Goal: Task Accomplishment & Management: Use online tool/utility

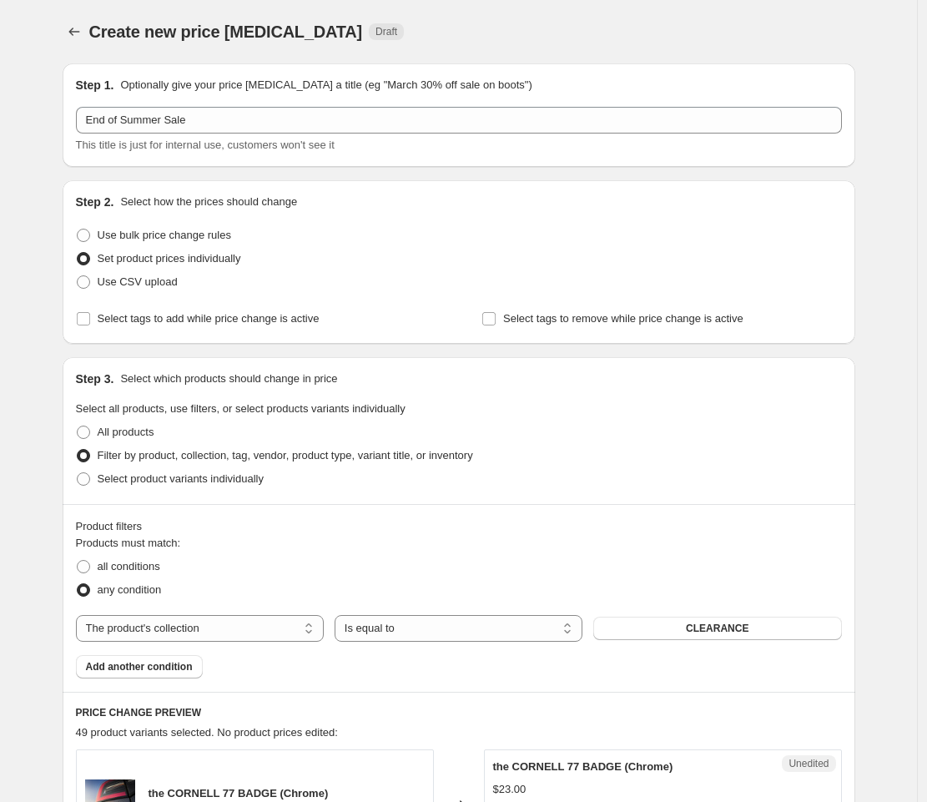
select select "collection"
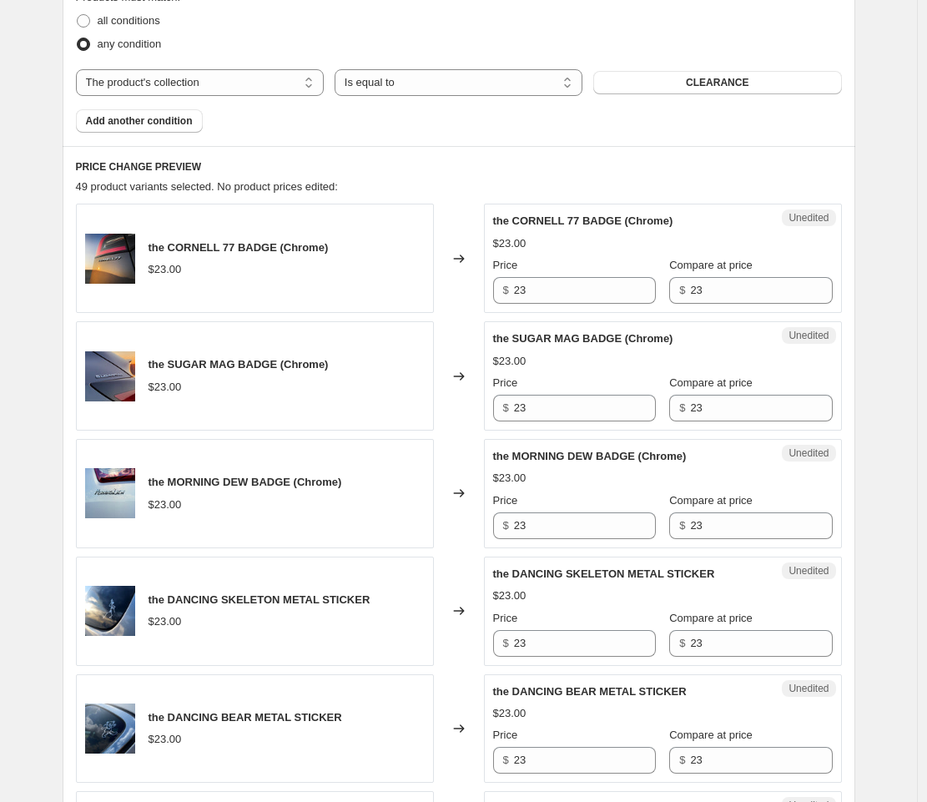
scroll to position [548, 0]
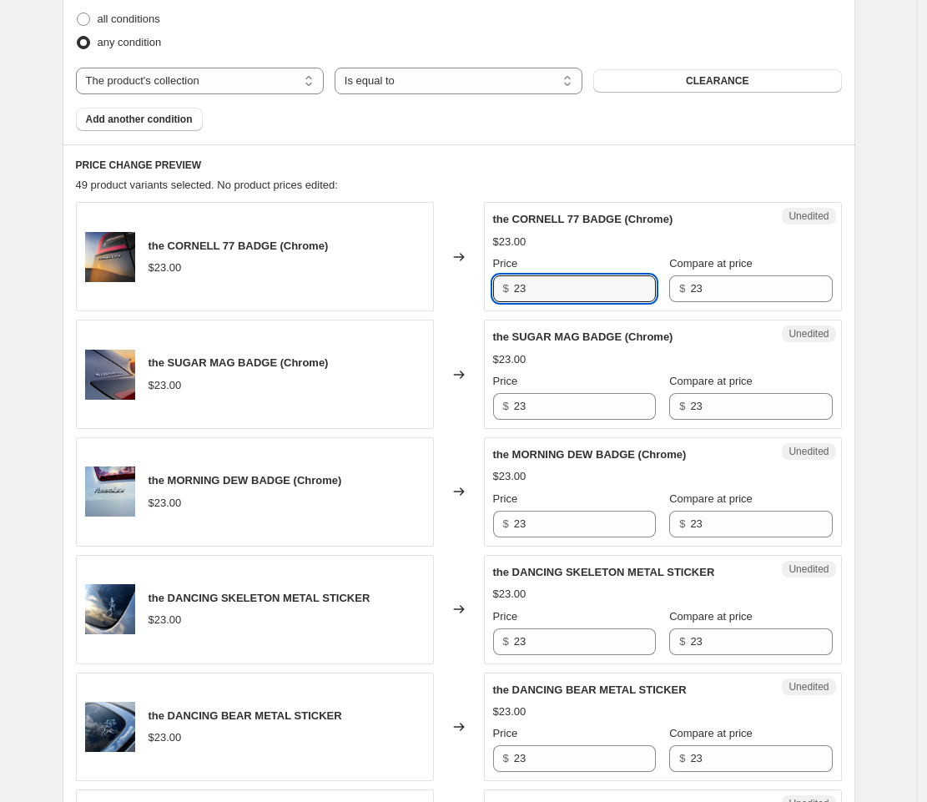
drag, startPoint x: 547, startPoint y: 286, endPoint x: 491, endPoint y: 286, distance: 55.9
click at [491, 286] on div "Unedited the CORNELL 77 BADGE (Chrome) $23.00 Price $ 23 Compare at price $ 23" at bounding box center [663, 256] width 358 height 109
paste input "9.20"
type input "9.20"
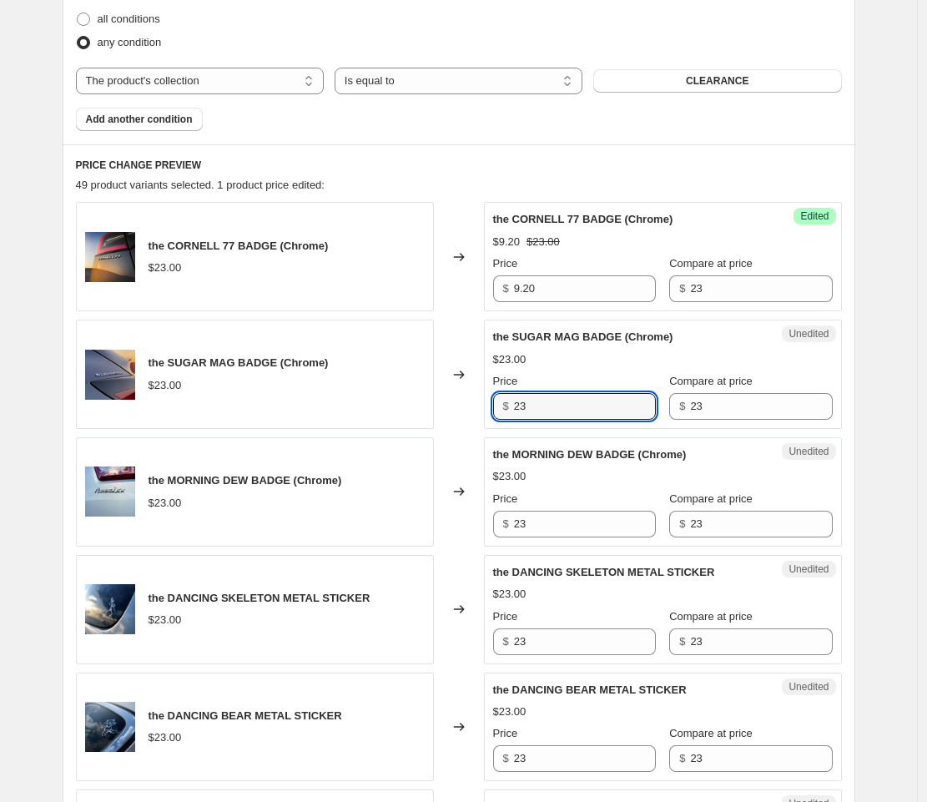
drag, startPoint x: 540, startPoint y: 407, endPoint x: 498, endPoint y: 408, distance: 41.8
click at [498, 407] on div "$ 23" at bounding box center [574, 406] width 163 height 27
paste input "9.20"
type input "9.20"
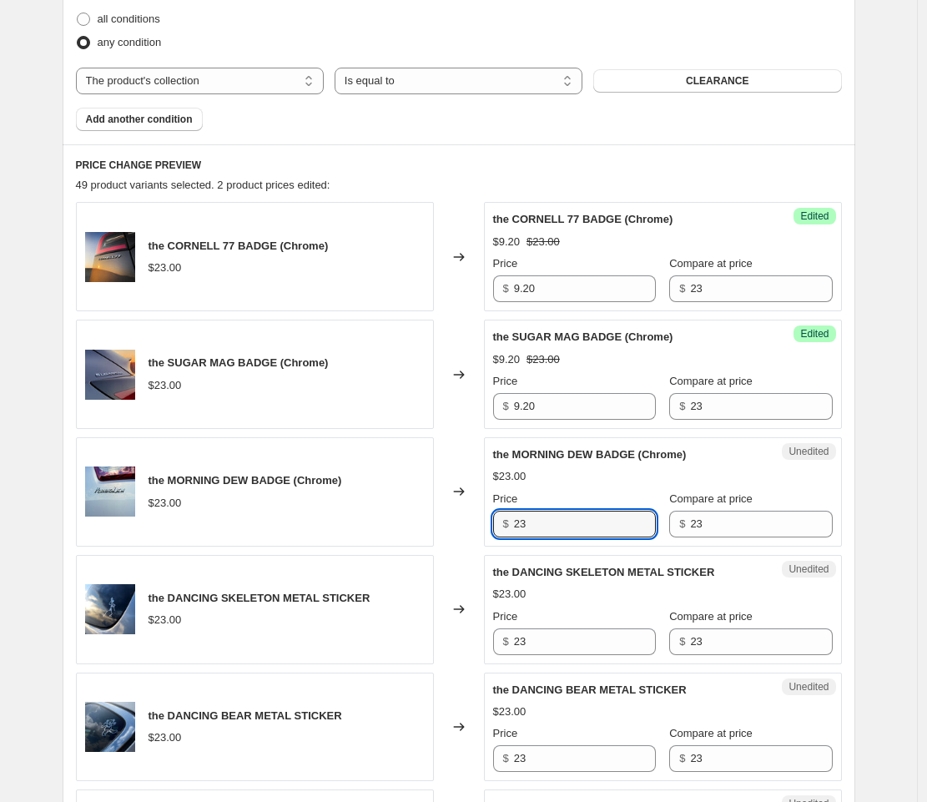
drag, startPoint x: 535, startPoint y: 530, endPoint x: 510, endPoint y: 528, distance: 25.1
click at [510, 528] on div "$ 23" at bounding box center [574, 524] width 163 height 27
paste input "9.20"
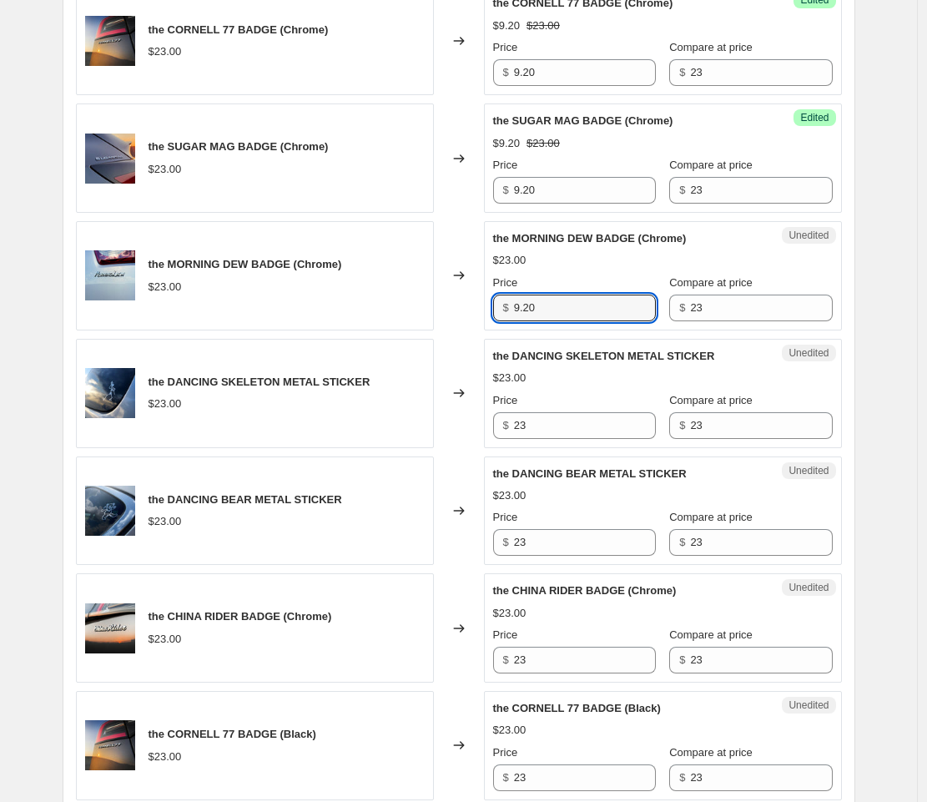
scroll to position [766, 0]
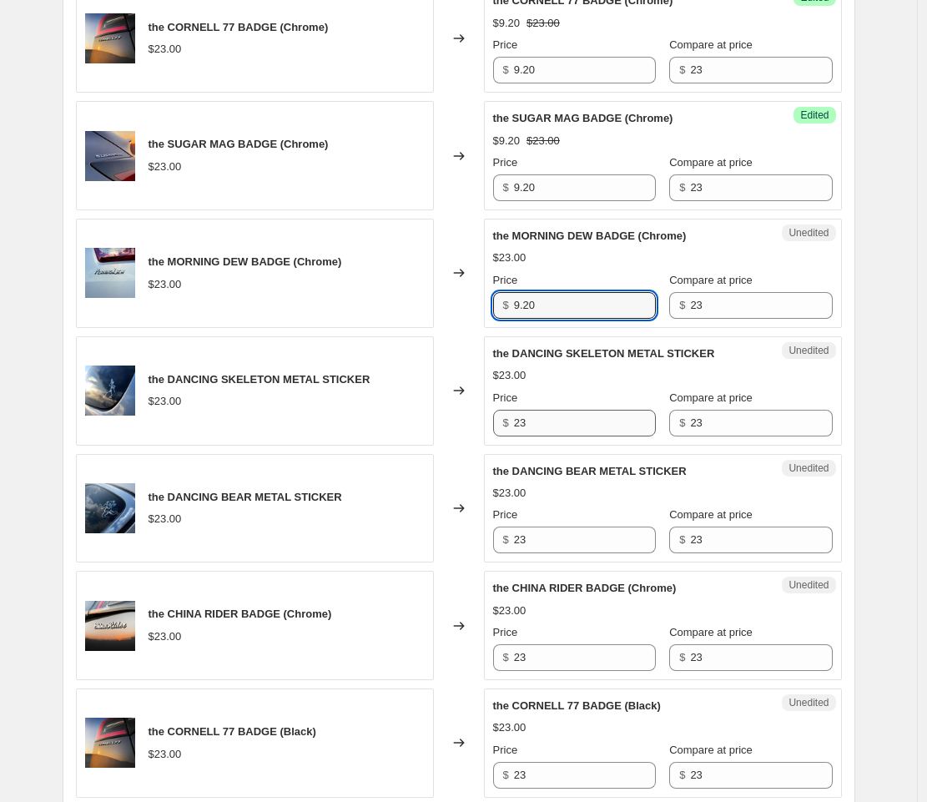
type input "9.20"
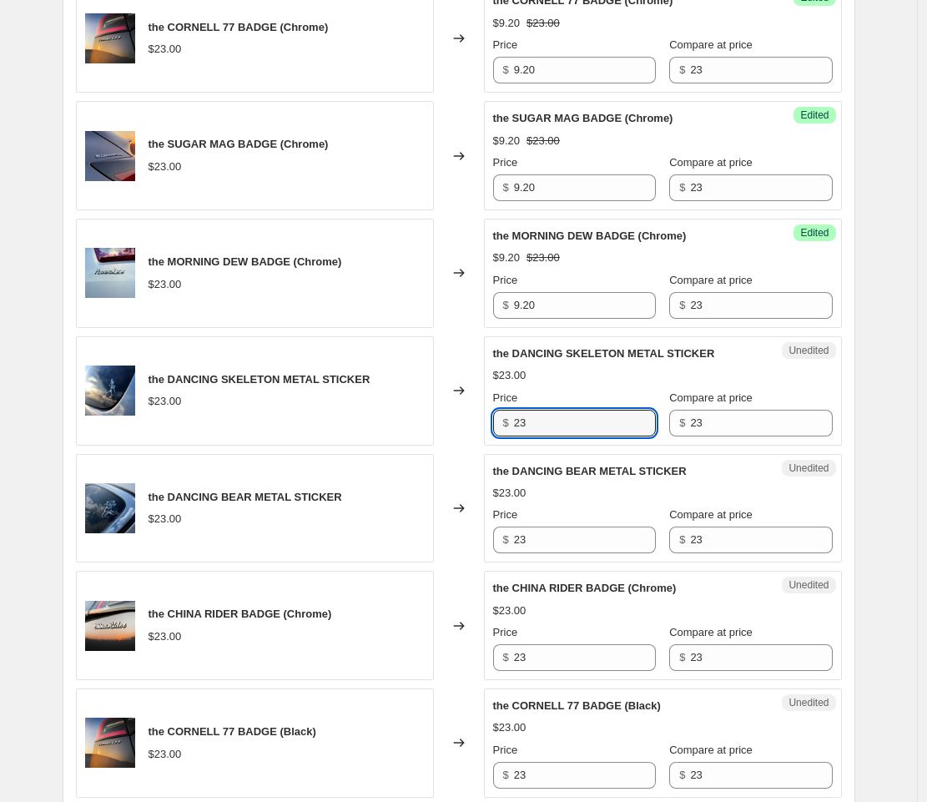
drag, startPoint x: 533, startPoint y: 420, endPoint x: 508, endPoint y: 418, distance: 25.1
click at [508, 418] on div "$ 23" at bounding box center [574, 423] width 163 height 27
paste input "9.20"
type input "9.20"
drag, startPoint x: 523, startPoint y: 538, endPoint x: 500, endPoint y: 539, distance: 22.6
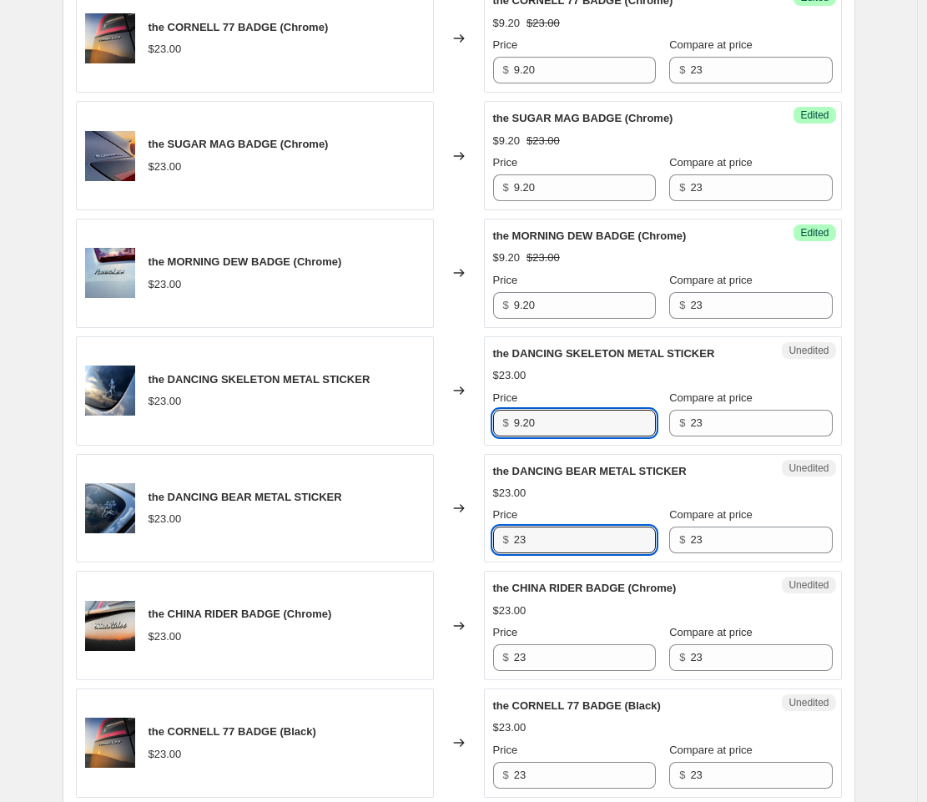
click at [500, 539] on div "$ 23" at bounding box center [574, 540] width 163 height 27
paste input "9.20"
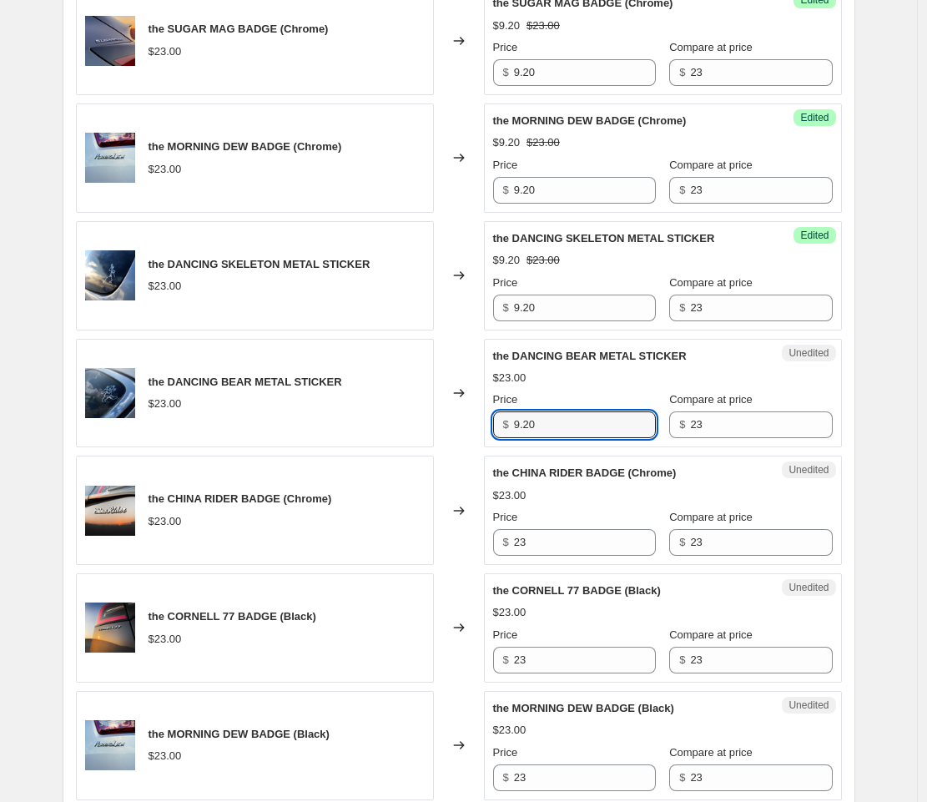
scroll to position [882, 0]
type input "9.20"
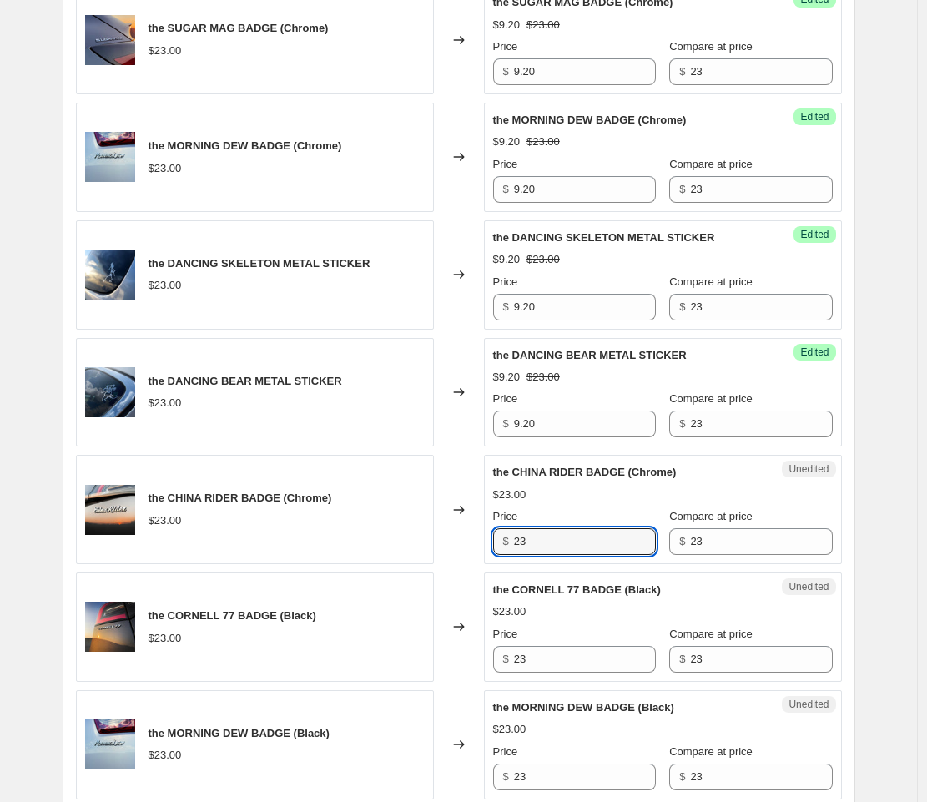
drag, startPoint x: 533, startPoint y: 536, endPoint x: 509, endPoint y: 538, distance: 24.3
click at [508, 539] on div "$ 23" at bounding box center [574, 541] width 163 height 27
paste input "9.20"
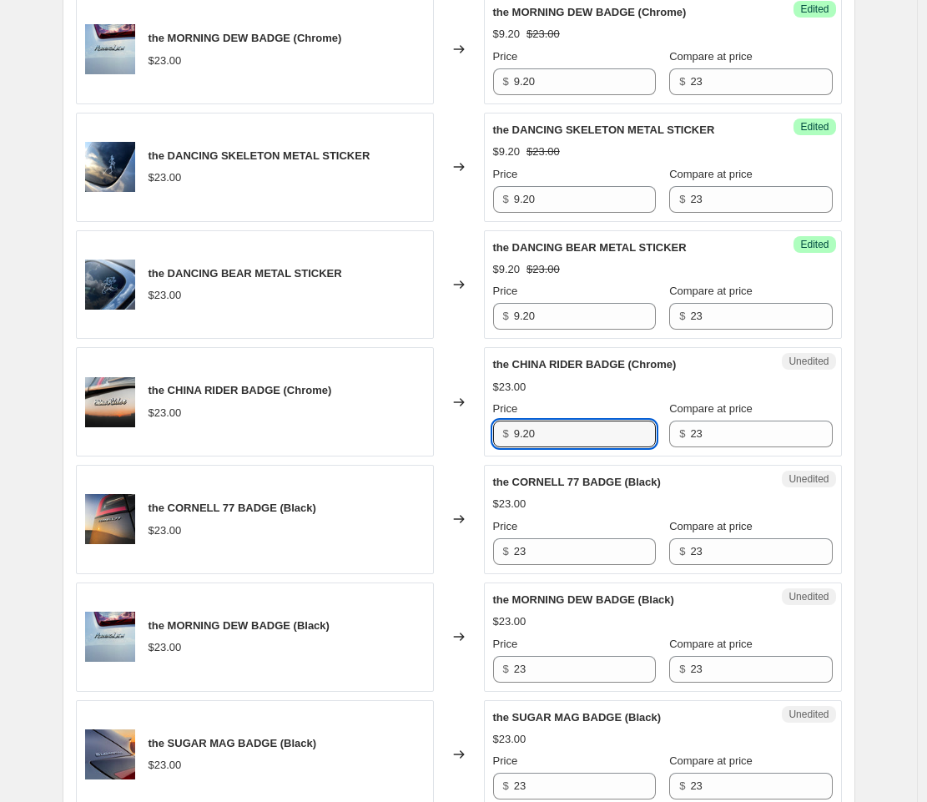
scroll to position [1009, 0]
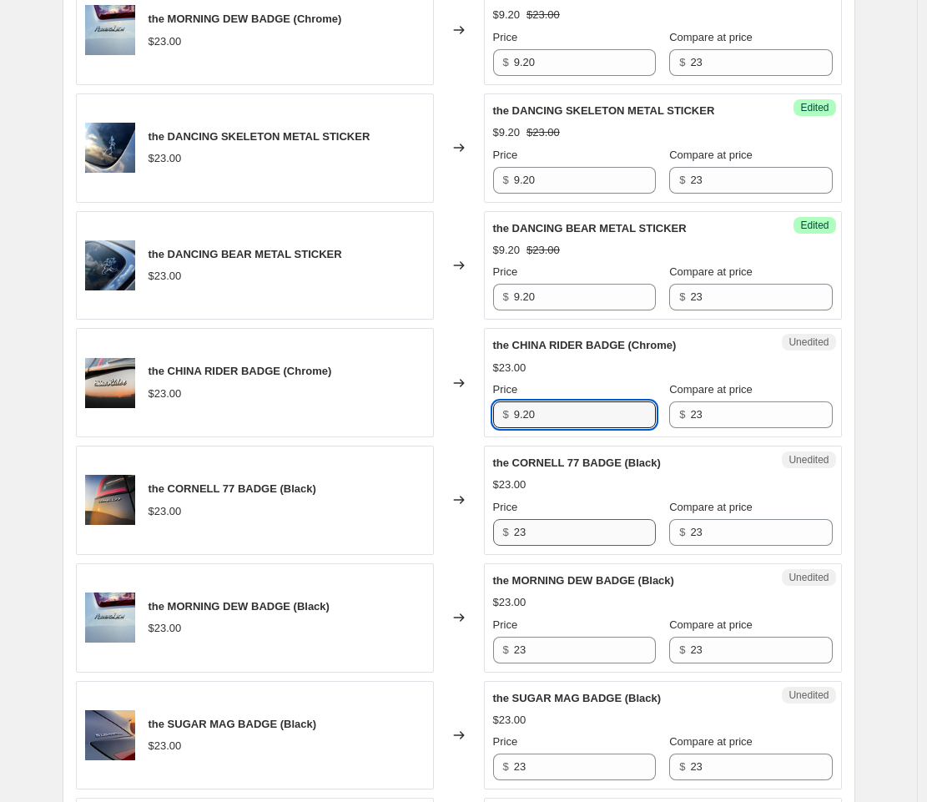
type input "9.20"
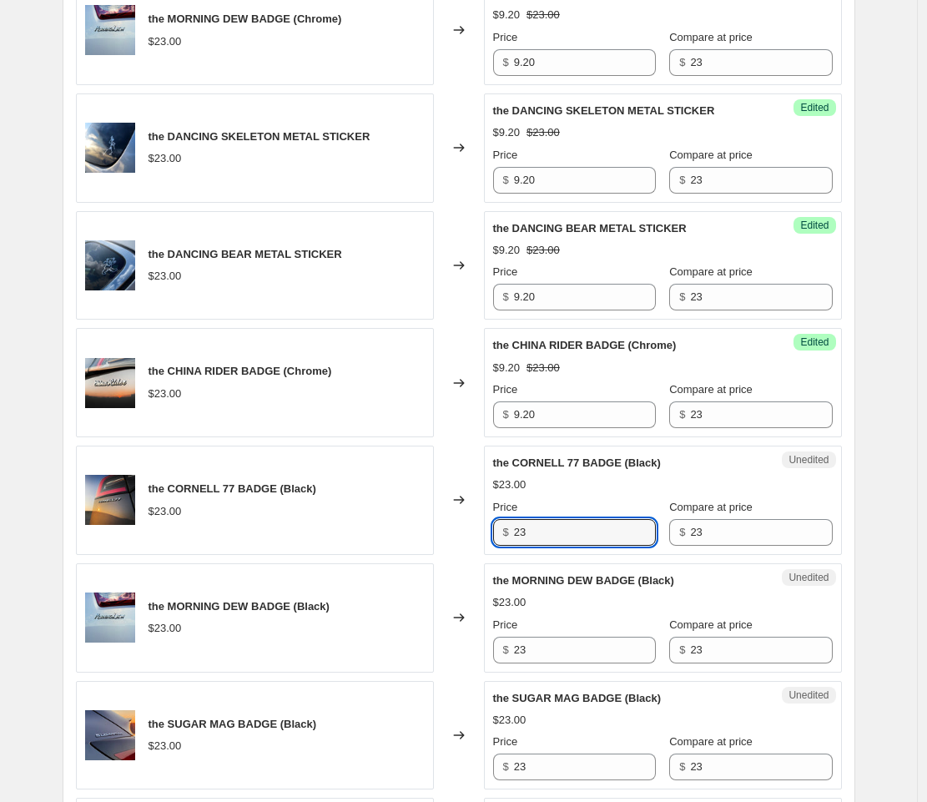
drag, startPoint x: 538, startPoint y: 529, endPoint x: 508, endPoint y: 528, distance: 30.1
click at [508, 528] on div "$ 23" at bounding box center [574, 532] width 163 height 27
paste input "9.20"
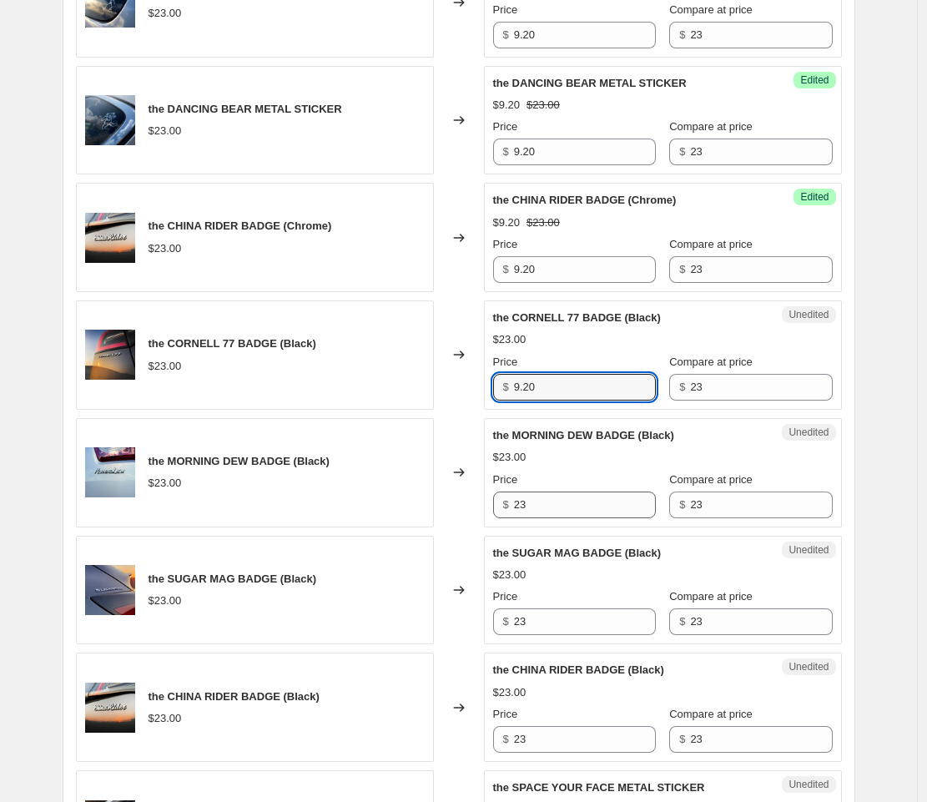
scroll to position [1156, 0]
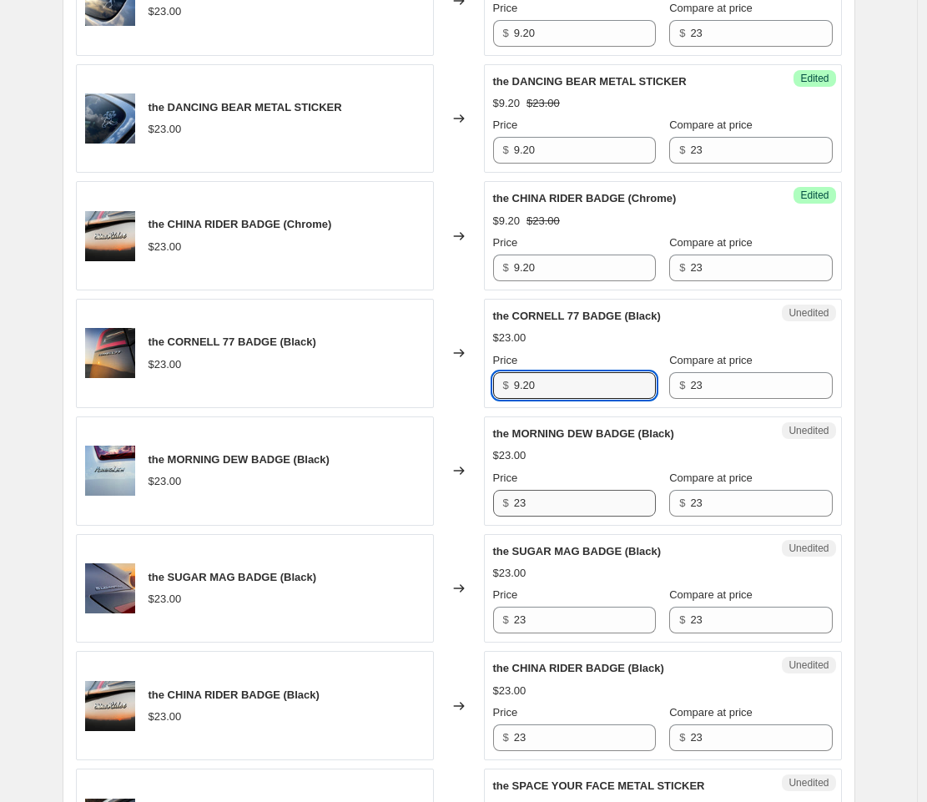
type input "9.20"
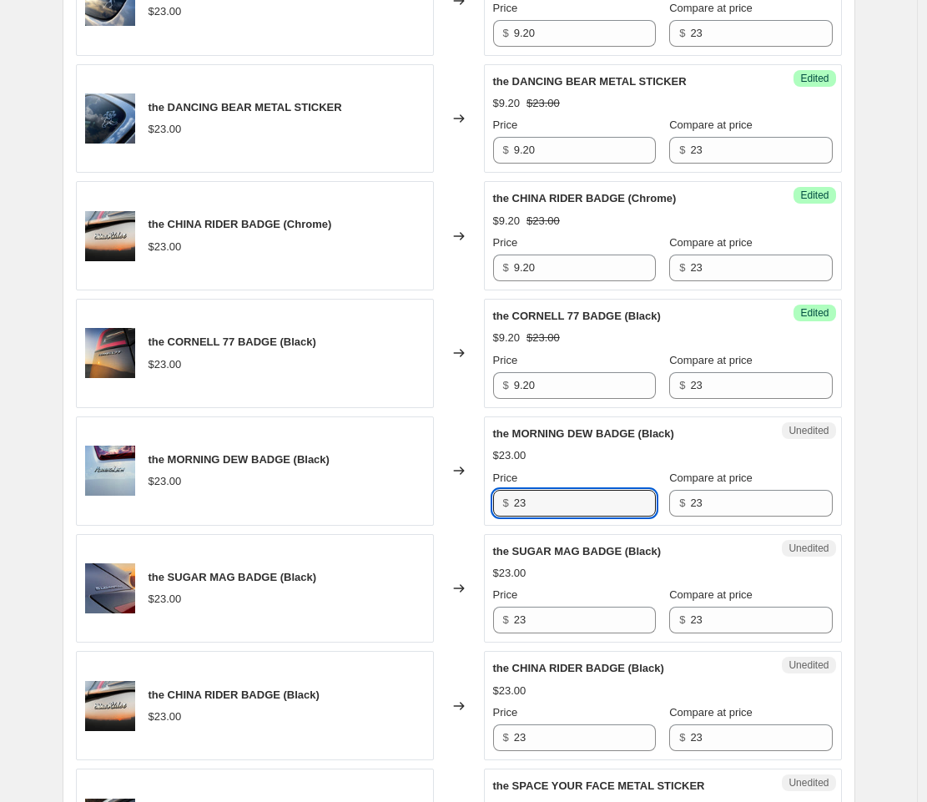
drag, startPoint x: 543, startPoint y: 505, endPoint x: 502, endPoint y: 504, distance: 40.1
click at [502, 504] on div "$ 23" at bounding box center [574, 503] width 163 height 27
paste input "9.20"
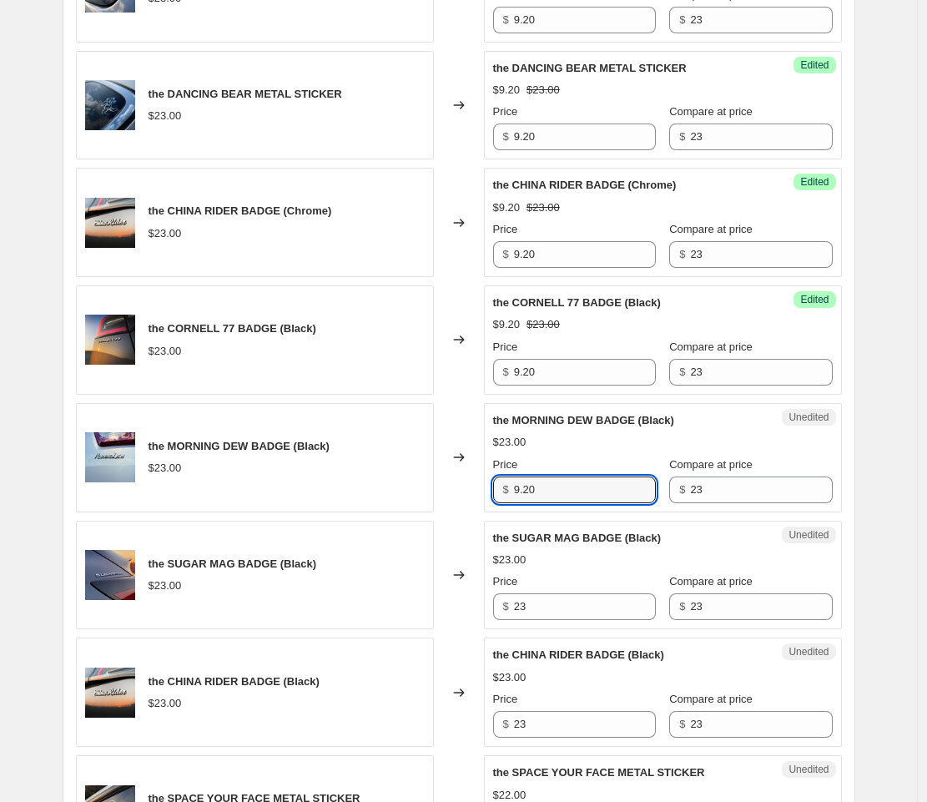
scroll to position [1265, 0]
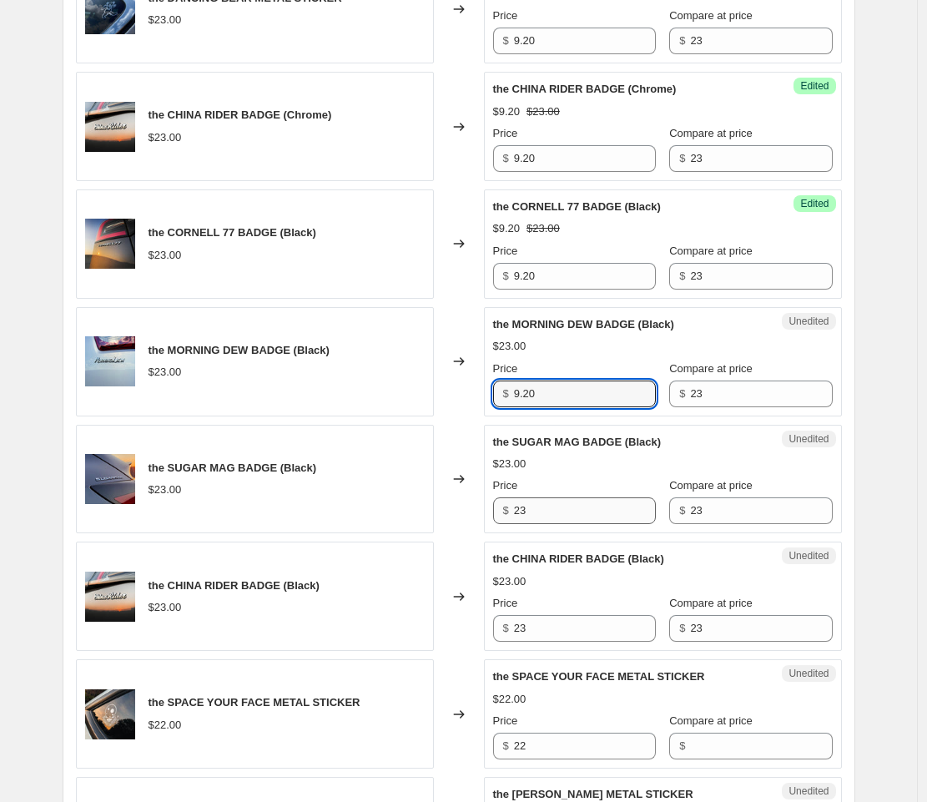
type input "9.20"
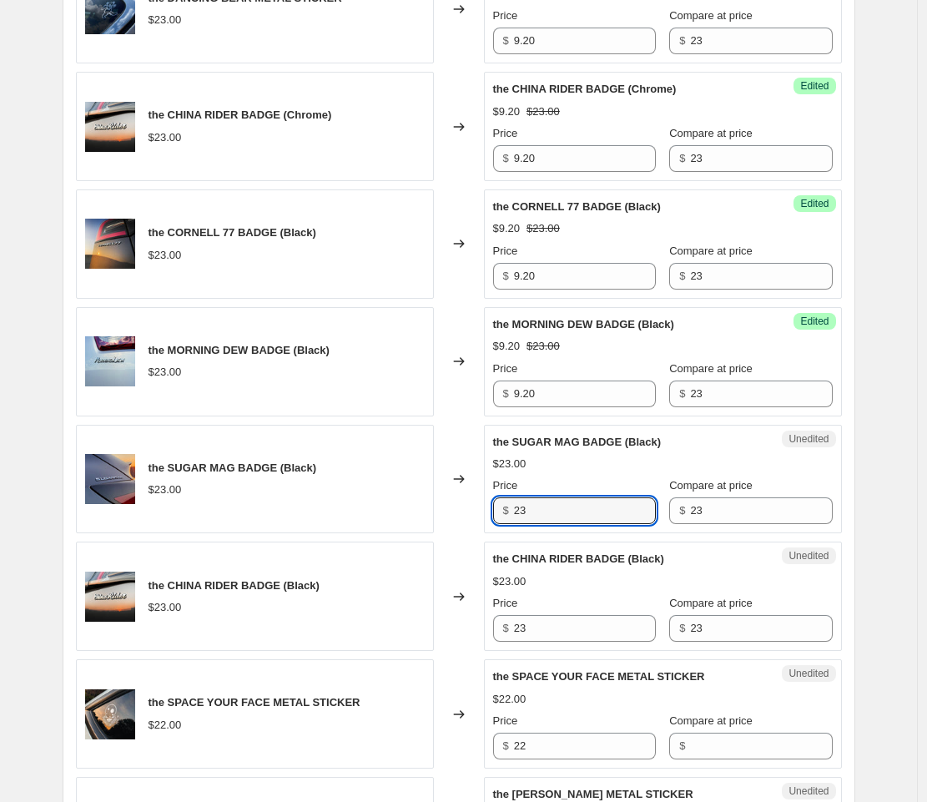
drag, startPoint x: 528, startPoint y: 513, endPoint x: 485, endPoint y: 513, distance: 42.6
click at [486, 513] on div "the SUGAR MAG BADGE (Black) $23.00 Changed to Unedited the SUGAR MAG BADGE (Bla…" at bounding box center [459, 479] width 766 height 109
paste input "9.20"
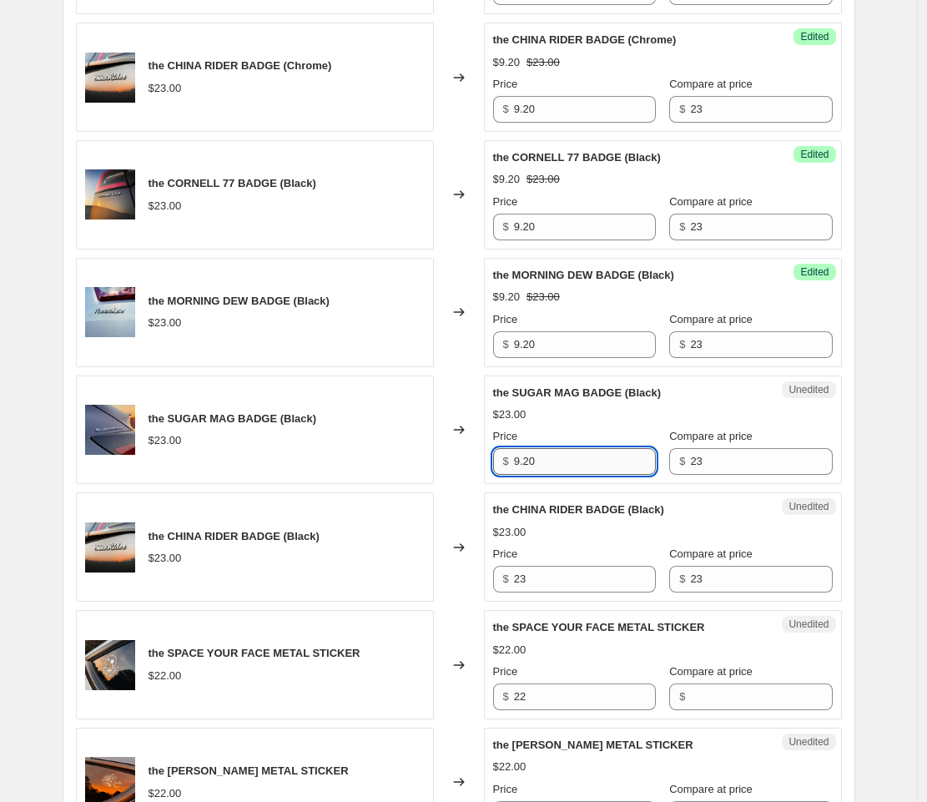
scroll to position [1412, 0]
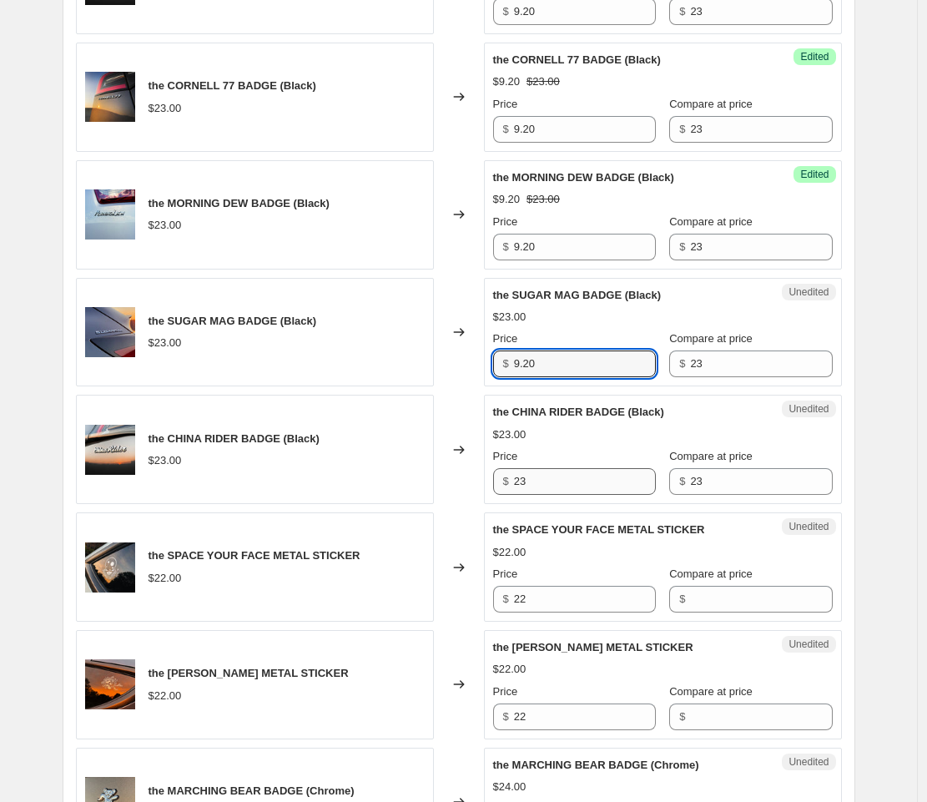
type input "9.20"
drag, startPoint x: 530, startPoint y: 487, endPoint x: 497, endPoint y: 486, distance: 33.4
click at [498, 486] on div "$ 23" at bounding box center [574, 481] width 163 height 27
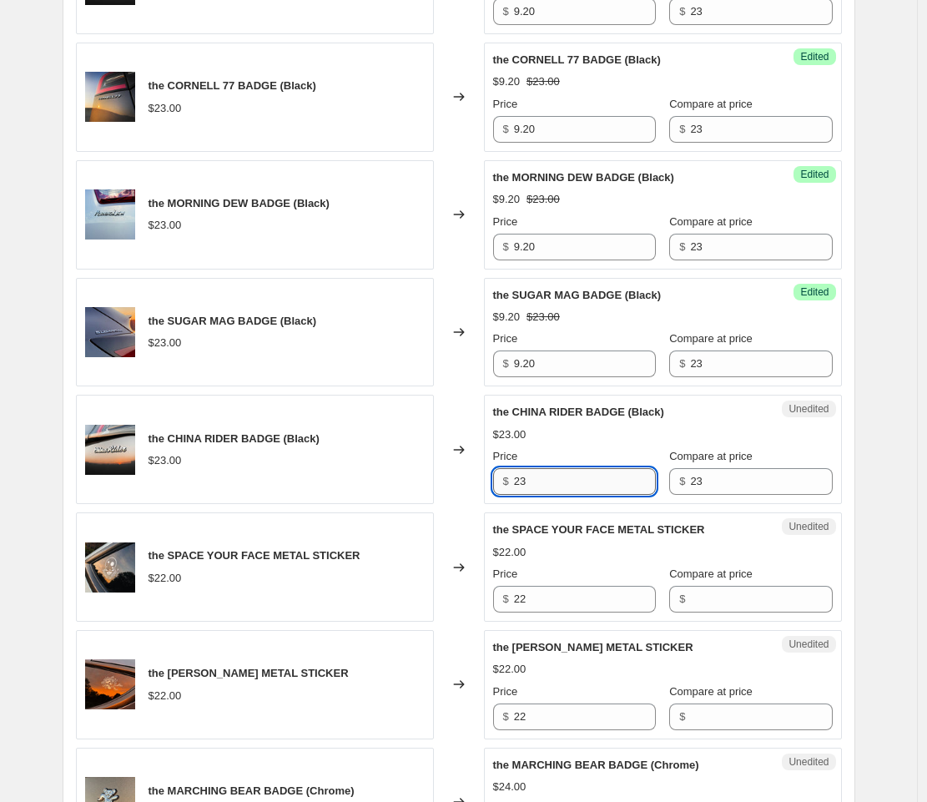
paste input "9.20"
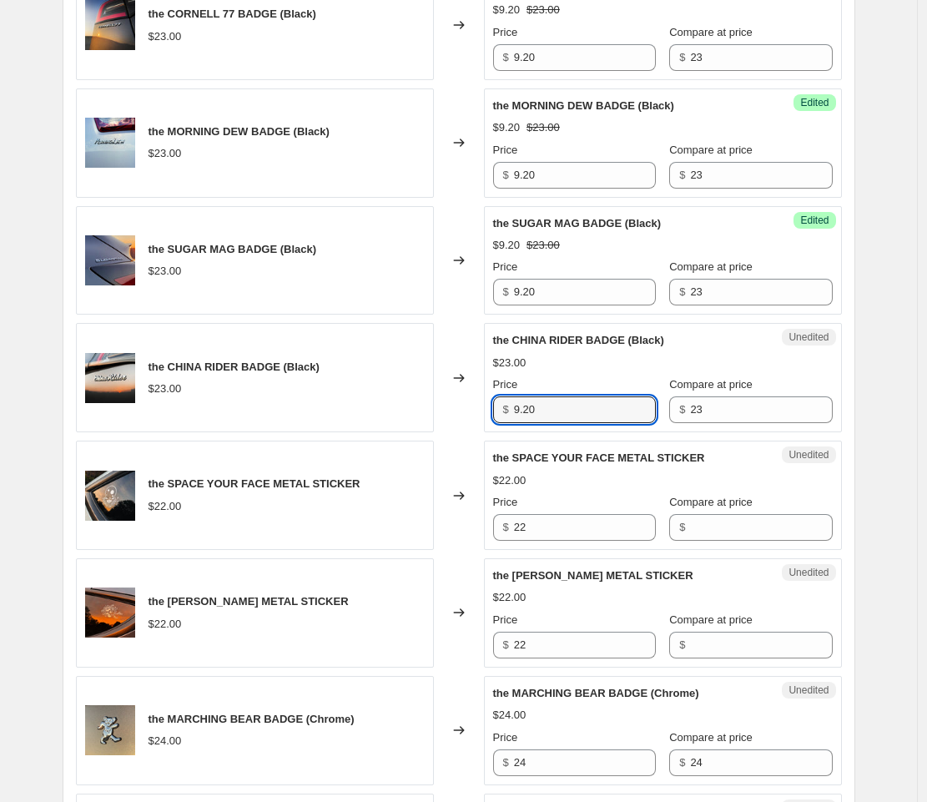
scroll to position [1509, 0]
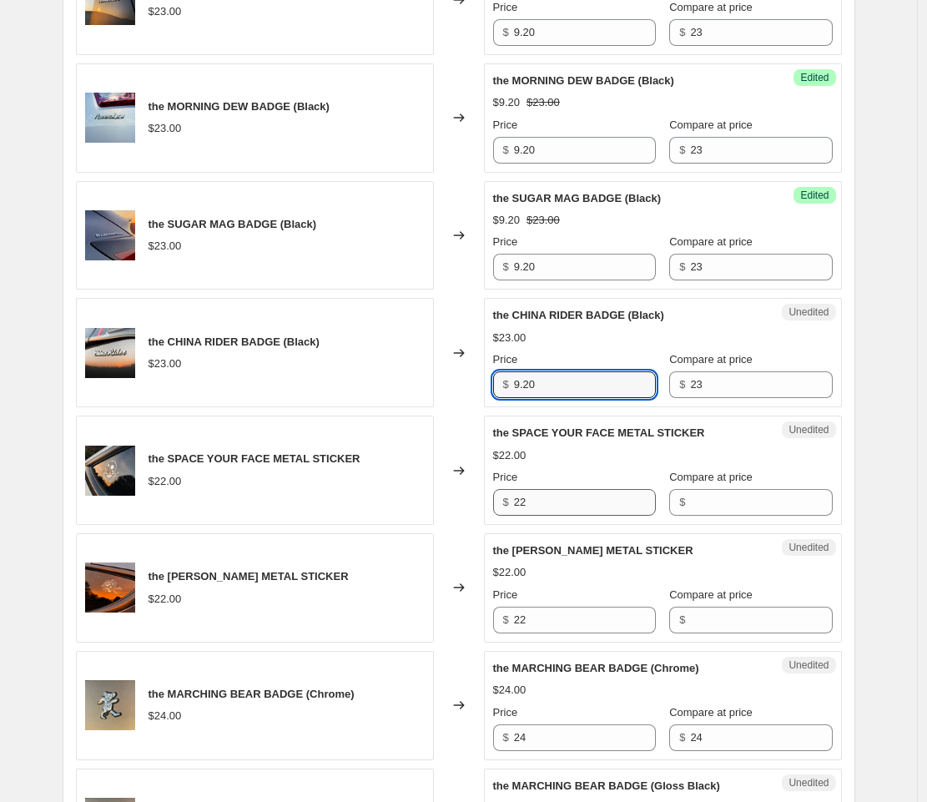
type input "9.20"
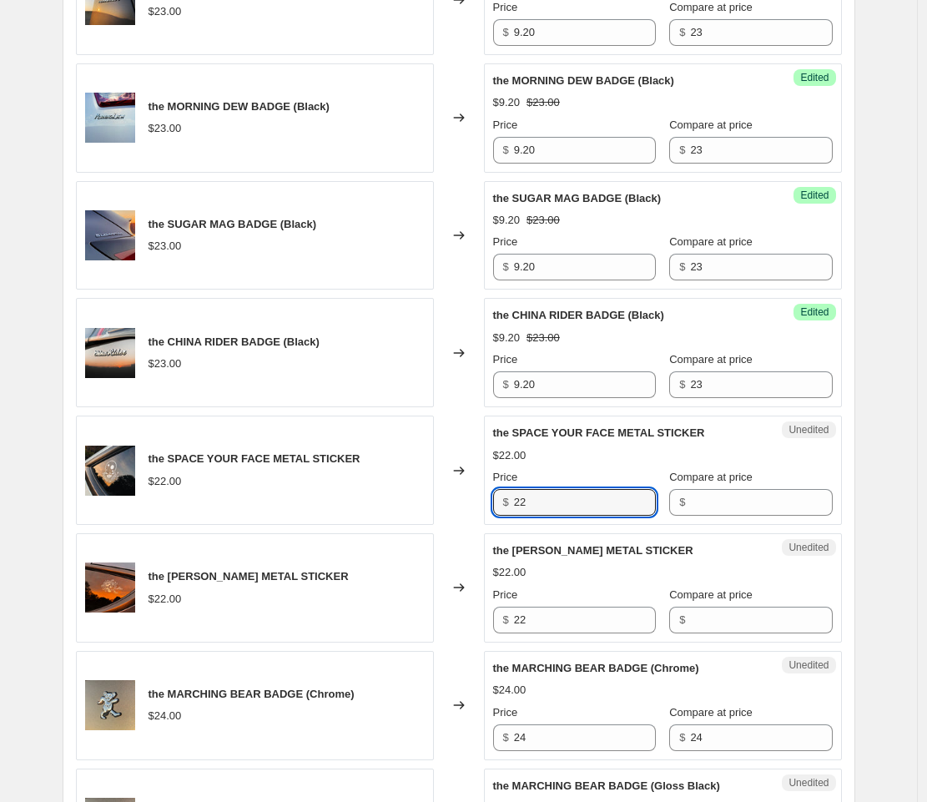
drag, startPoint x: 541, startPoint y: 499, endPoint x: 490, endPoint y: 497, distance: 51.0
click at [491, 497] on div "Unedited the SPACE YOUR FACE METAL STICKER $22.00 Price $ 22 Compare at price $" at bounding box center [663, 470] width 358 height 109
paste input "9.20"
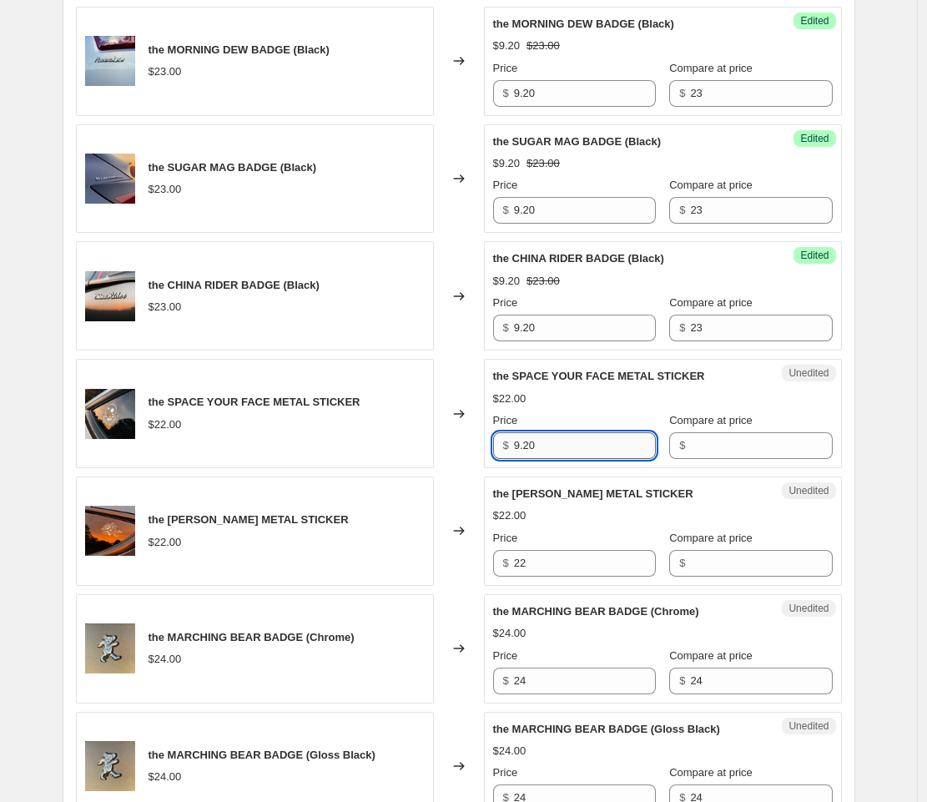
scroll to position [1602, 0]
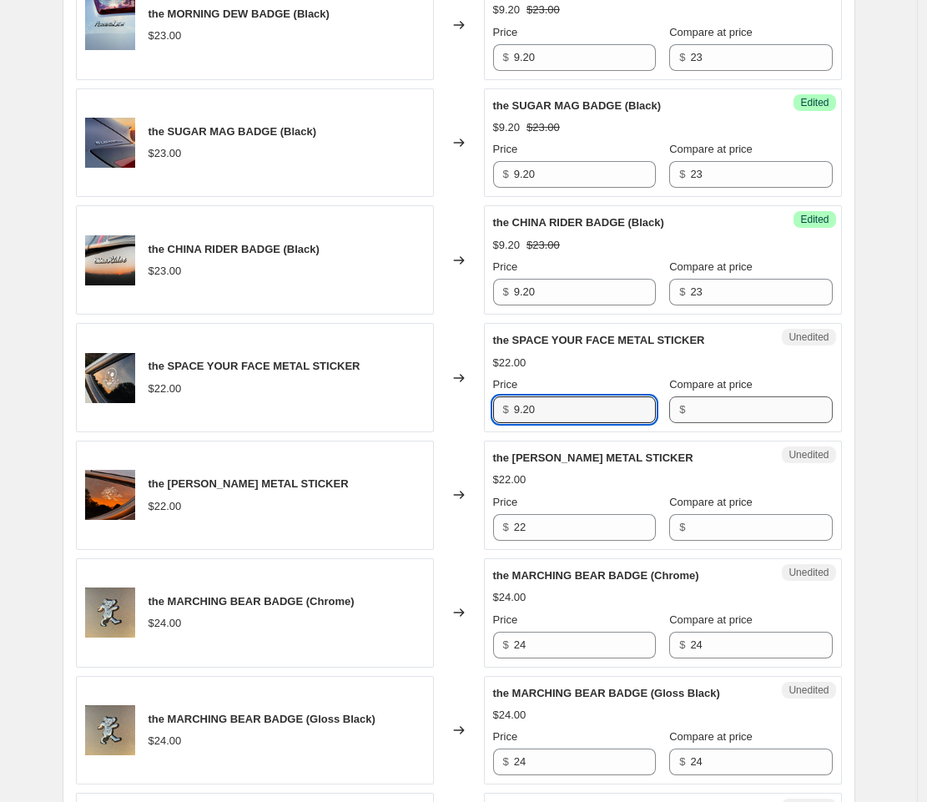
type input "9.20"
click at [690, 415] on input "Compare at price" at bounding box center [761, 409] width 142 height 27
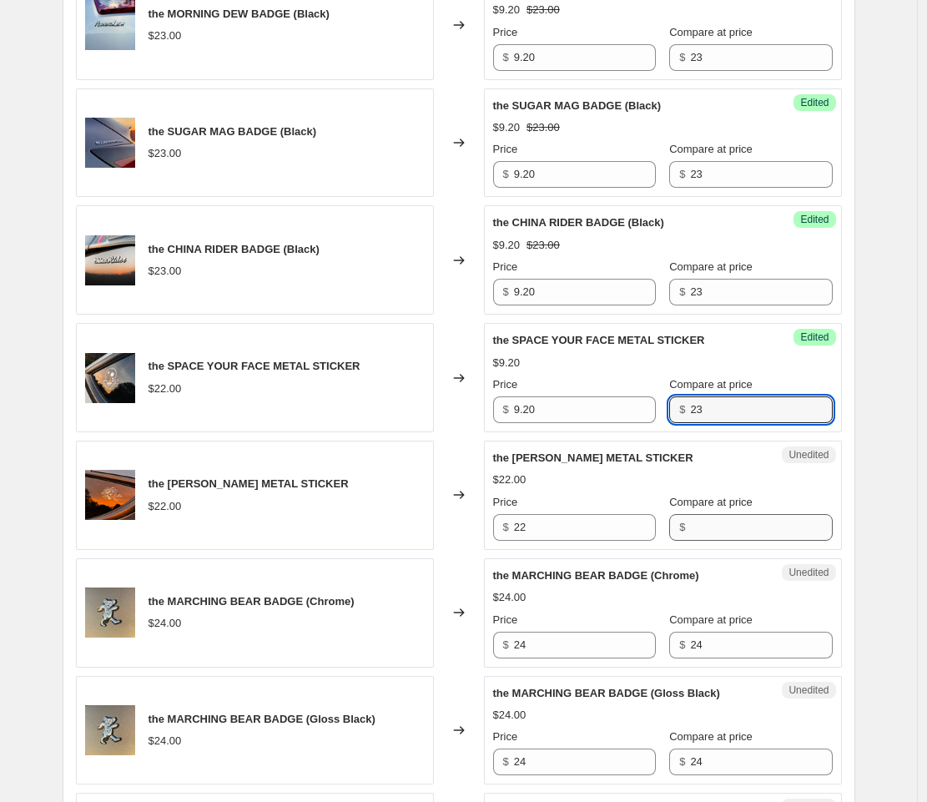
type input "23"
click at [703, 525] on input "Compare at price" at bounding box center [761, 527] width 142 height 27
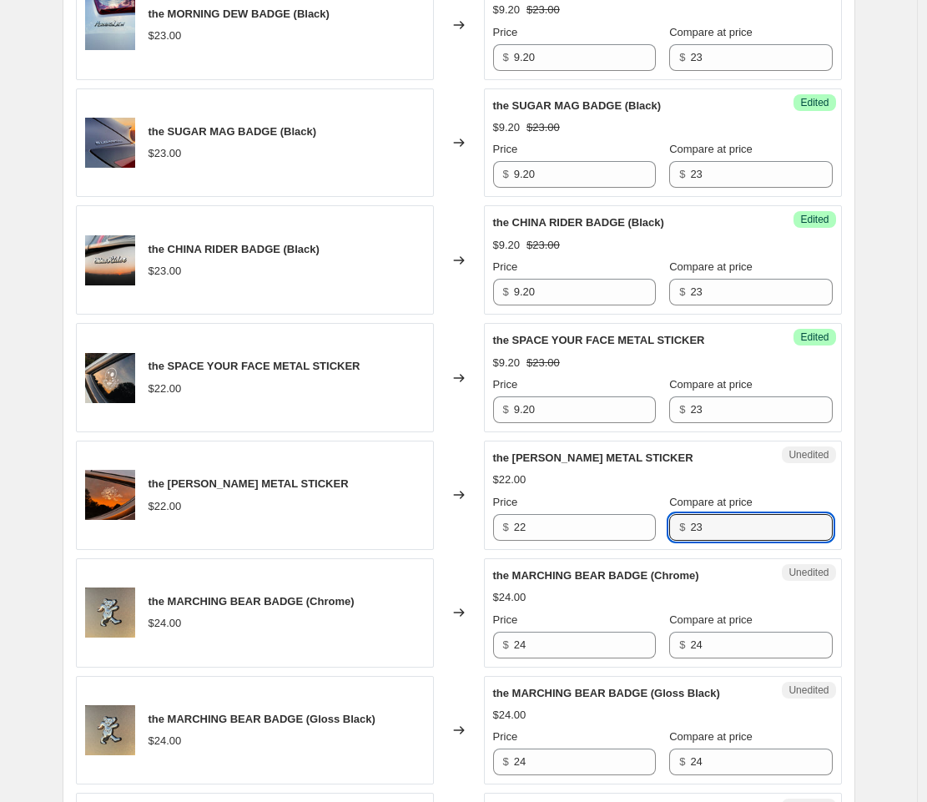
type input "23"
click at [486, 528] on div "the [PERSON_NAME] METAL STICKER $22.00 Changed to Unedited the [PERSON_NAME] ME…" at bounding box center [459, 495] width 766 height 109
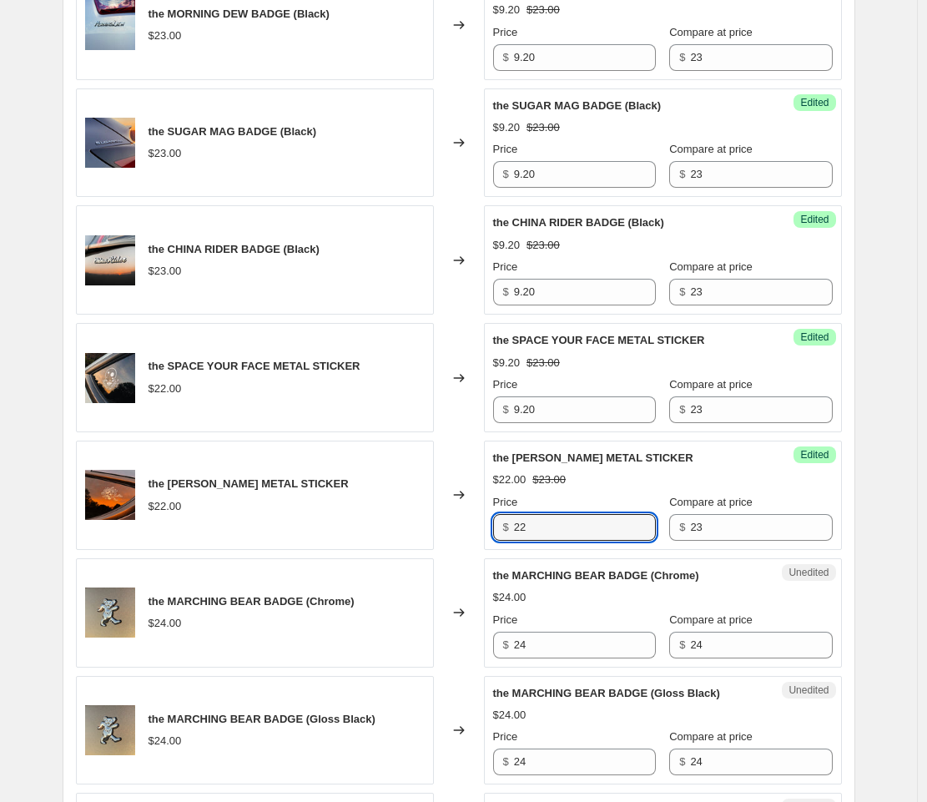
paste input "9.20"
type input "9.20"
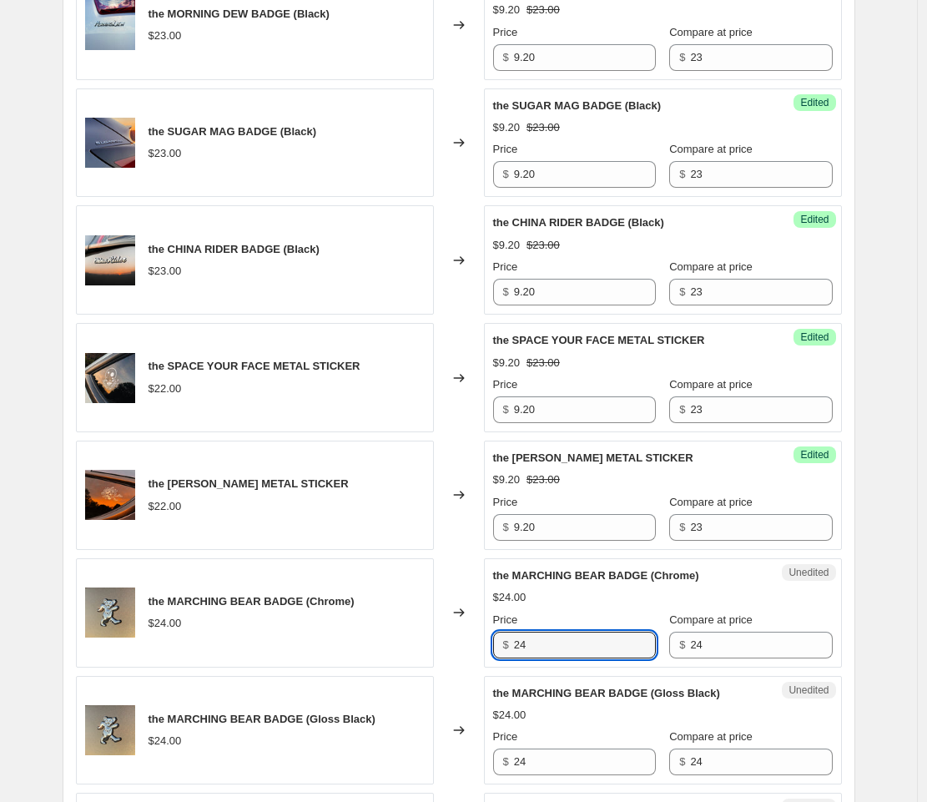
drag, startPoint x: 543, startPoint y: 643, endPoint x: 502, endPoint y: 634, distance: 41.1
click at [502, 634] on div "$ 24" at bounding box center [574, 645] width 163 height 27
paste input "9.20"
type input "9"
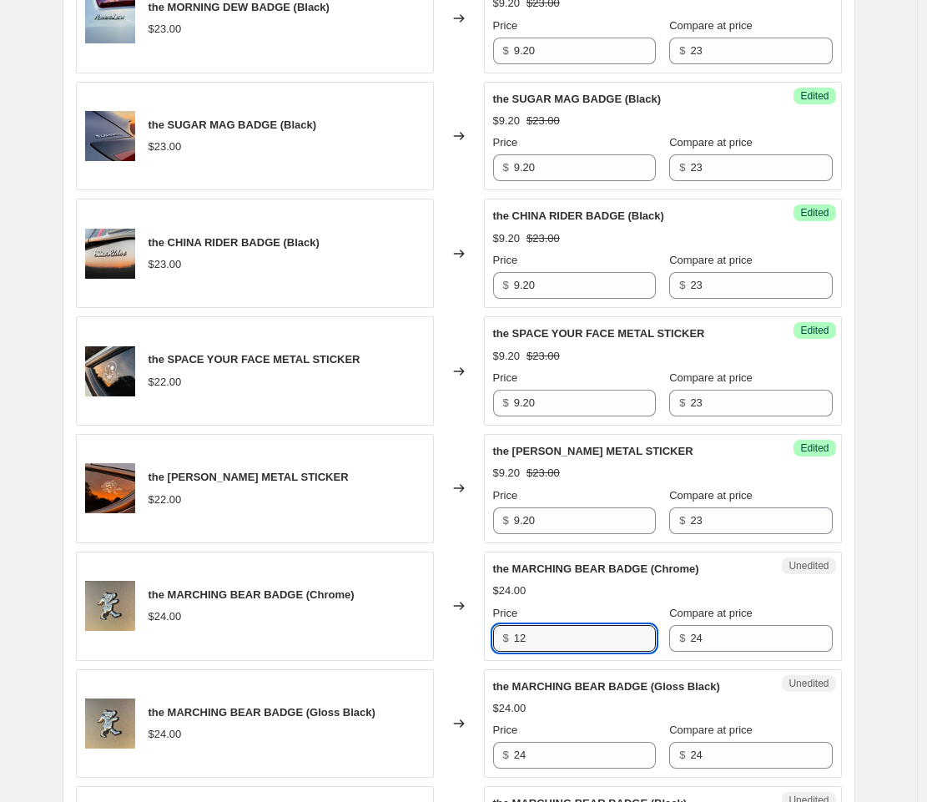
scroll to position [1729, 0]
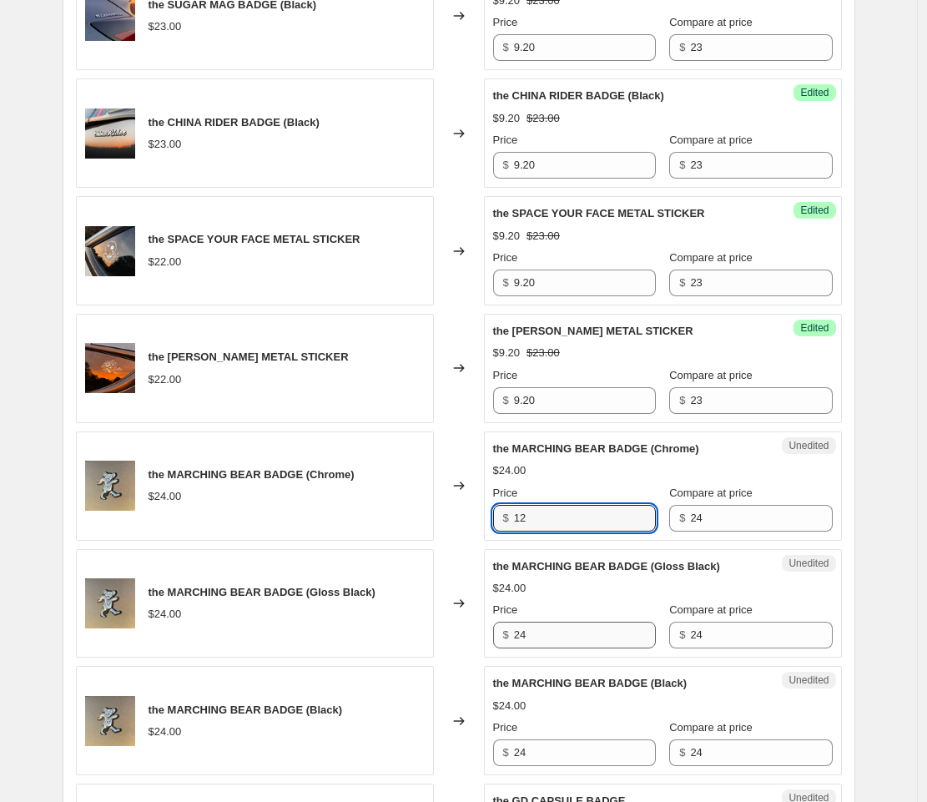
type input "12"
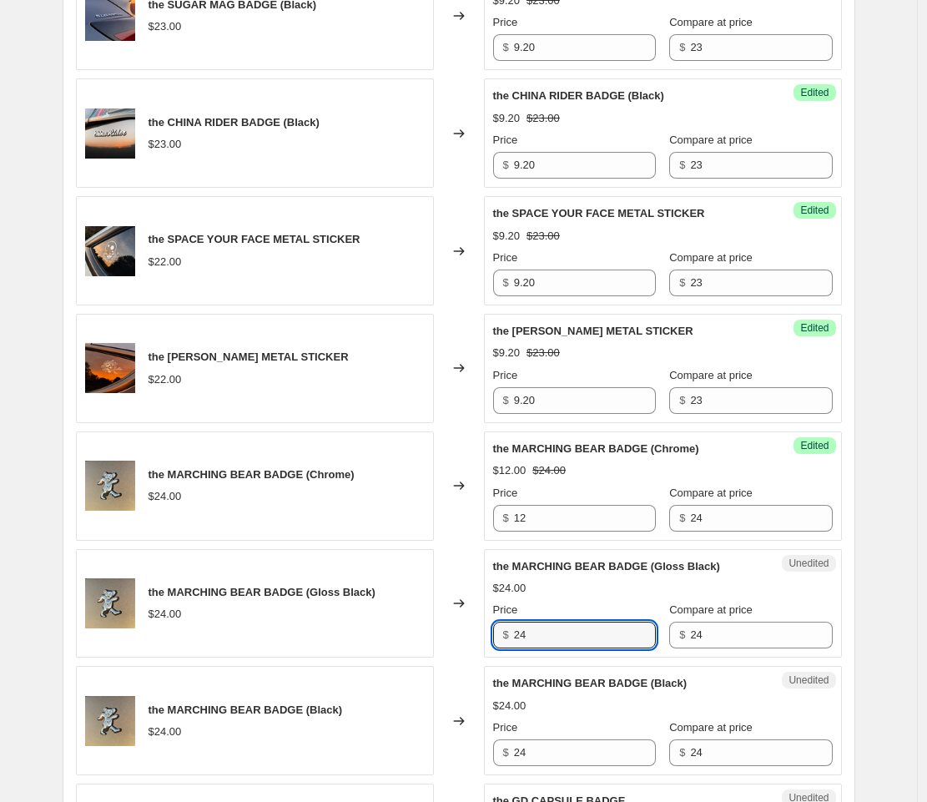
drag, startPoint x: 531, startPoint y: 634, endPoint x: 495, endPoint y: 629, distance: 36.1
click at [495, 629] on div "Unedited the MARCHING BEAR BADGE (Gloss Black) $24.00 Price $ 24 Compare at pri…" at bounding box center [663, 603] width 358 height 109
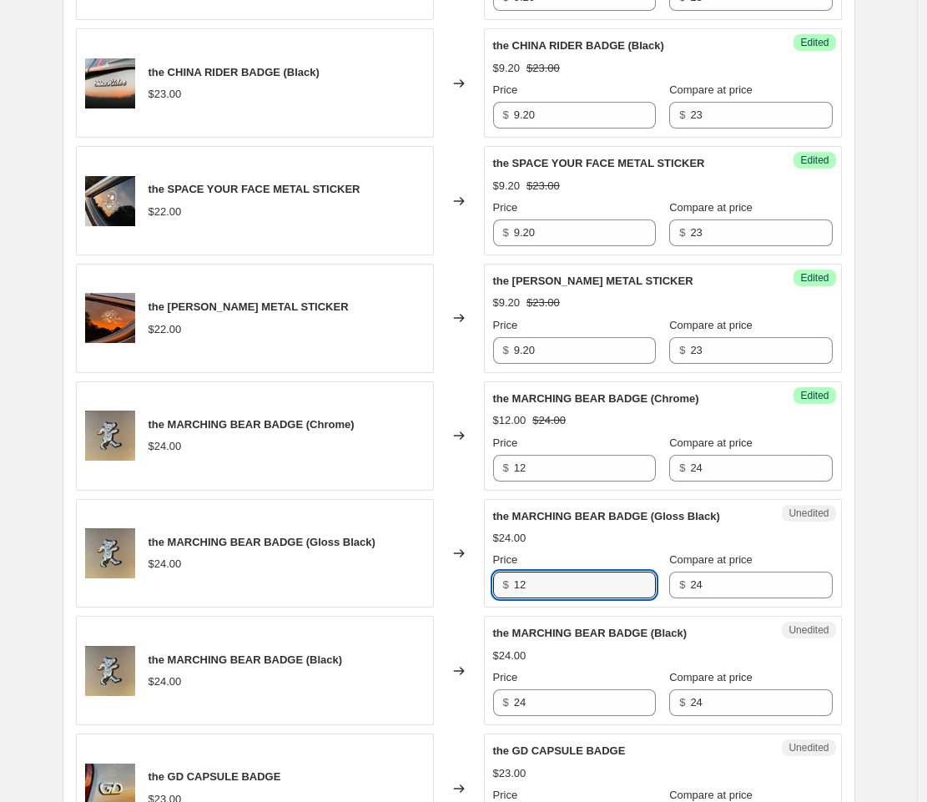
scroll to position [1873, 0]
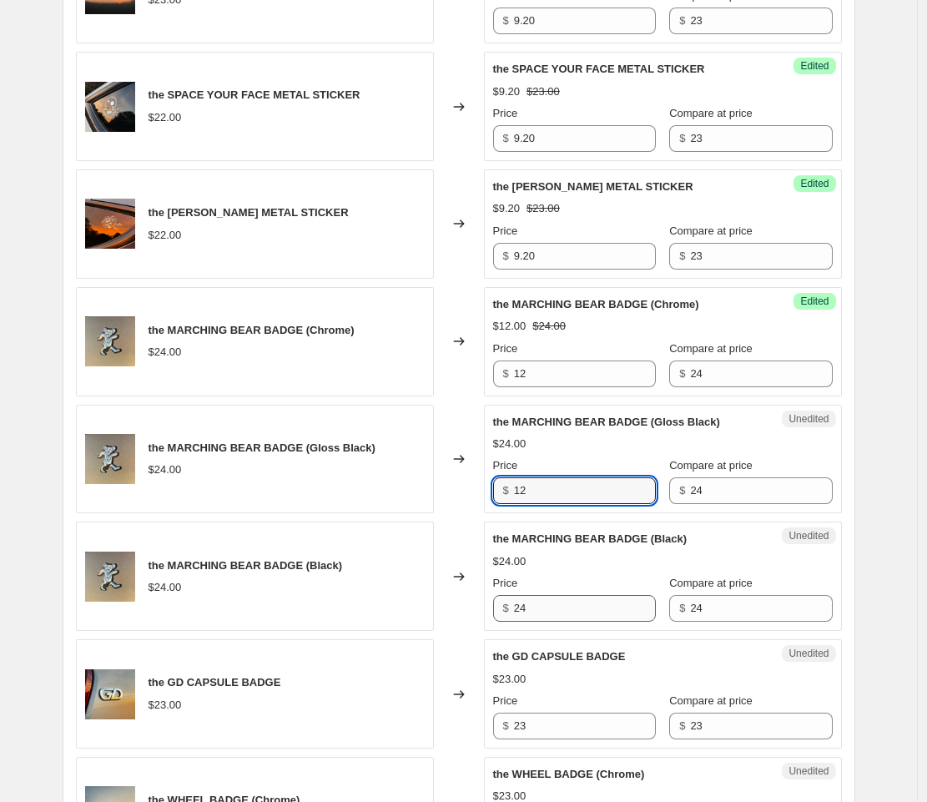
type input "12"
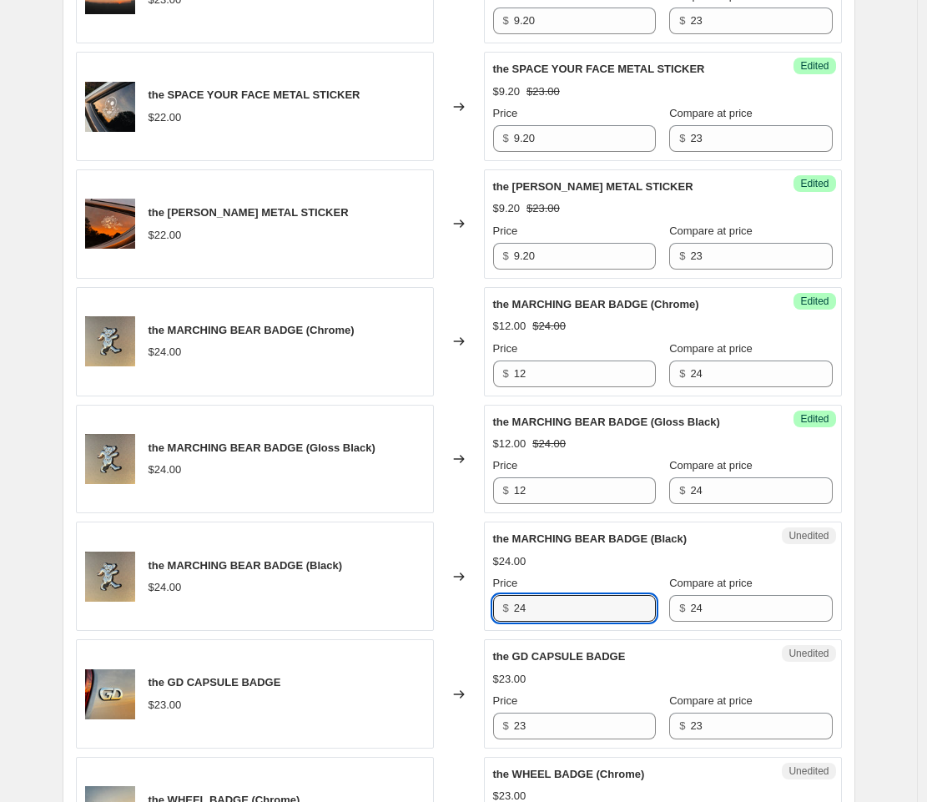
drag, startPoint x: 523, startPoint y: 614, endPoint x: 487, endPoint y: 612, distance: 36.8
click at [487, 612] on div "the MARCHING BEAR BADGE (Black) $24.00 Changed to Unedited the MARCHING BEAR BA…" at bounding box center [459, 576] width 766 height 109
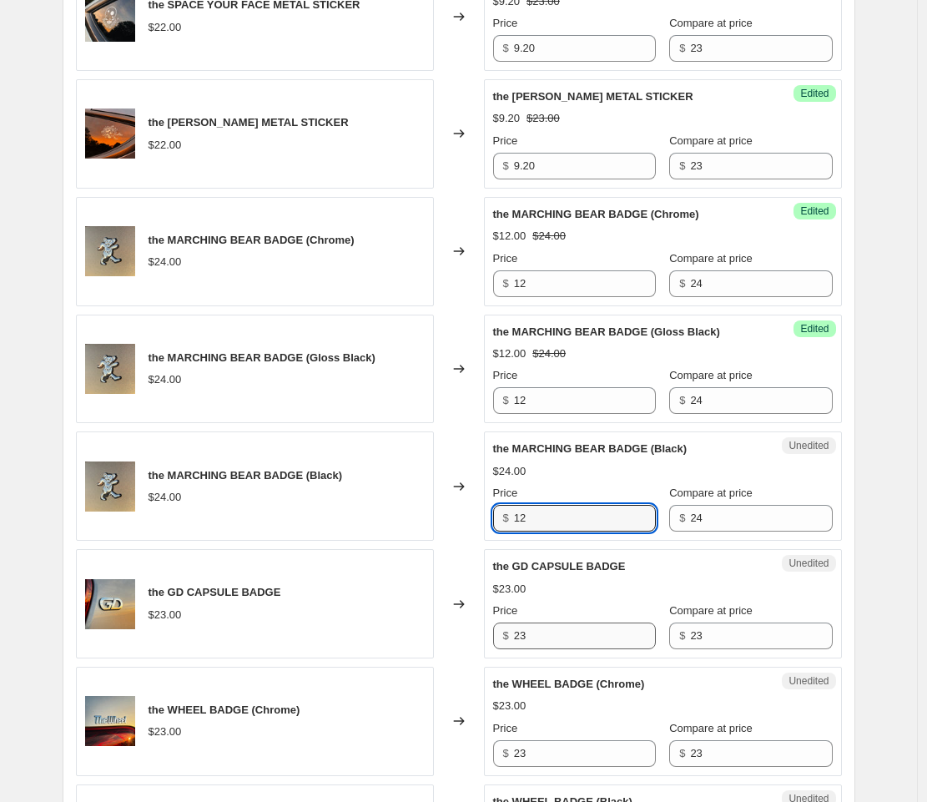
scroll to position [1964, 0]
type input "12"
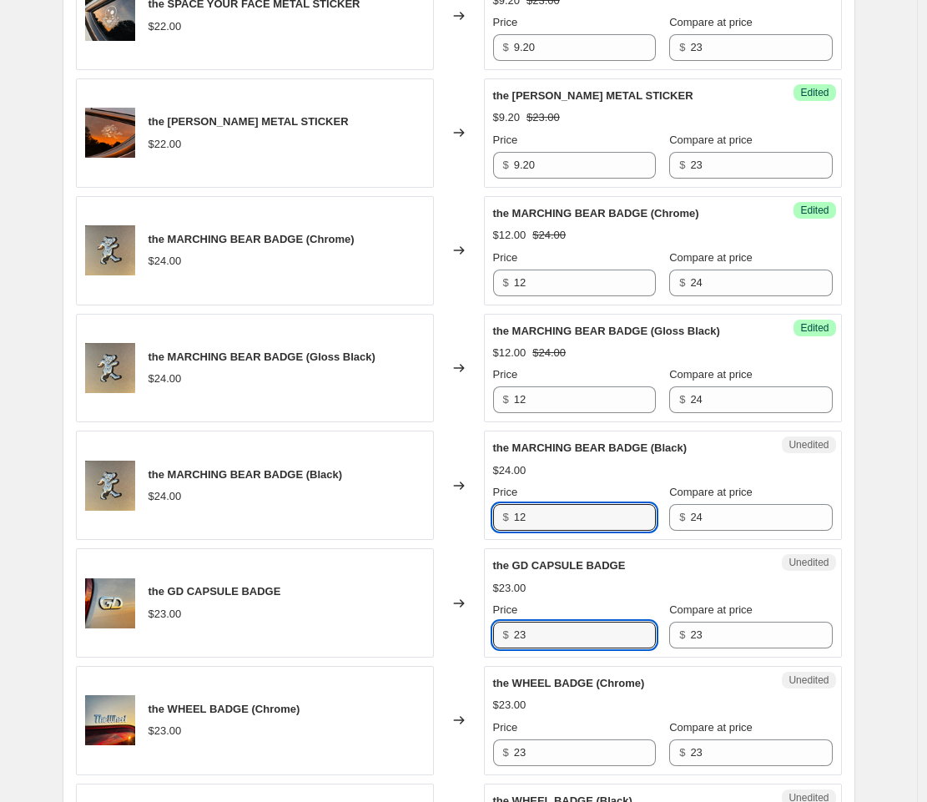
click at [501, 631] on div "$ 23" at bounding box center [574, 635] width 163 height 27
paste input "9.20"
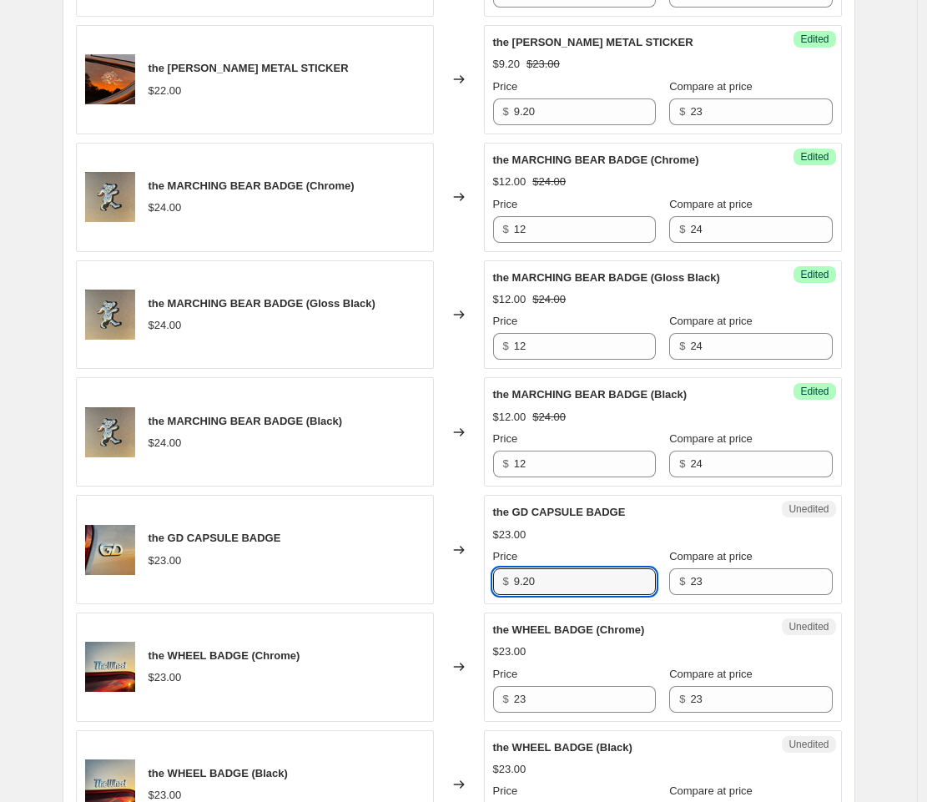
scroll to position [2018, 0]
type input "9.20"
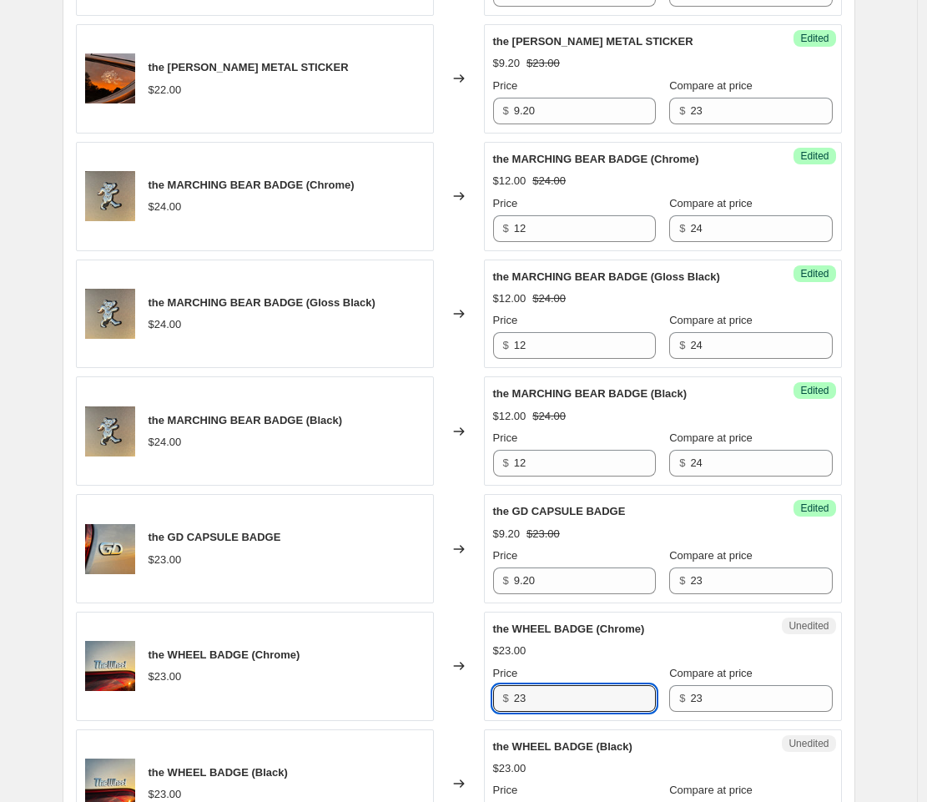
drag, startPoint x: 518, startPoint y: 698, endPoint x: 504, endPoint y: 697, distance: 14.2
click at [503, 696] on div "$ 23" at bounding box center [574, 698] width 163 height 27
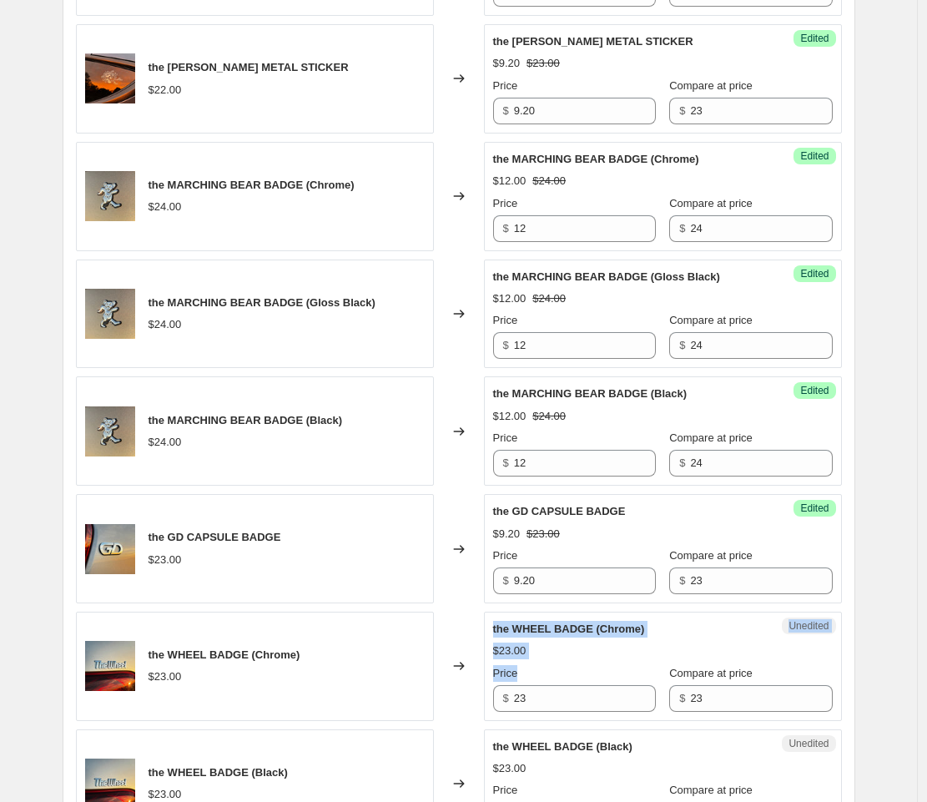
click at [482, 694] on div "the WHEEL BADGE (Chrome) $23.00 Changed to Unedited the WHEEL BADGE (Chrome) $2…" at bounding box center [459, 666] width 766 height 109
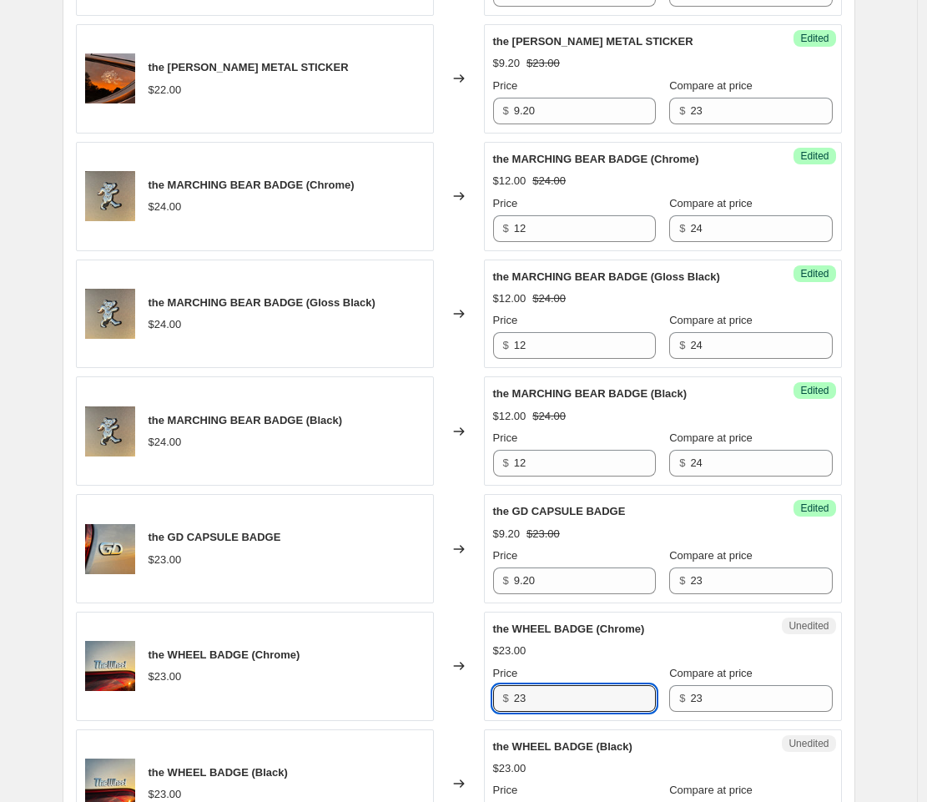
drag, startPoint x: 538, startPoint y: 701, endPoint x: 508, endPoint y: 699, distance: 30.2
click at [508, 699] on div "$ 23" at bounding box center [574, 698] width 163 height 27
paste input "9.20"
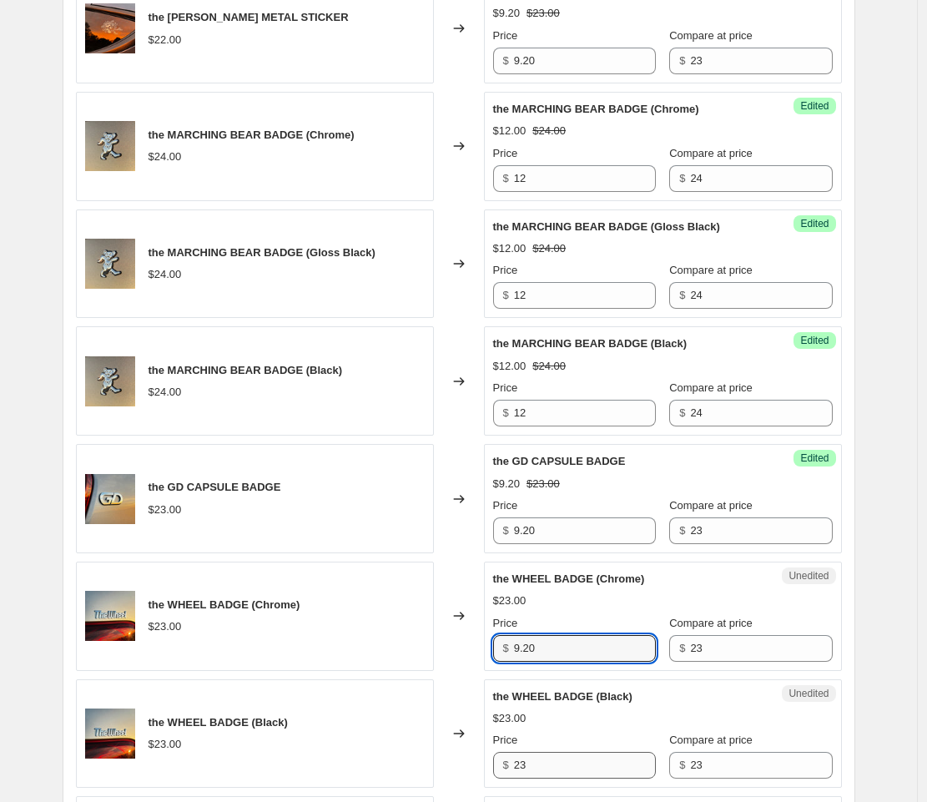
scroll to position [2291, 0]
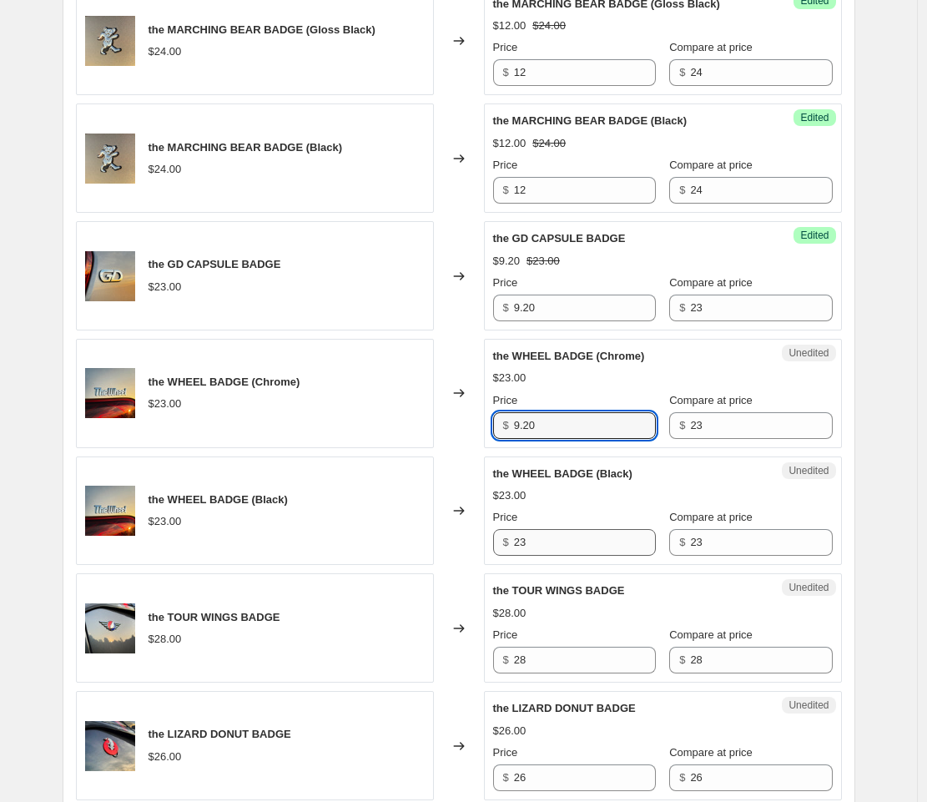
type input "9.20"
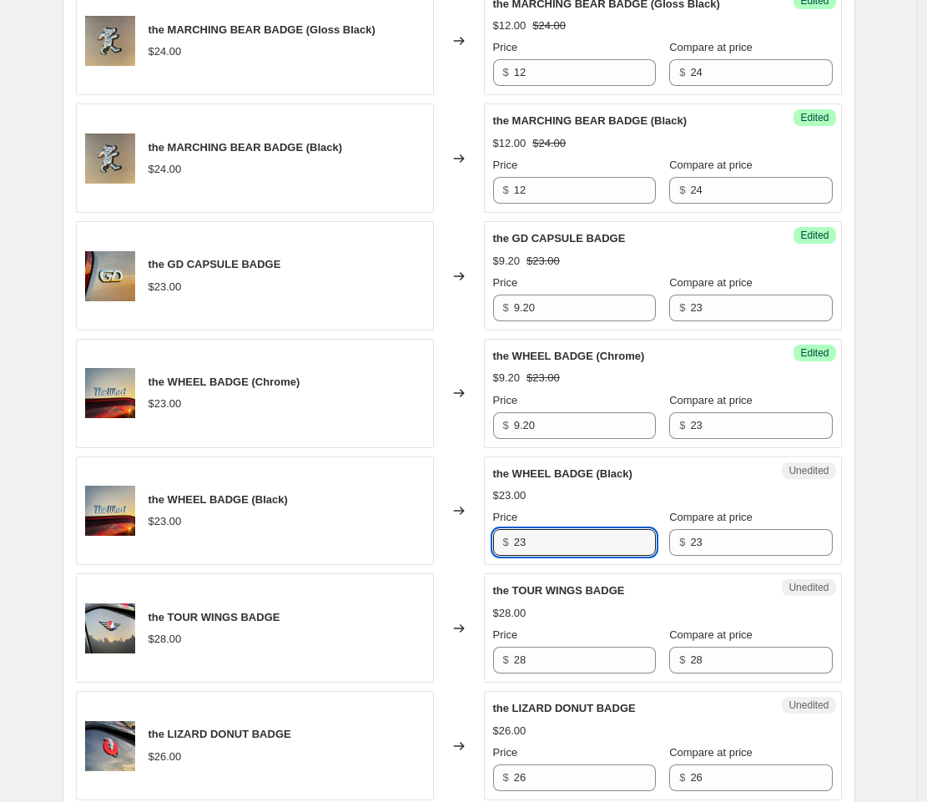
drag, startPoint x: 533, startPoint y: 542, endPoint x: 514, endPoint y: 542, distance: 18.4
click at [514, 542] on div "$ 23" at bounding box center [574, 542] width 163 height 27
paste input "9.20"
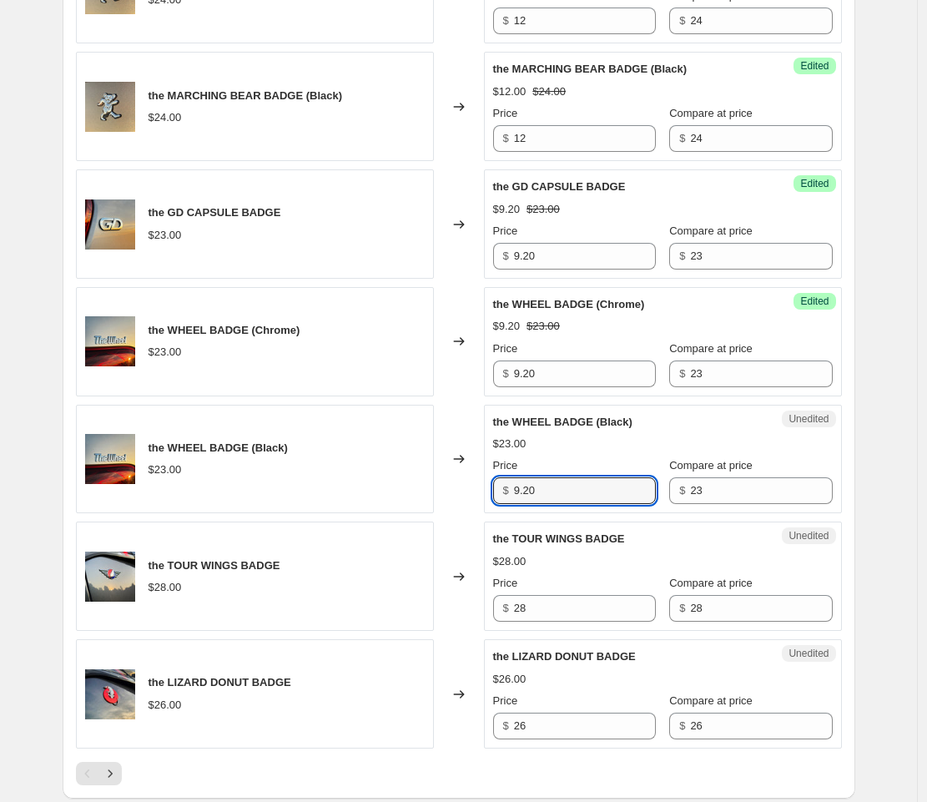
scroll to position [2351, 0]
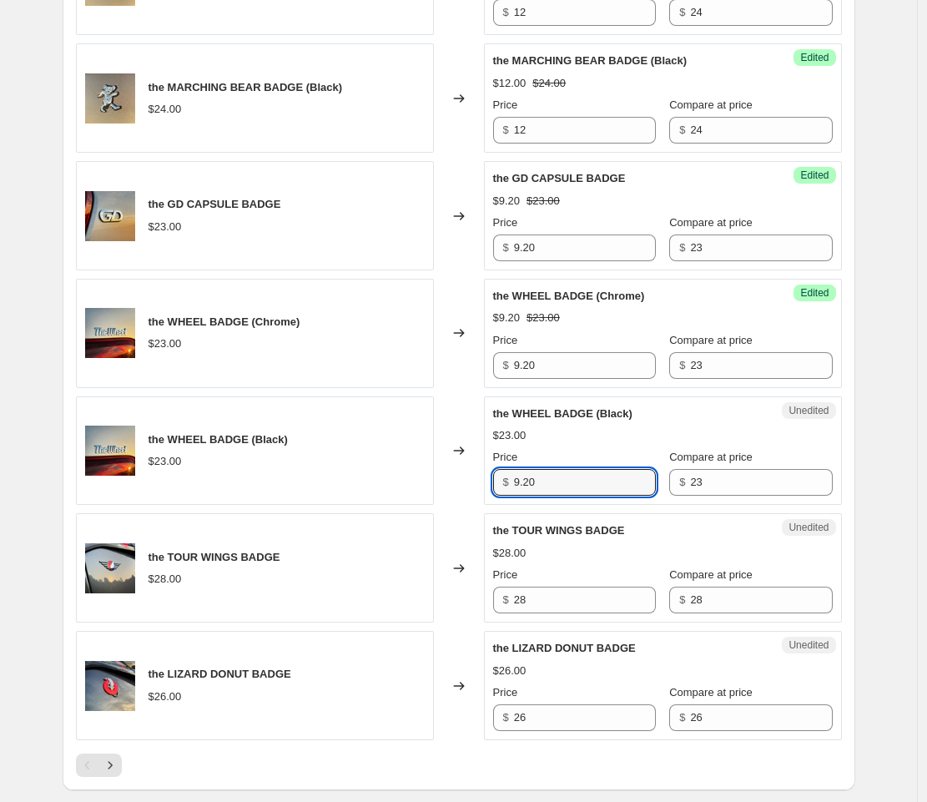
type input "9.20"
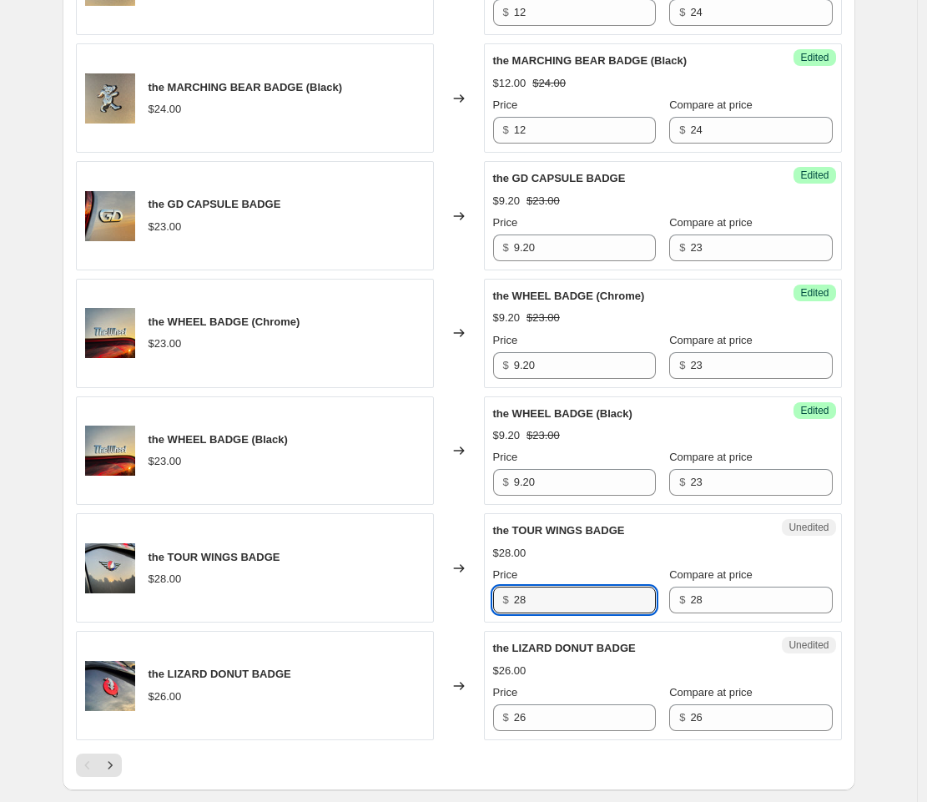
drag, startPoint x: 525, startPoint y: 601, endPoint x: 517, endPoint y: 600, distance: 8.4
click at [517, 600] on div "$ 28" at bounding box center [574, 600] width 163 height 27
paste input "11.20"
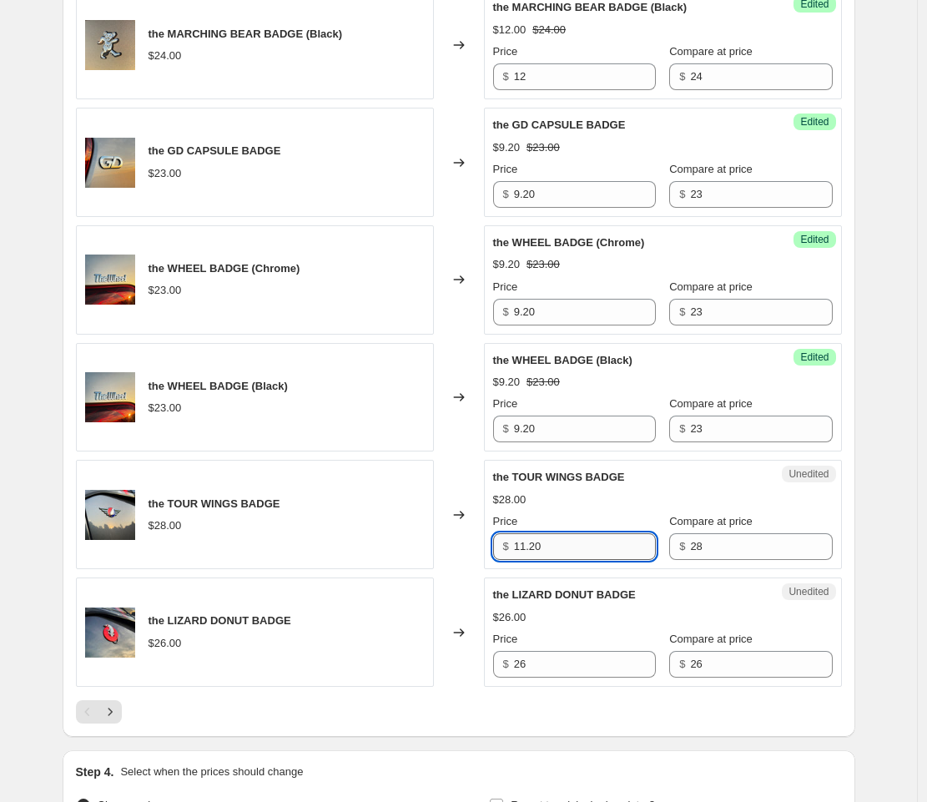
scroll to position [2492, 0]
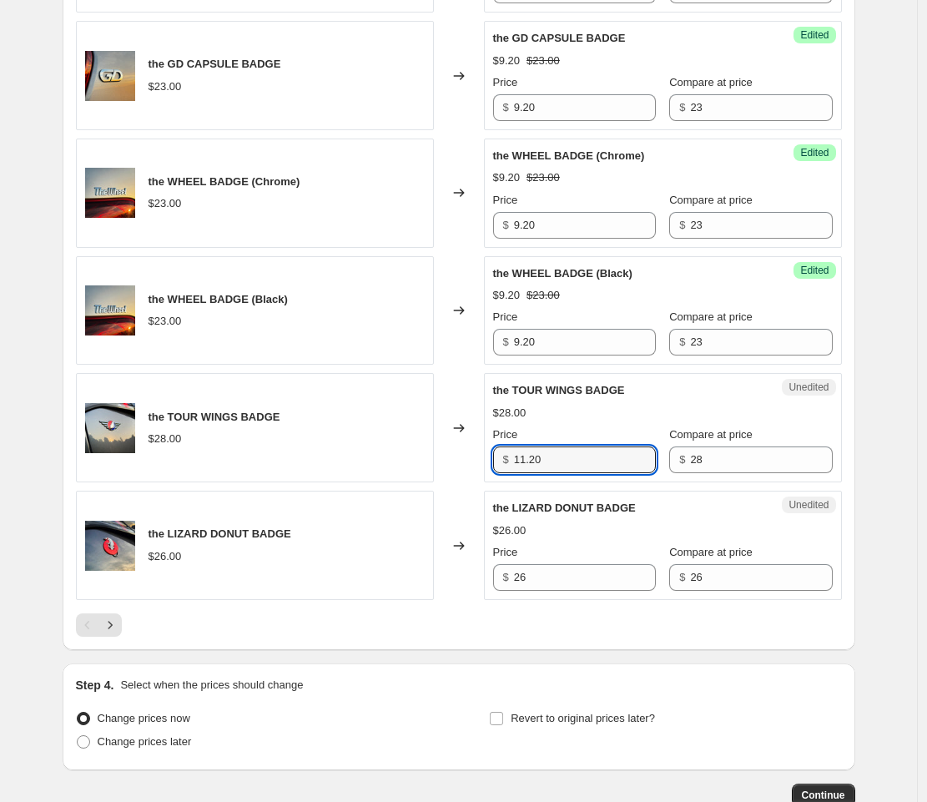
type input "11.20"
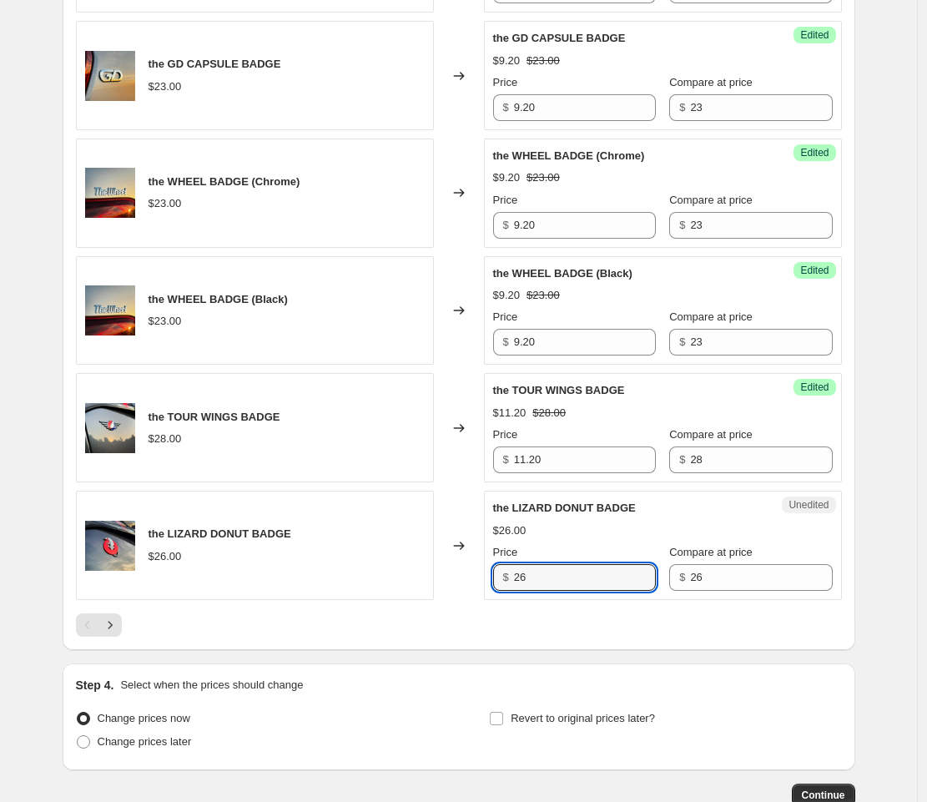
drag, startPoint x: 531, startPoint y: 578, endPoint x: 516, endPoint y: 578, distance: 15.0
click at [517, 578] on div "$ 26" at bounding box center [574, 577] width 163 height 27
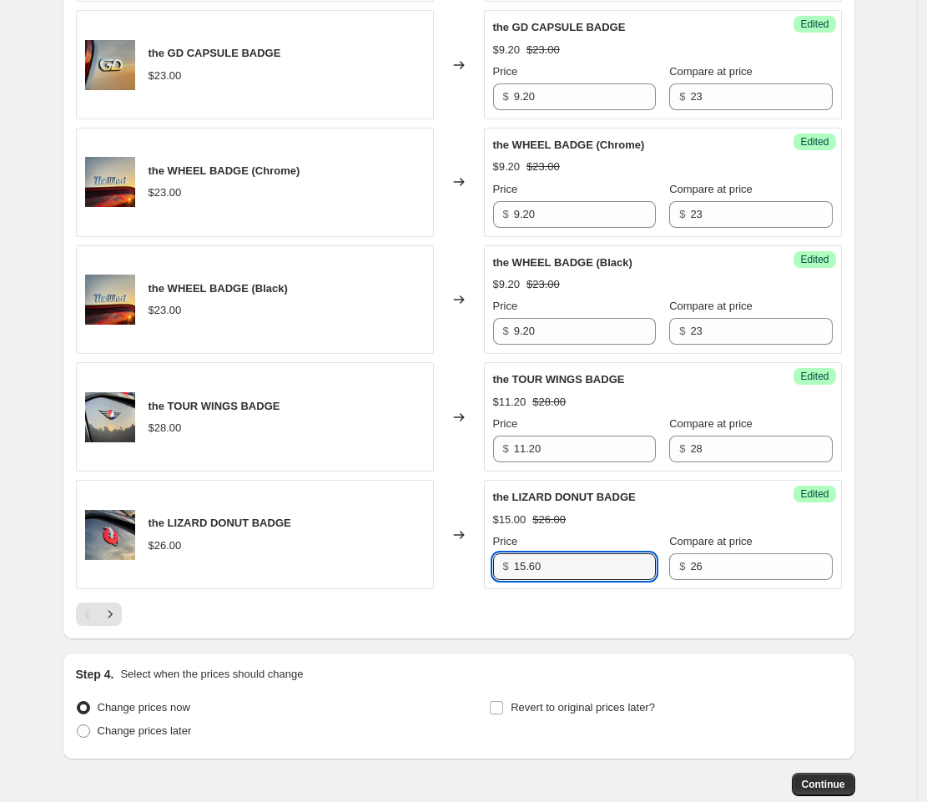
scroll to position [2548, 0]
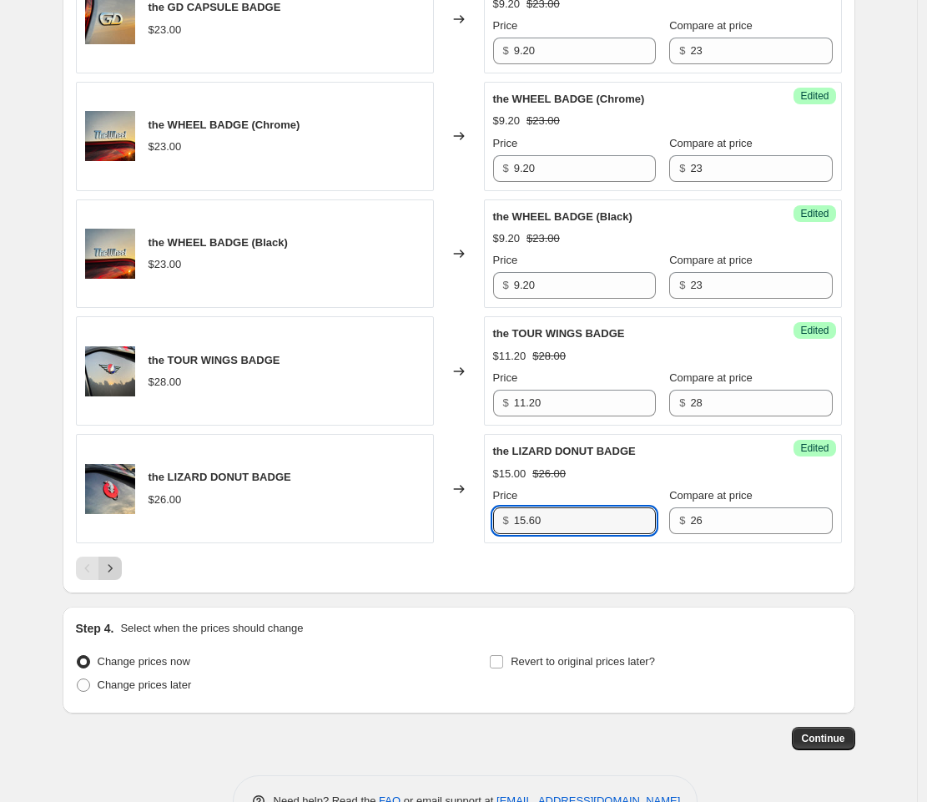
type input "15.60"
click at [115, 570] on icon "Next" at bounding box center [110, 568] width 17 height 17
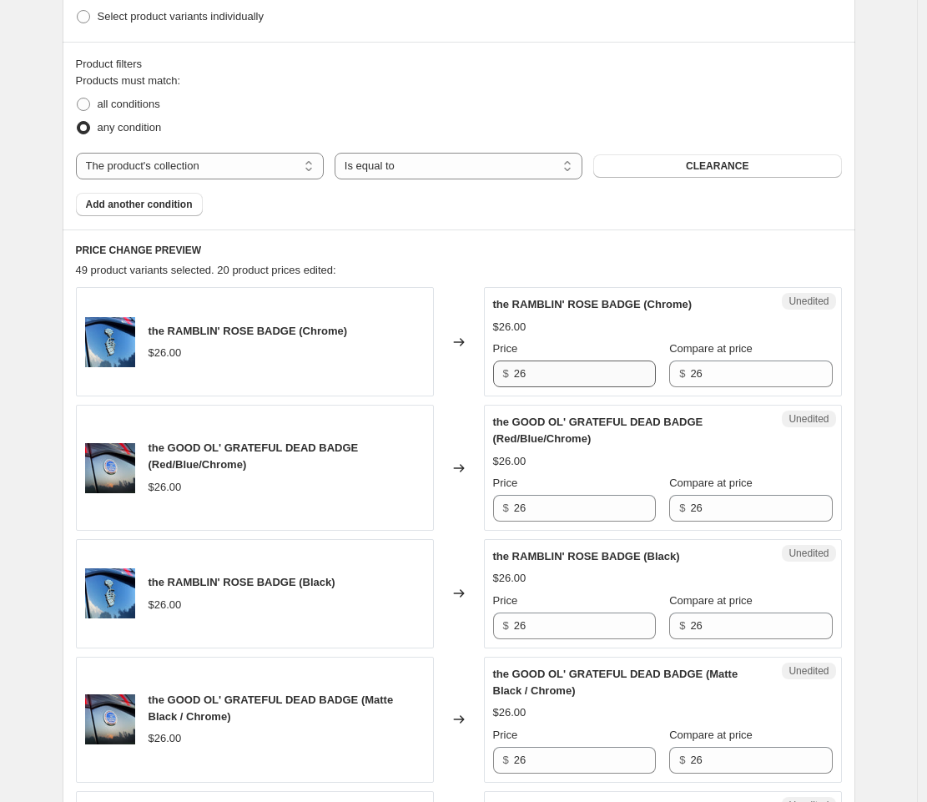
scroll to position [462, 0]
drag, startPoint x: 533, startPoint y: 374, endPoint x: 512, endPoint y: 373, distance: 21.7
click at [512, 373] on div "$ 26" at bounding box center [574, 374] width 163 height 27
paste input "15."
type input "15.6"
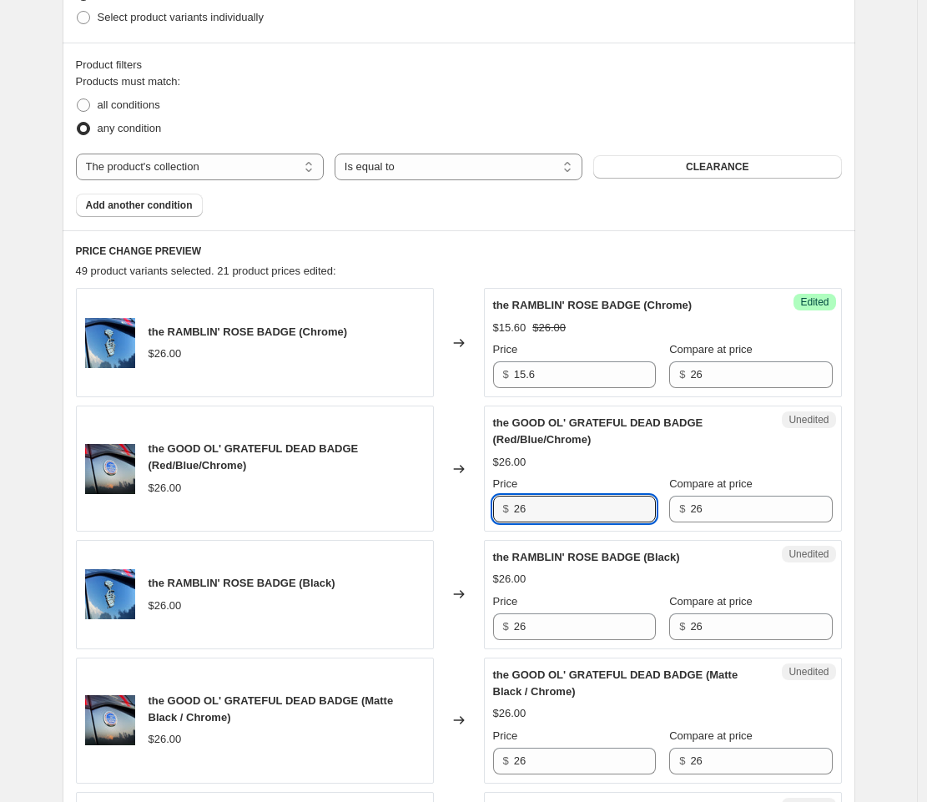
drag, startPoint x: 554, startPoint y: 507, endPoint x: 511, endPoint y: 507, distance: 43.4
click at [511, 507] on div "$ 26" at bounding box center [574, 509] width 163 height 27
paste input "10.4"
type input "10.4"
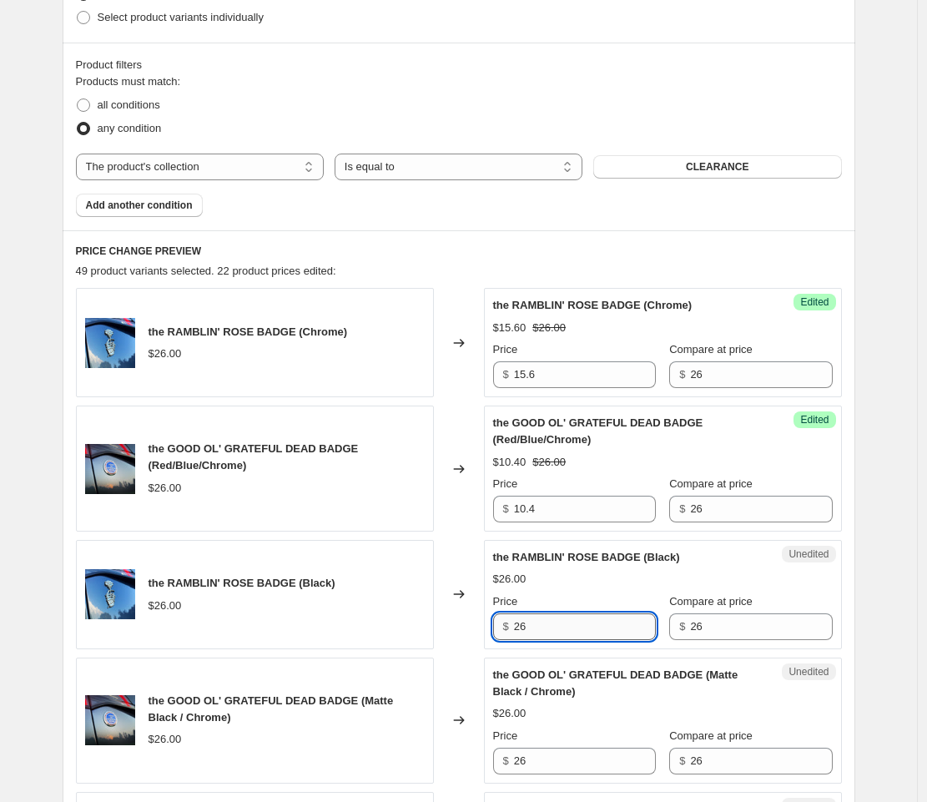
click at [566, 626] on input "26" at bounding box center [585, 627] width 142 height 27
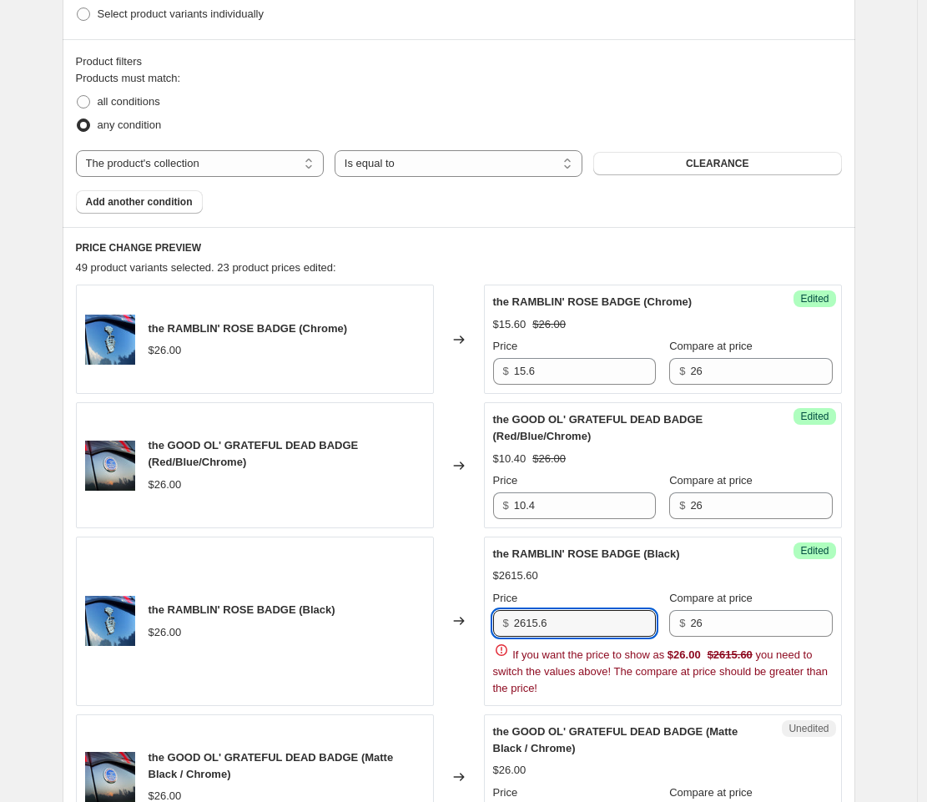
drag, startPoint x: 533, startPoint y: 623, endPoint x: 502, endPoint y: 622, distance: 30.9
click at [502, 622] on div "$ 2615.6" at bounding box center [574, 623] width 163 height 27
click at [569, 622] on input "15.6" at bounding box center [585, 623] width 142 height 27
type input "15.60"
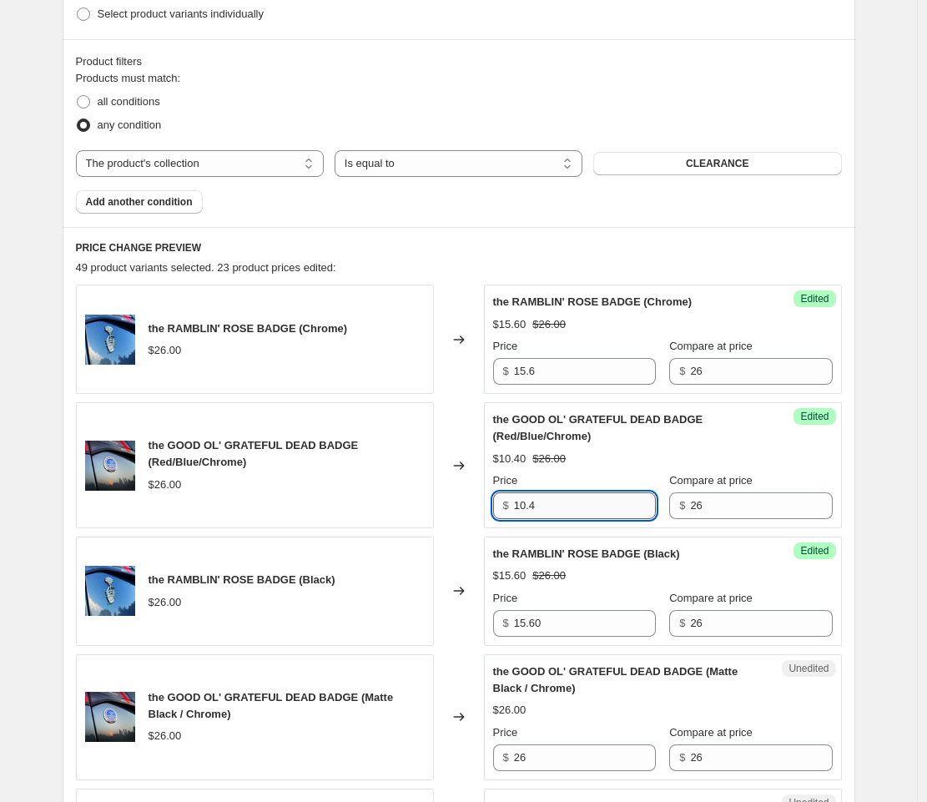
drag, startPoint x: 550, startPoint y: 502, endPoint x: 553, endPoint y: 493, distance: 9.5
click at [549, 502] on input "10.4" at bounding box center [585, 505] width 142 height 27
type input "10.40"
click at [552, 364] on input "15.6" at bounding box center [585, 371] width 142 height 27
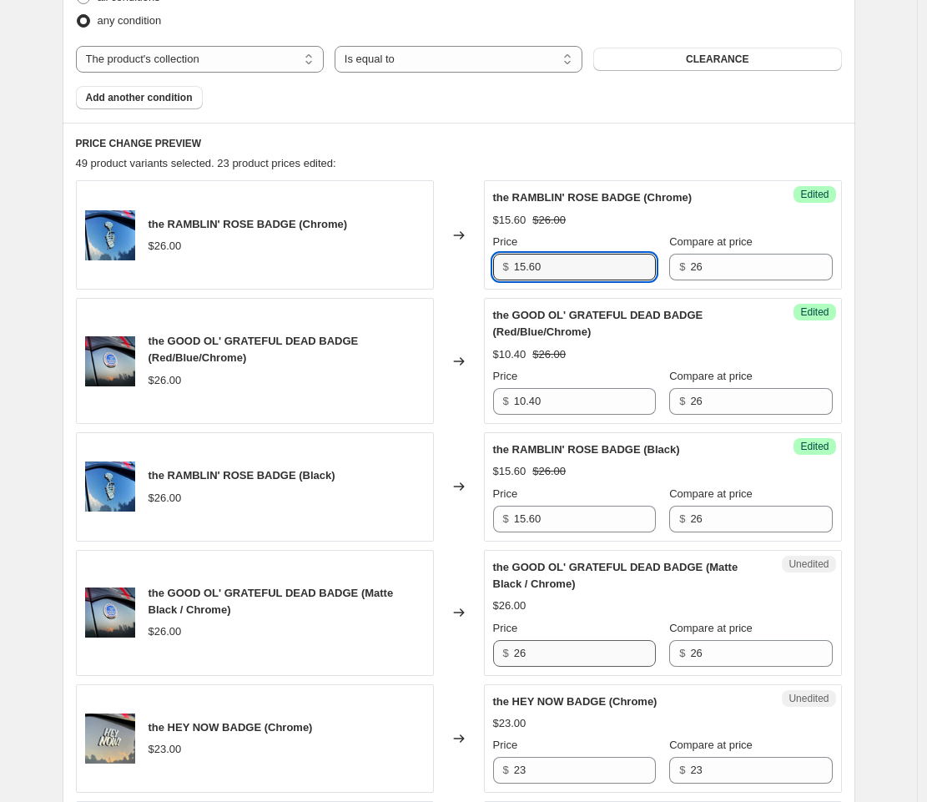
scroll to position [573, 0]
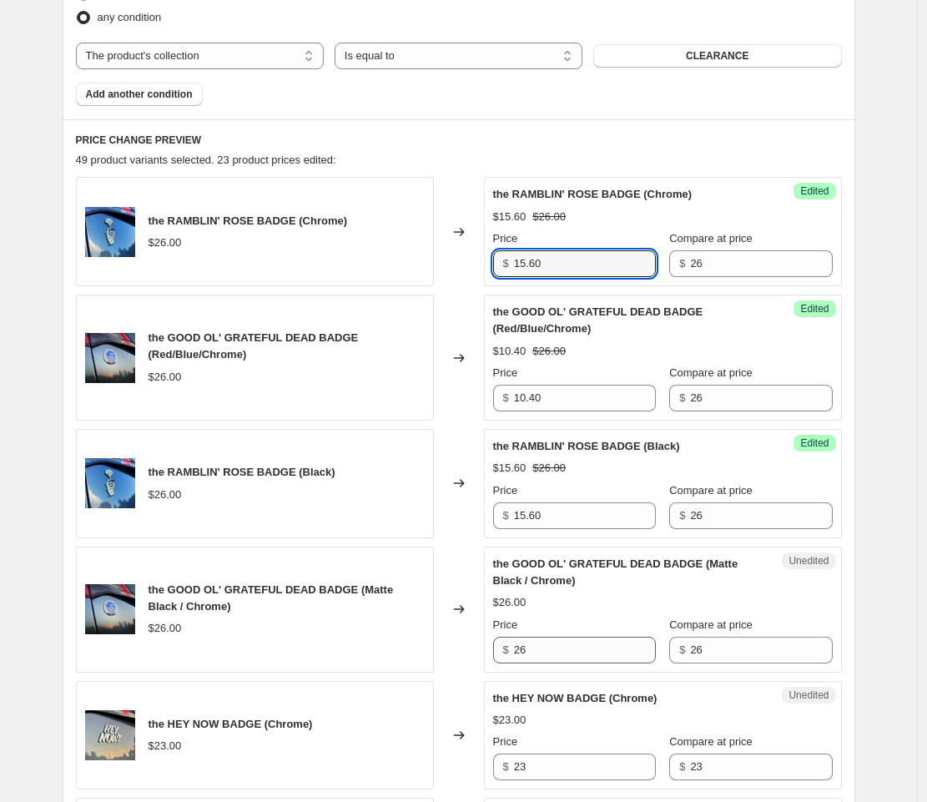
type input "15.60"
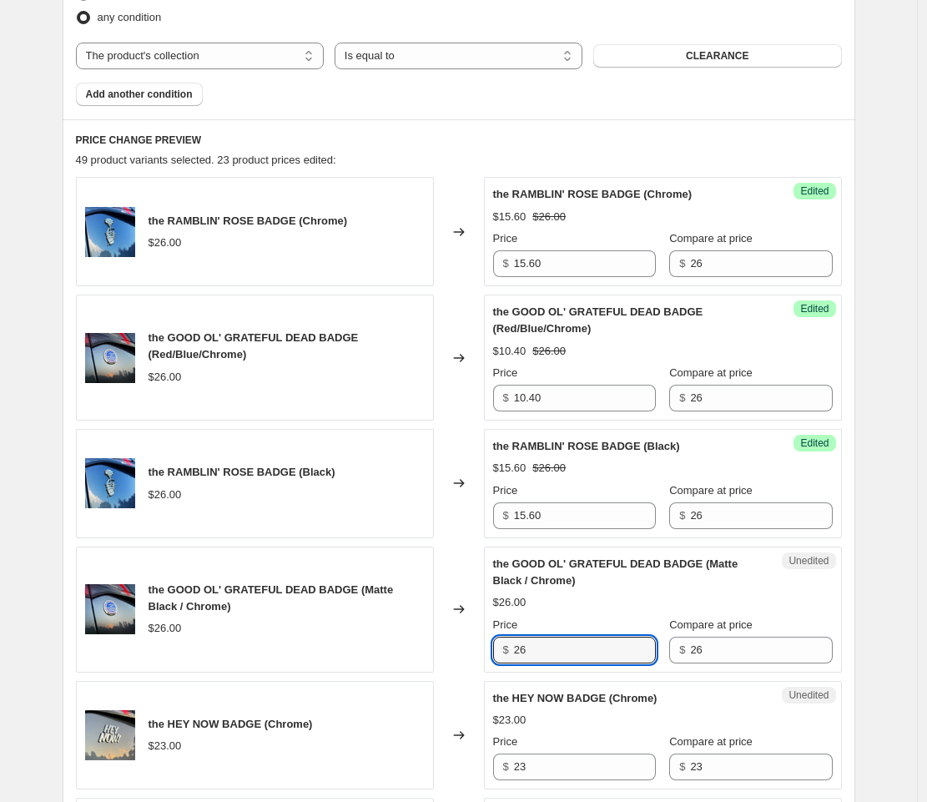
drag, startPoint x: 537, startPoint y: 651, endPoint x: 516, endPoint y: 648, distance: 21.1
click at [517, 648] on div "$ 26" at bounding box center [574, 650] width 163 height 27
paste input "10.4"
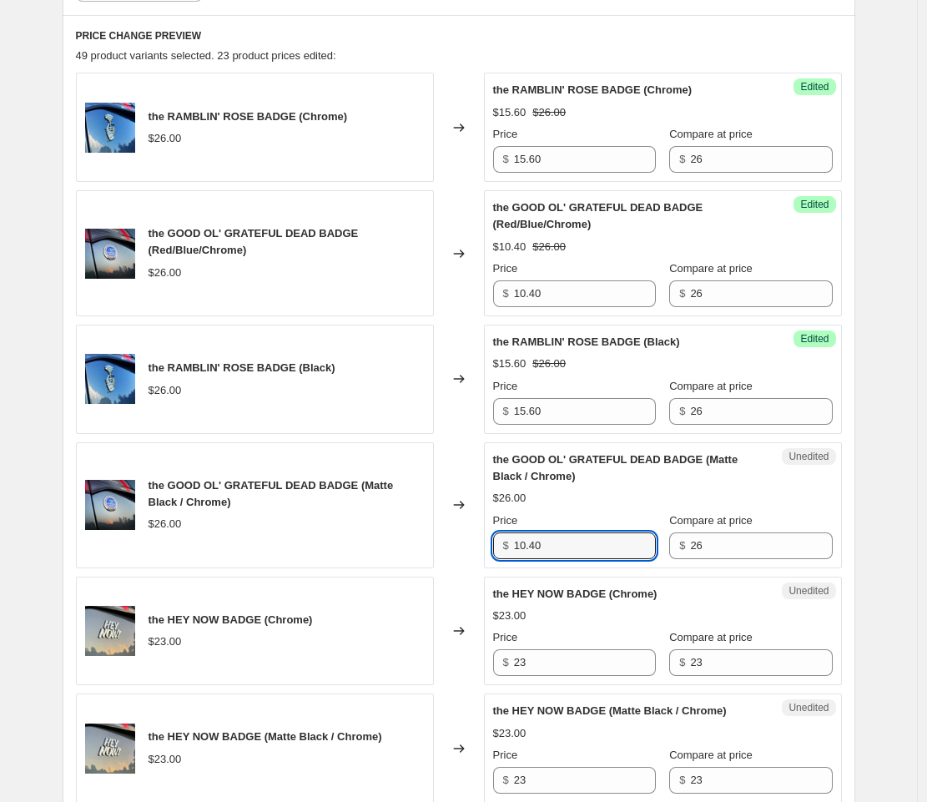
scroll to position [678, 0]
type input "10.40"
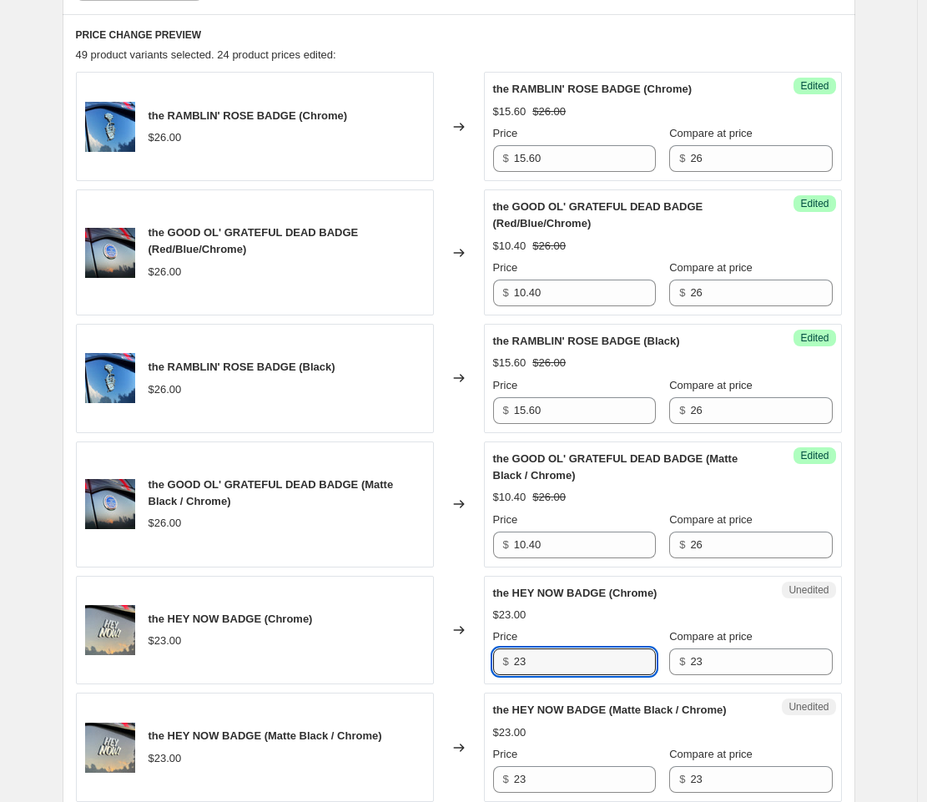
drag, startPoint x: 551, startPoint y: 669, endPoint x: 492, endPoint y: 664, distance: 58.6
click at [492, 664] on div "Unedited the HEY NOW BADGE (Chrome) $23.00 Price $ 23 Compare at price $ 23" at bounding box center [663, 630] width 358 height 109
type input "9.20"
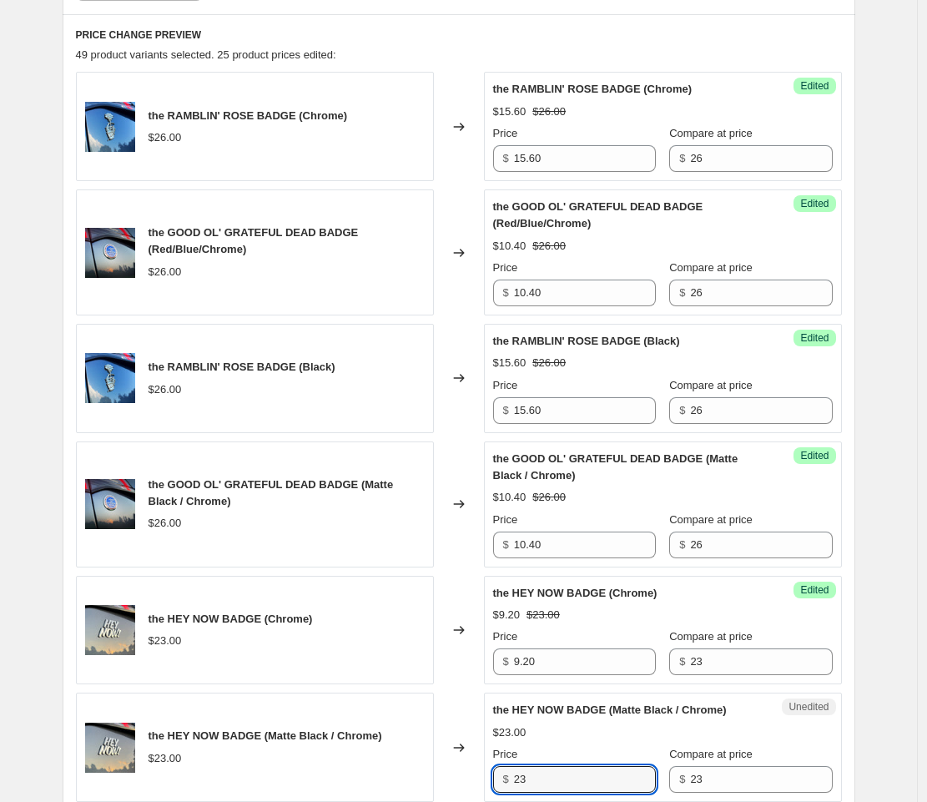
drag, startPoint x: 533, startPoint y: 781, endPoint x: 503, endPoint y: 775, distance: 30.0
click at [503, 775] on div "$ 23" at bounding box center [574, 779] width 163 height 27
paste input "9.20"
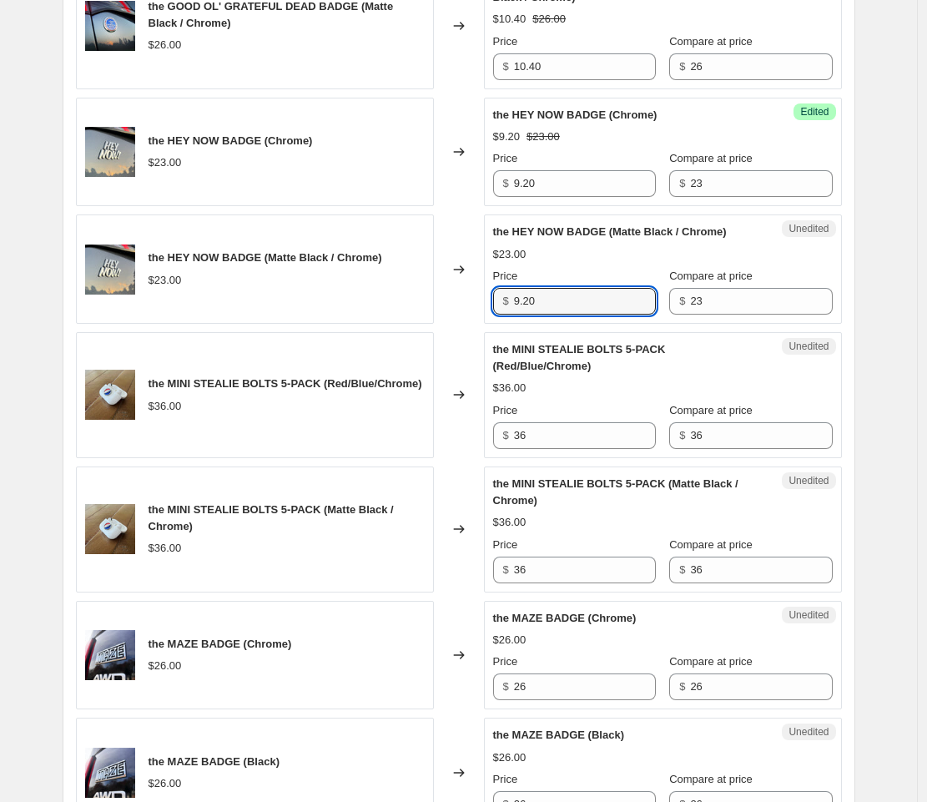
scroll to position [1157, 0]
type input "9.20"
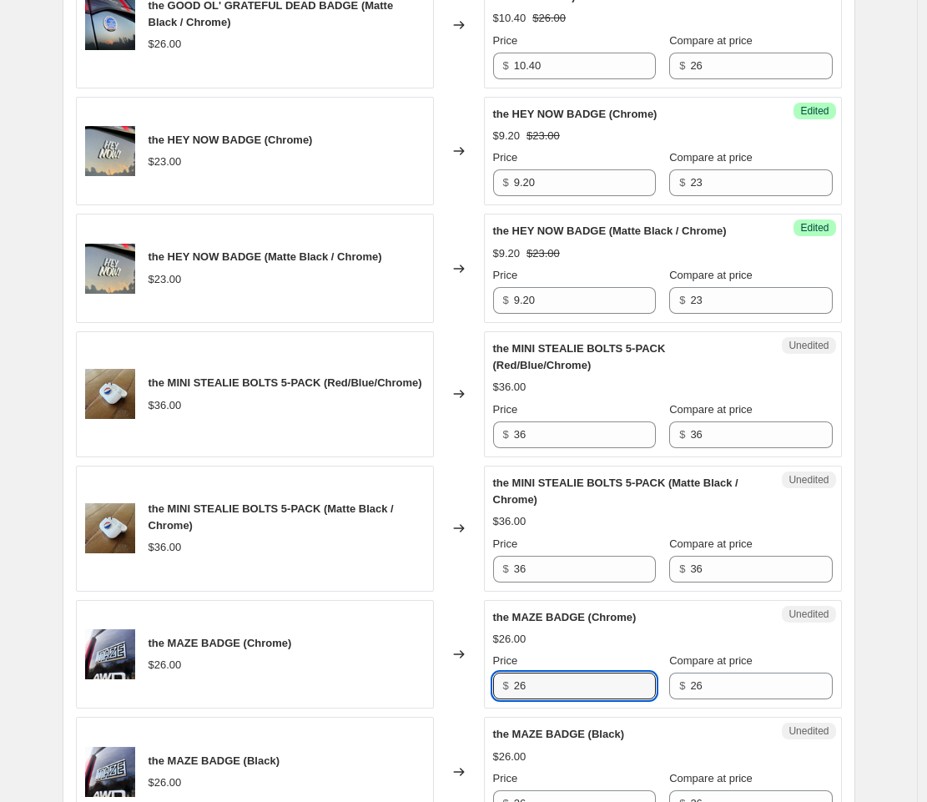
drag, startPoint x: 536, startPoint y: 685, endPoint x: 513, endPoint y: 684, distance: 22.6
click at [513, 684] on div "$ 26" at bounding box center [574, 686] width 163 height 27
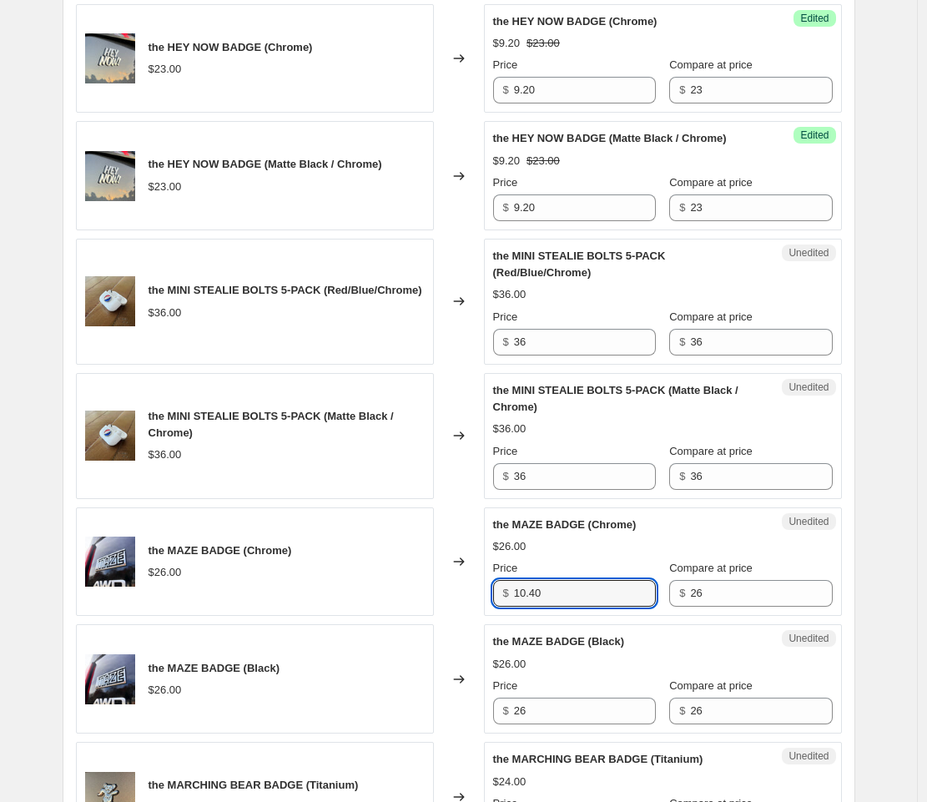
scroll to position [1257, 0]
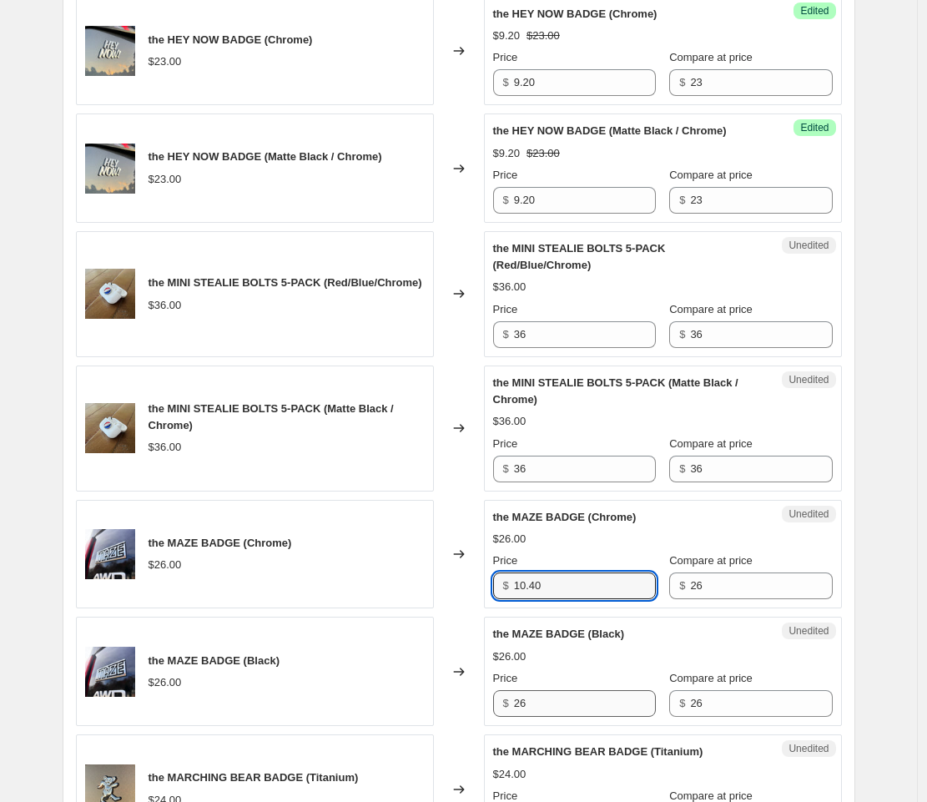
type input "10.40"
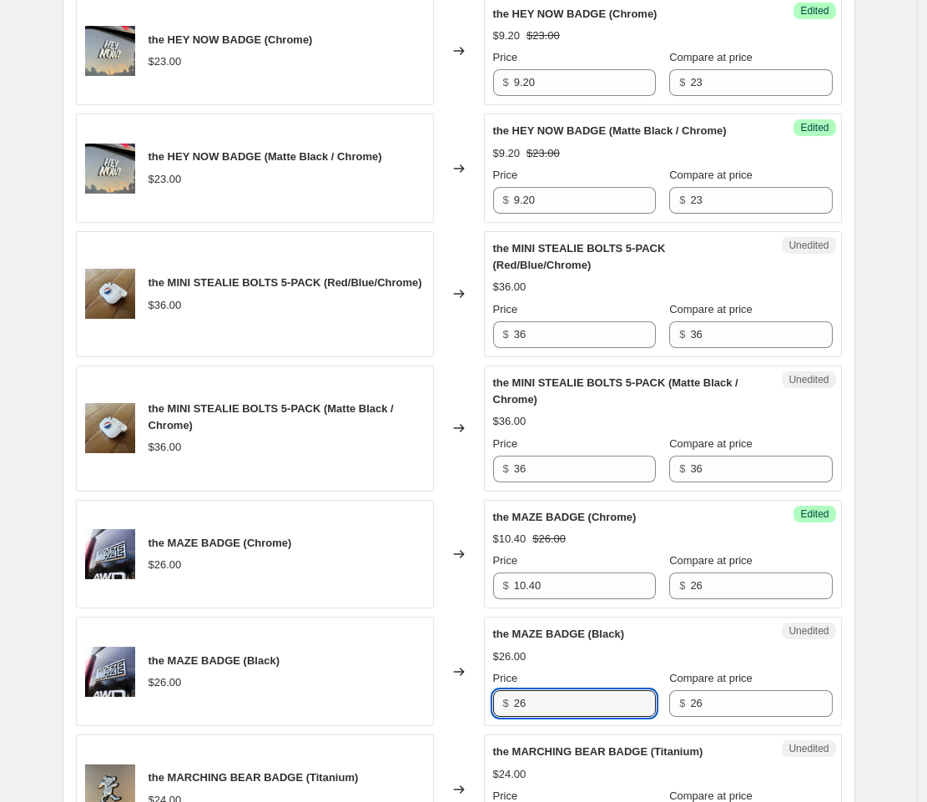
drag, startPoint x: 562, startPoint y: 703, endPoint x: 506, endPoint y: 703, distance: 55.9
click at [507, 704] on div "$ 26" at bounding box center [574, 703] width 163 height 27
paste input "10.40"
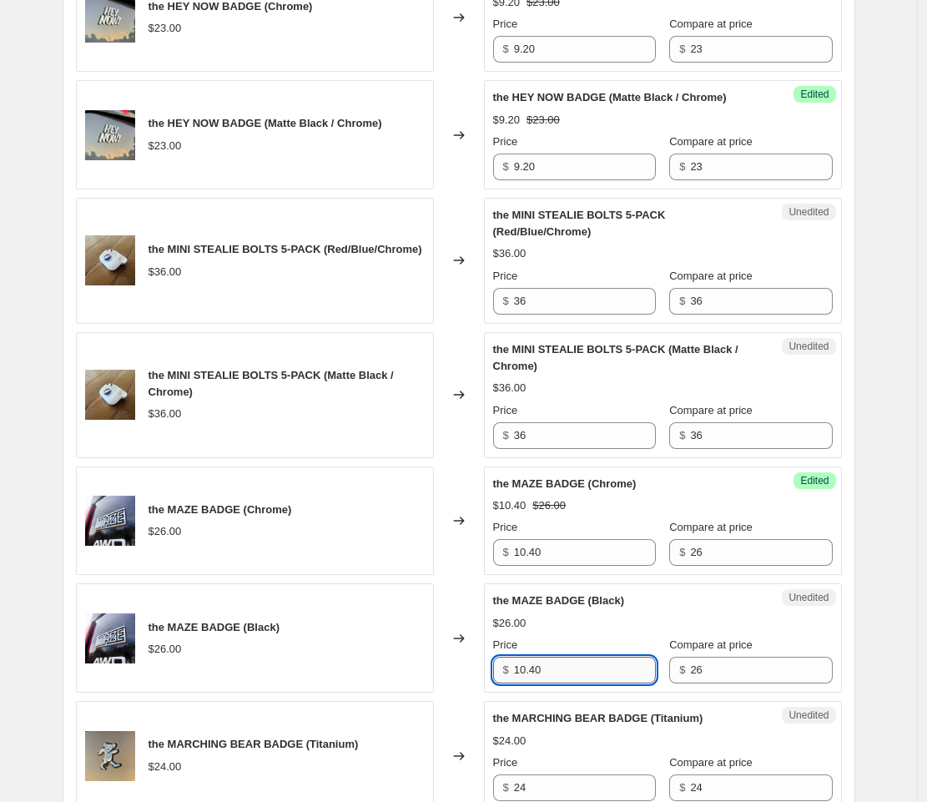
scroll to position [1301, 0]
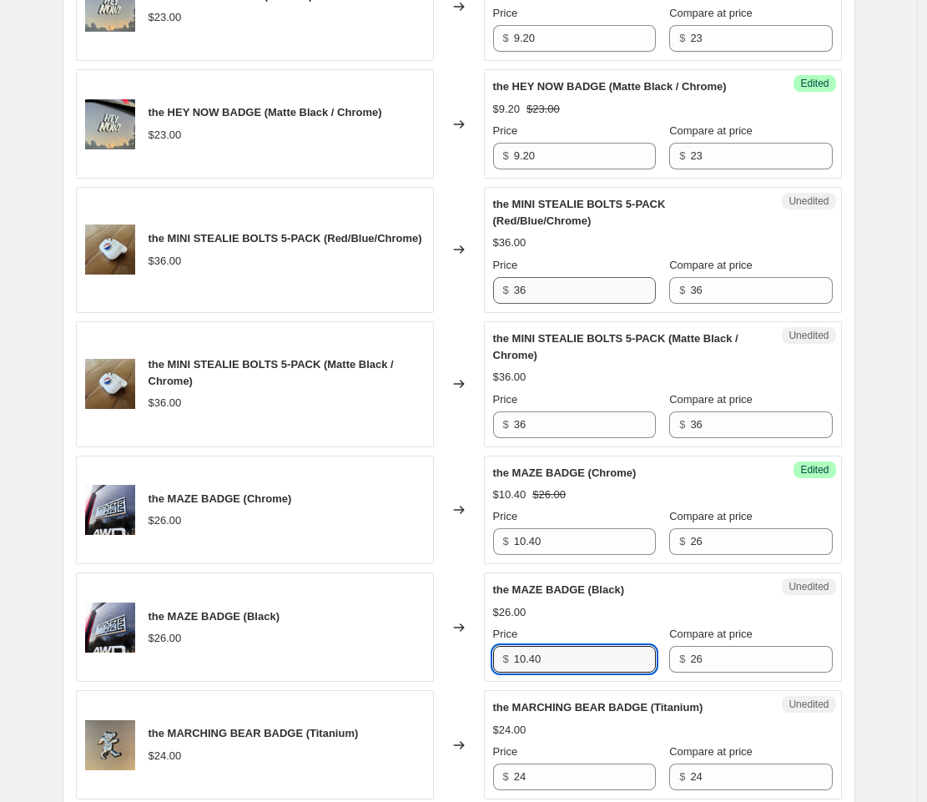
type input "10.40"
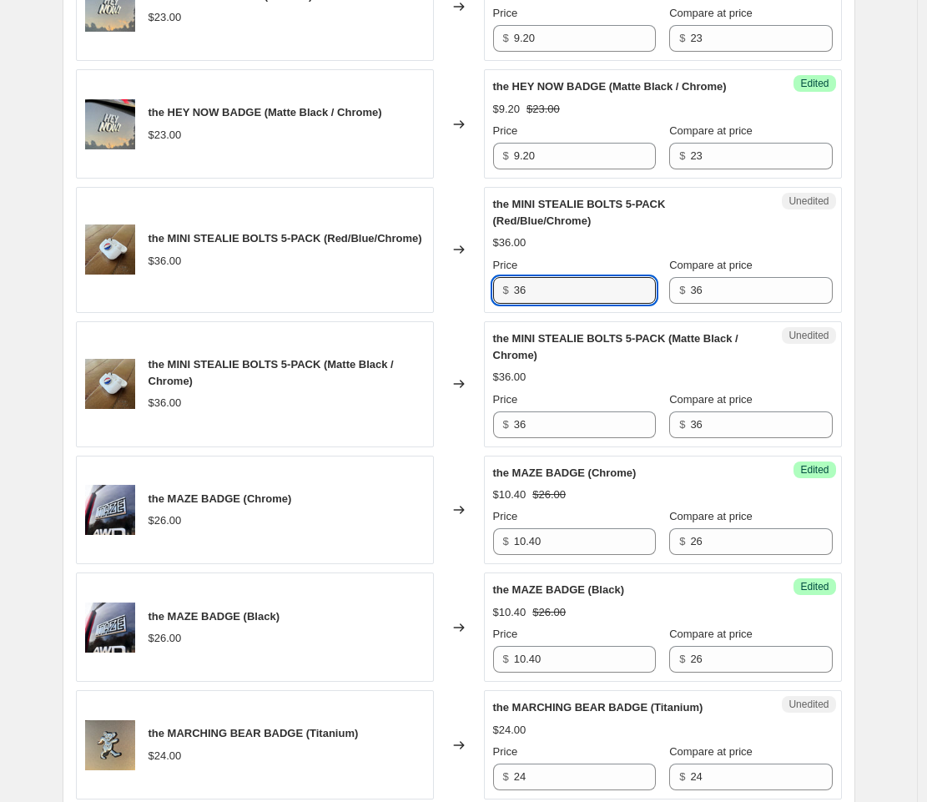
drag, startPoint x: 530, startPoint y: 290, endPoint x: 513, endPoint y: 289, distance: 16.8
click at [513, 289] on div "$ 36" at bounding box center [574, 290] width 163 height 27
type input "18"
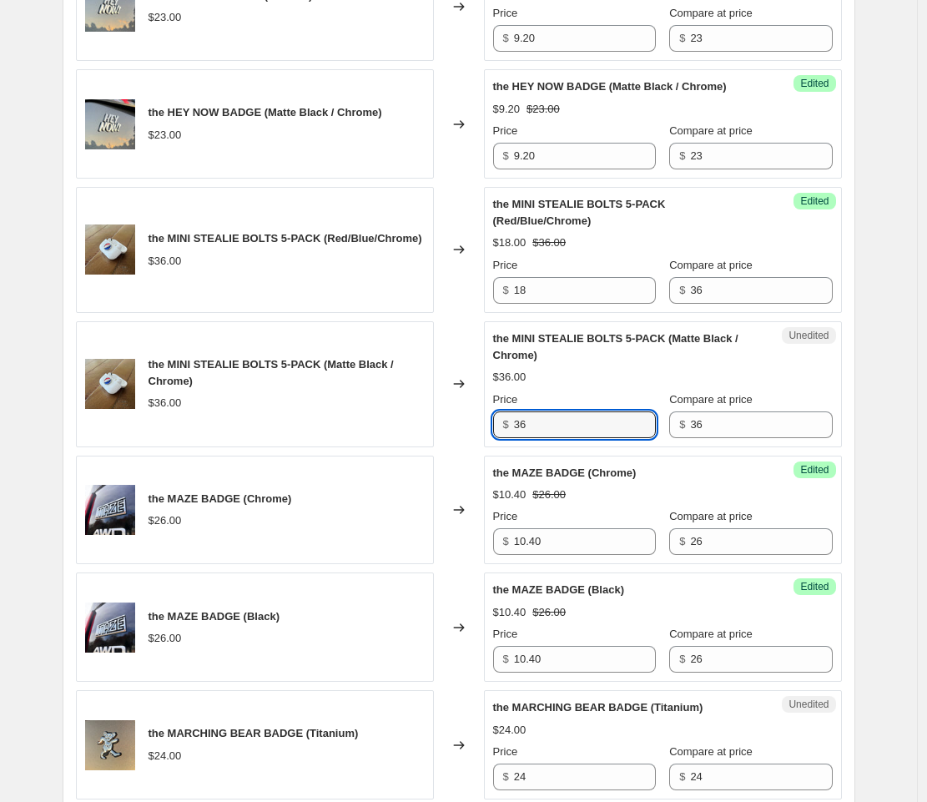
drag, startPoint x: 555, startPoint y: 433, endPoint x: 504, endPoint y: 425, distance: 51.6
click at [504, 425] on div "$ 36" at bounding box center [574, 425] width 163 height 27
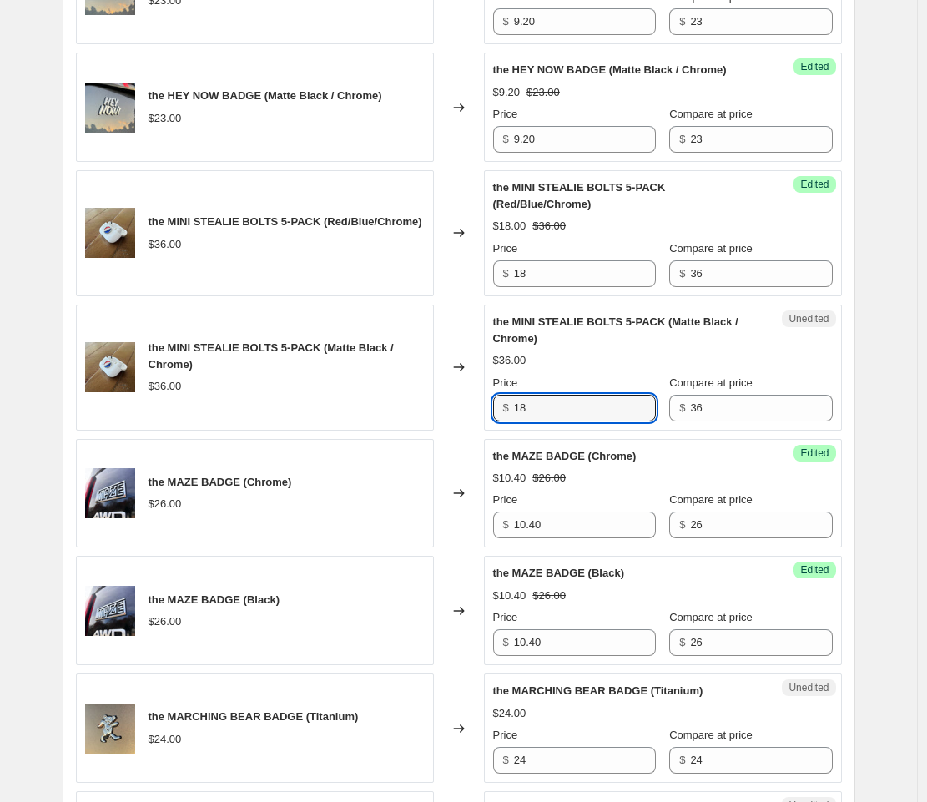
scroll to position [1501, 0]
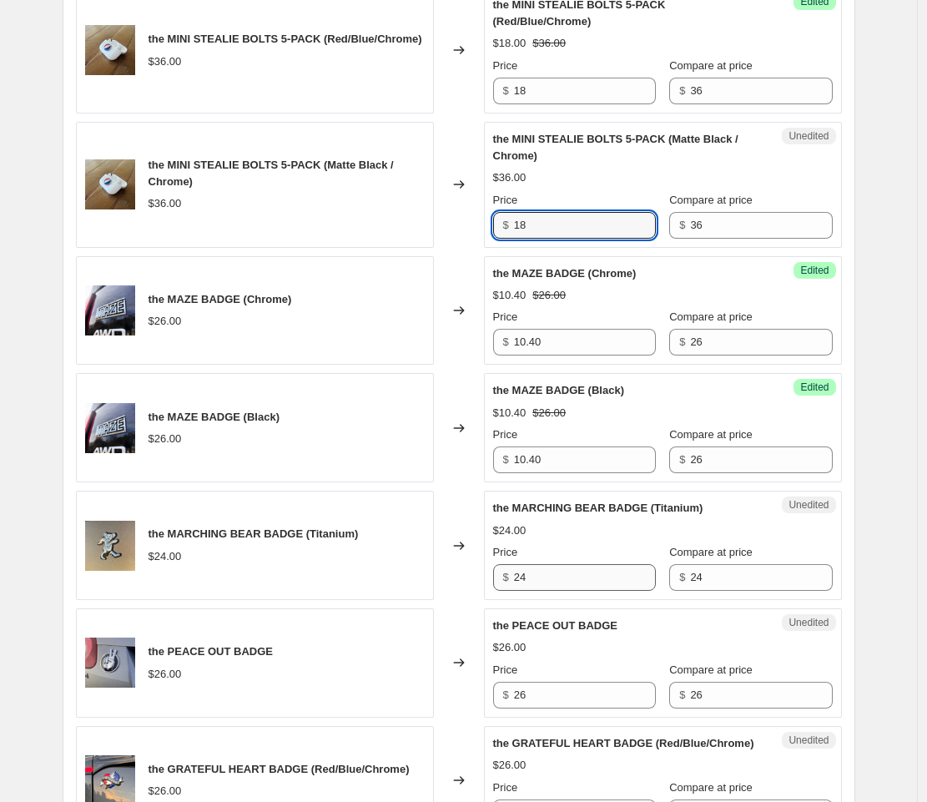
type input "18"
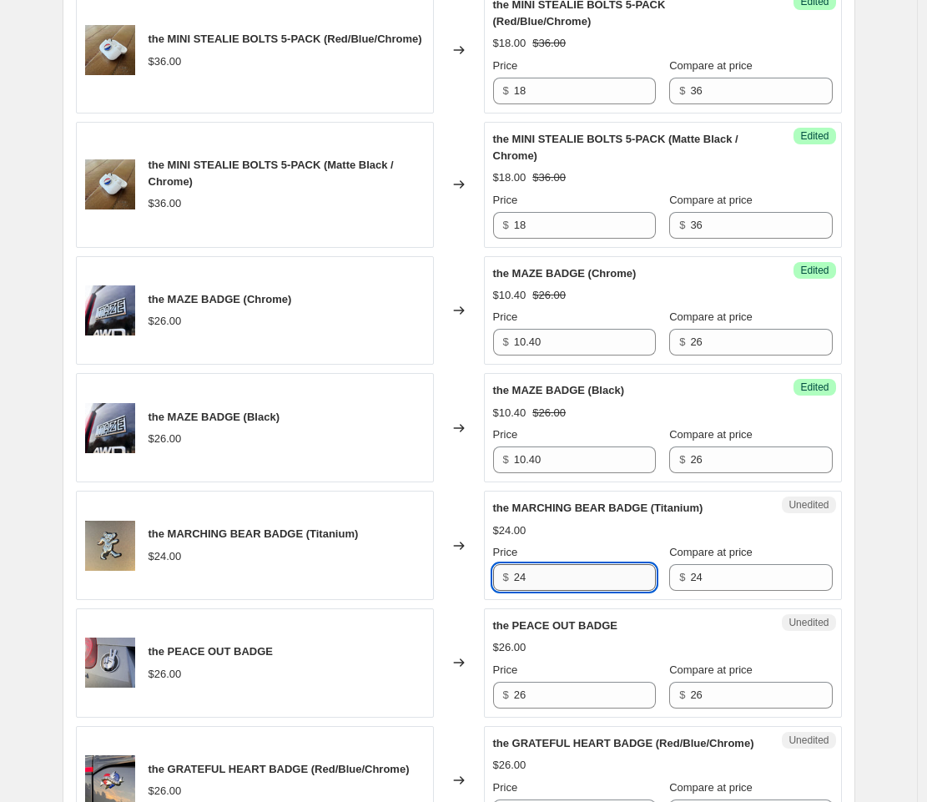
click at [546, 578] on input "24" at bounding box center [585, 577] width 142 height 27
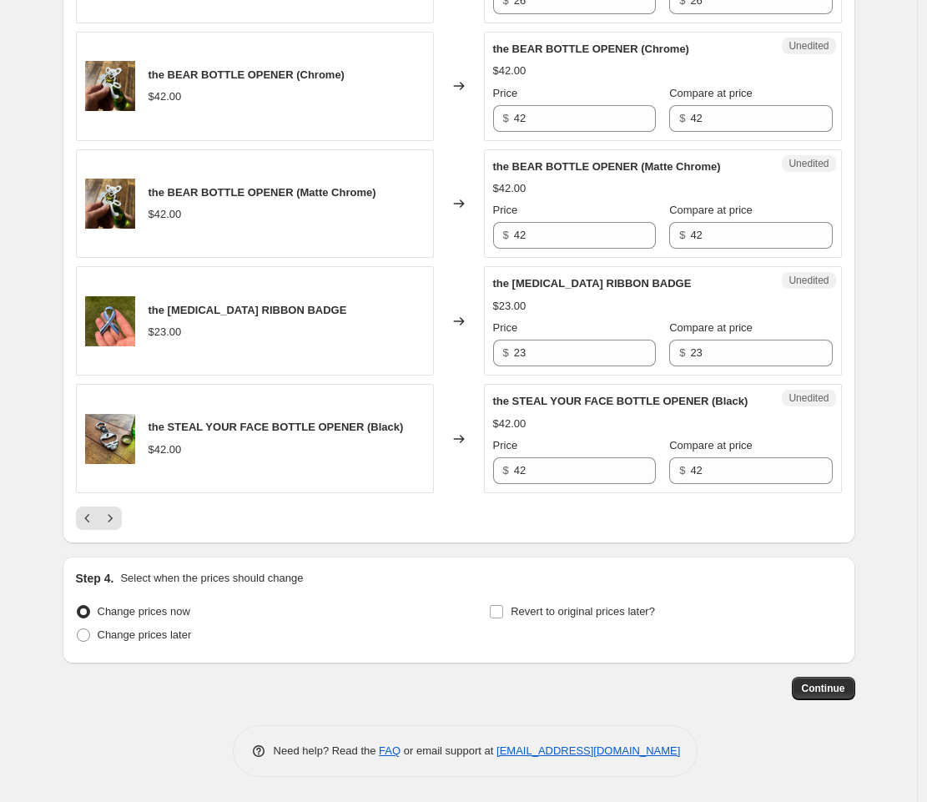
scroll to position [2749, 0]
click at [84, 528] on button "Previous" at bounding box center [87, 518] width 23 height 23
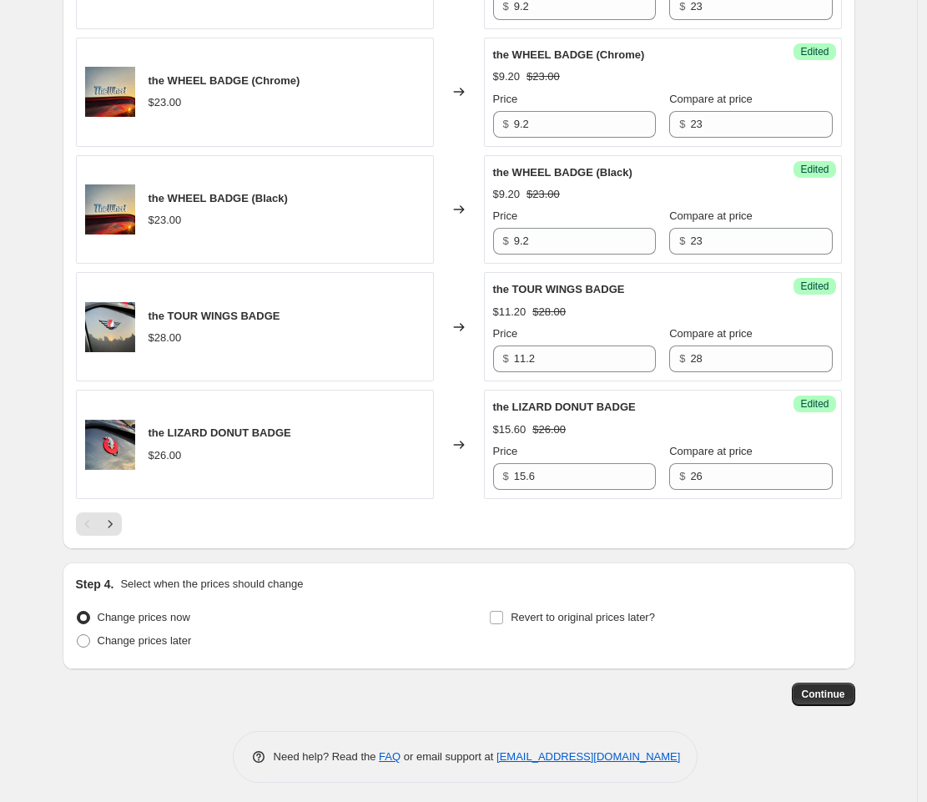
scroll to position [2593, 0]
click at [107, 523] on icon "Next" at bounding box center [110, 523] width 17 height 17
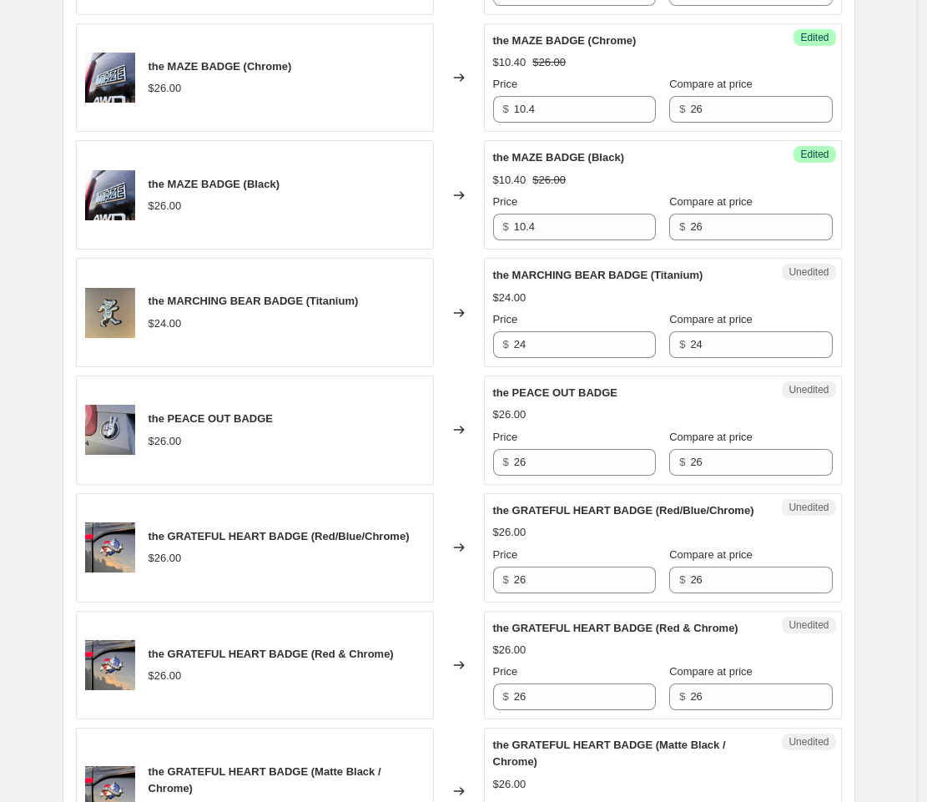
scroll to position [1733, 0]
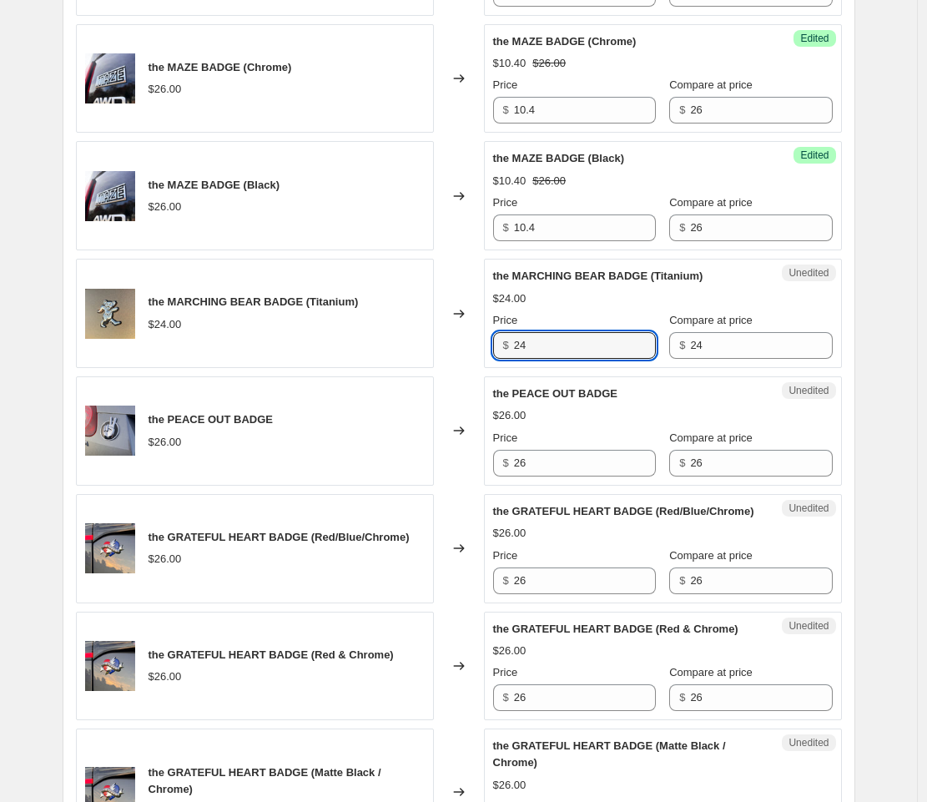
drag, startPoint x: 548, startPoint y: 347, endPoint x: 517, endPoint y: 346, distance: 31.8
click at [517, 346] on div "$ 24" at bounding box center [574, 345] width 163 height 27
type input "12"
click at [544, 461] on input "26" at bounding box center [585, 463] width 142 height 27
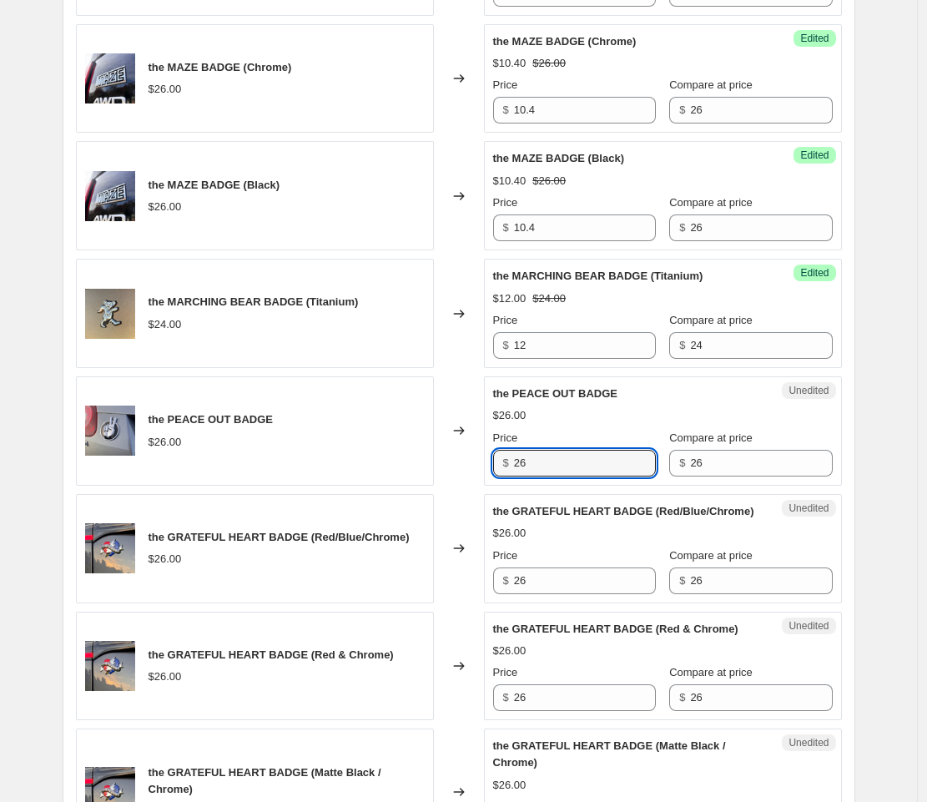
drag, startPoint x: 528, startPoint y: 461, endPoint x: 508, endPoint y: 461, distance: 19.2
click at [508, 461] on div "$ 26" at bounding box center [574, 463] width 163 height 27
type input "13"
click at [561, 603] on div "Unedited the GRATEFUL HEART BADGE (Red/Blue/Chrome) $26.00 Price $ 26 Compare a…" at bounding box center [663, 548] width 358 height 109
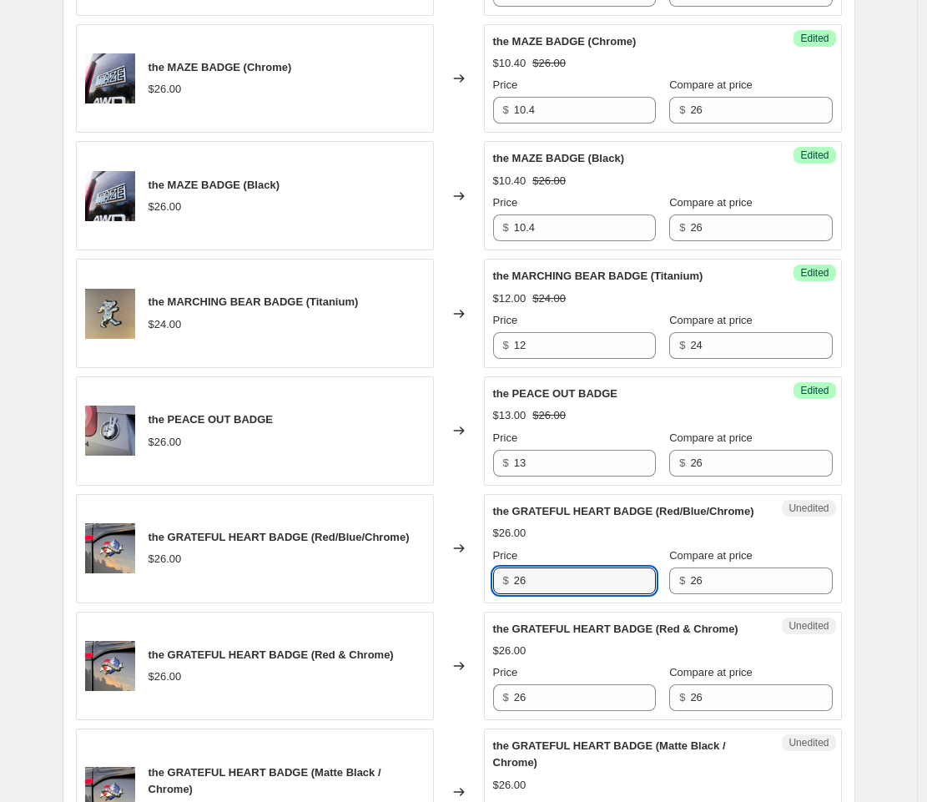
click at [513, 594] on div "$ 26" at bounding box center [574, 581] width 163 height 27
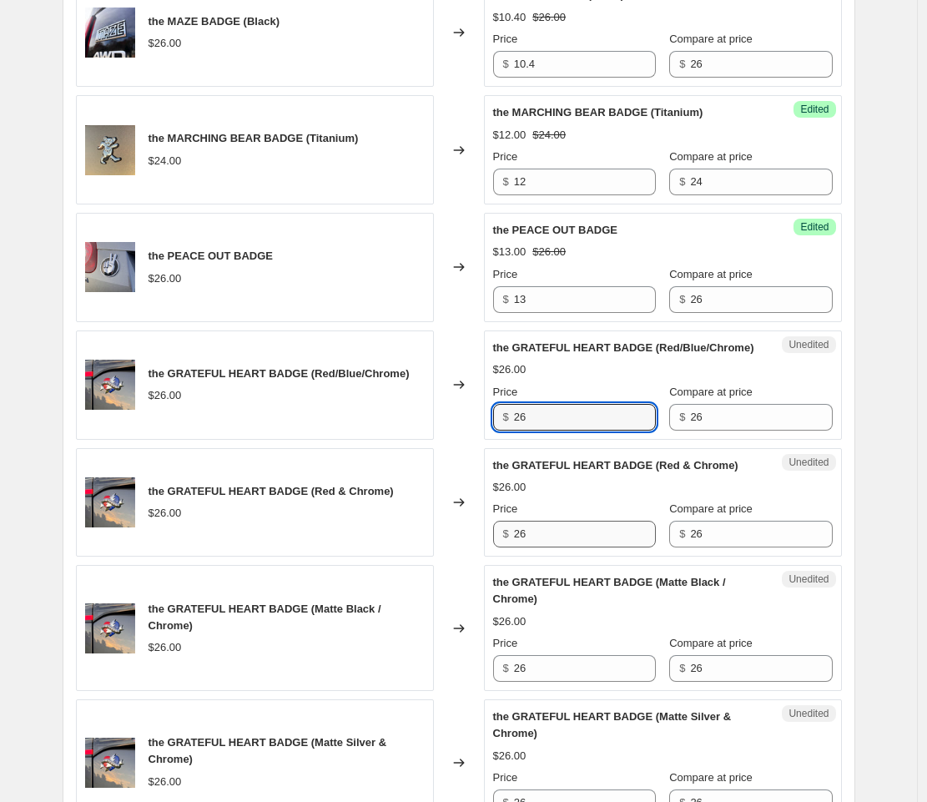
scroll to position [1898, 0]
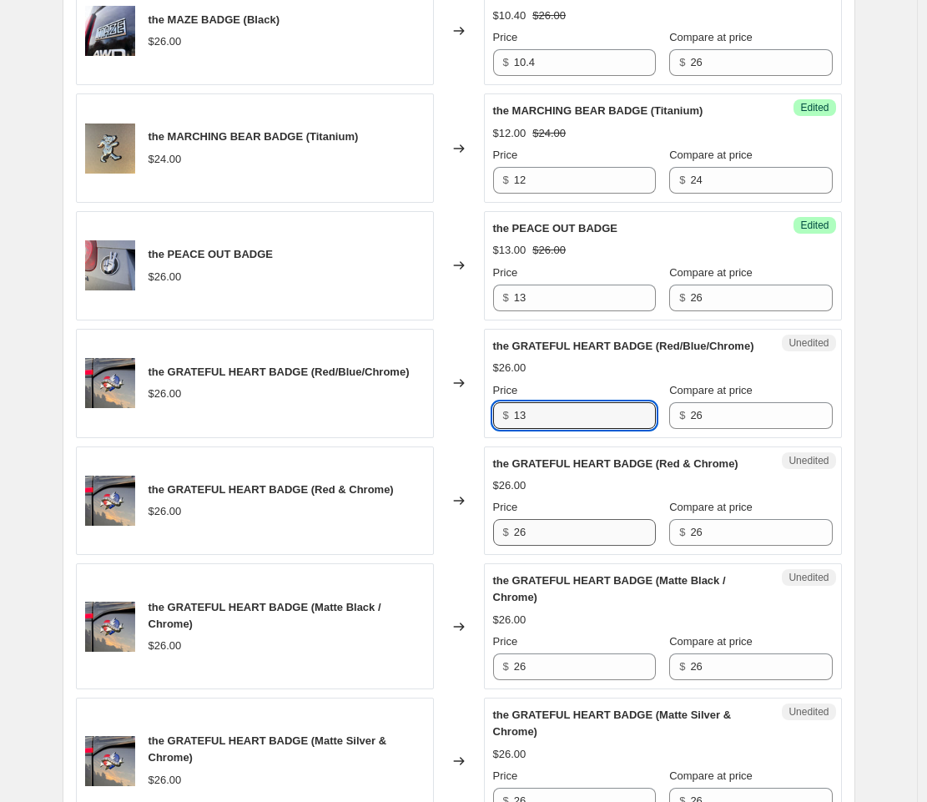
type input "13"
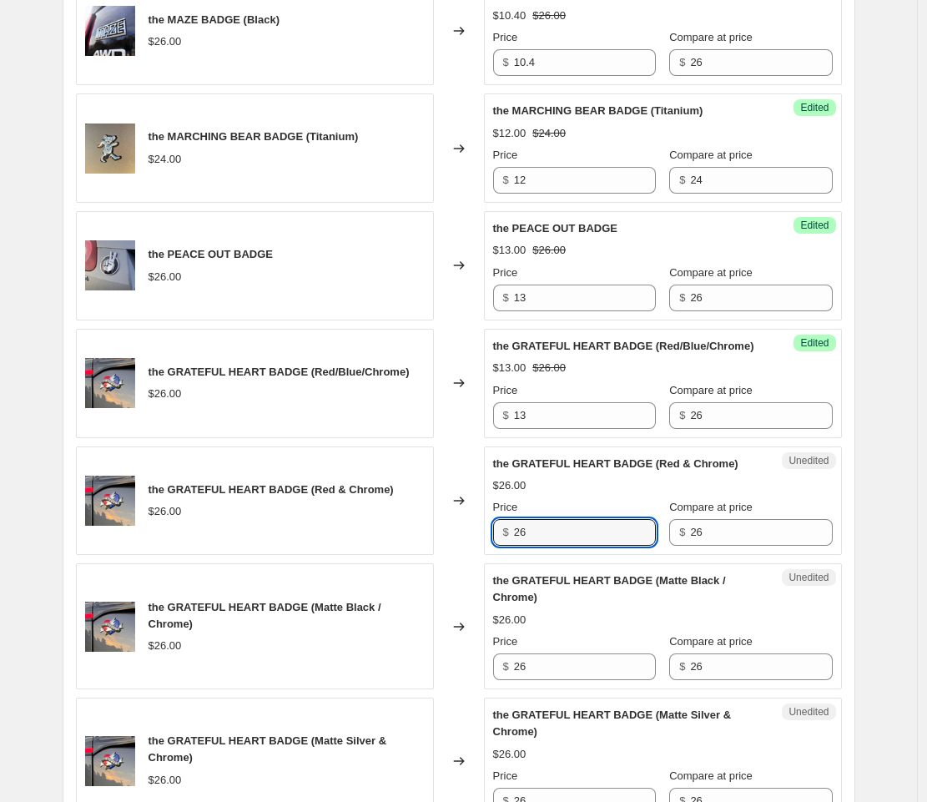
drag, startPoint x: 552, startPoint y: 563, endPoint x: 492, endPoint y: 558, distance: 59.6
click at [489, 556] on div "Unedited the GRATEFUL HEART BADGE (Red & Chrome) $26.00 Price $ 26 Compare at p…" at bounding box center [663, 501] width 358 height 109
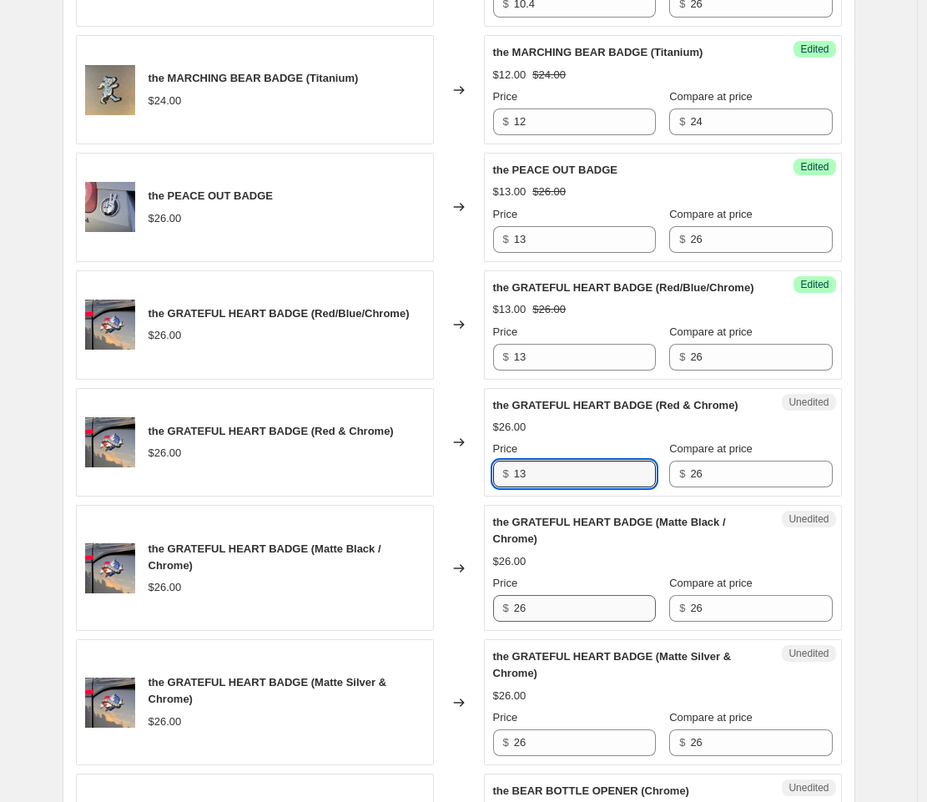
scroll to position [1957, 0]
type input "13"
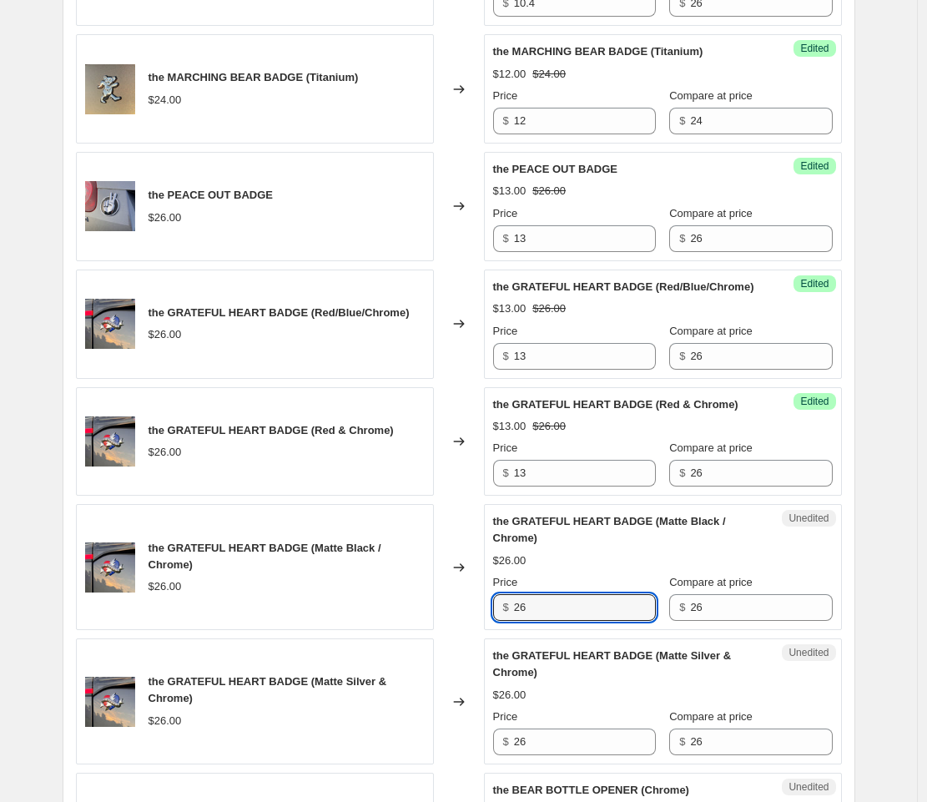
drag, startPoint x: 536, startPoint y: 639, endPoint x: 502, endPoint y: 632, distance: 34.0
click at [500, 621] on div "$ 26" at bounding box center [574, 607] width 163 height 27
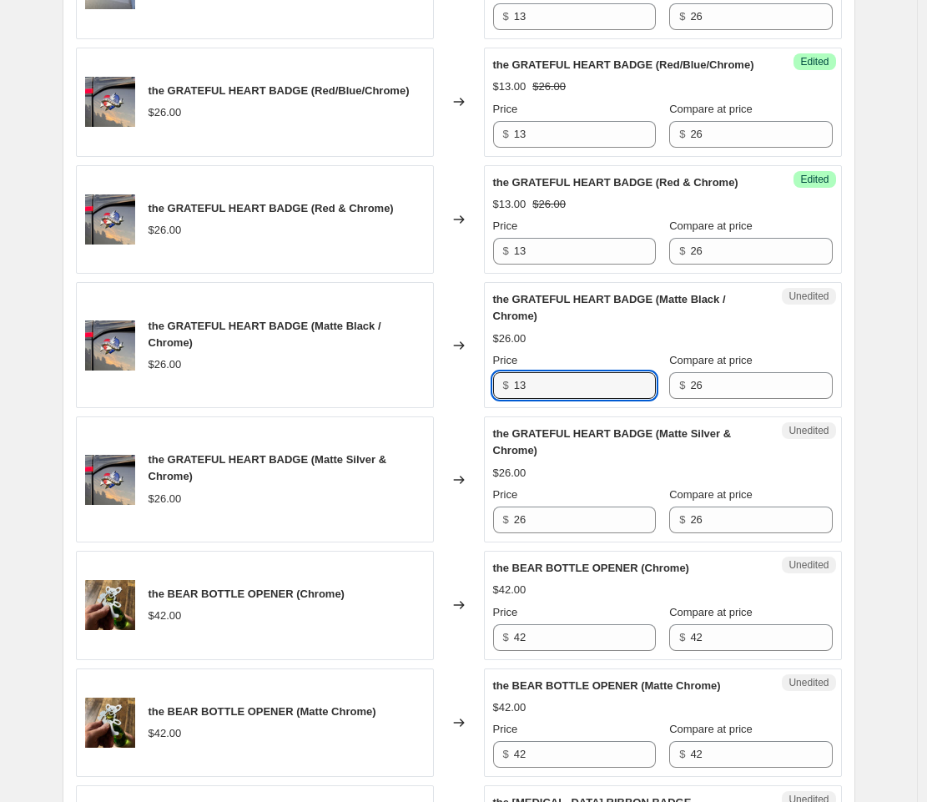
scroll to position [2180, 0]
type input "13"
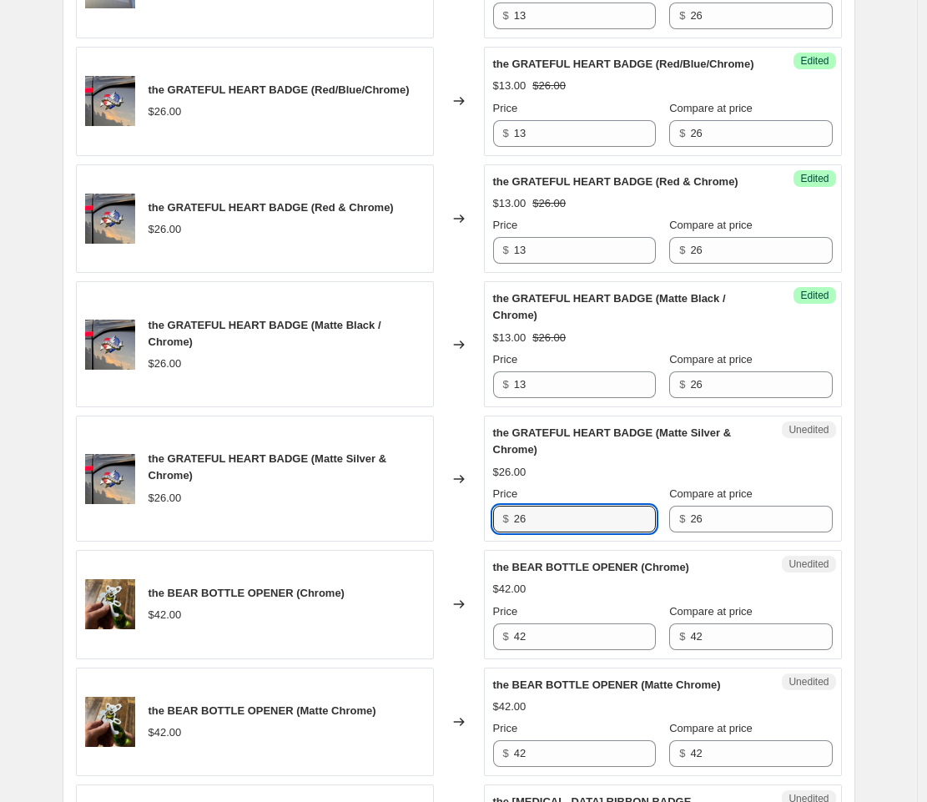
drag, startPoint x: 537, startPoint y: 548, endPoint x: 501, endPoint y: 552, distance: 36.0
click at [501, 533] on div "$ 26" at bounding box center [574, 519] width 163 height 27
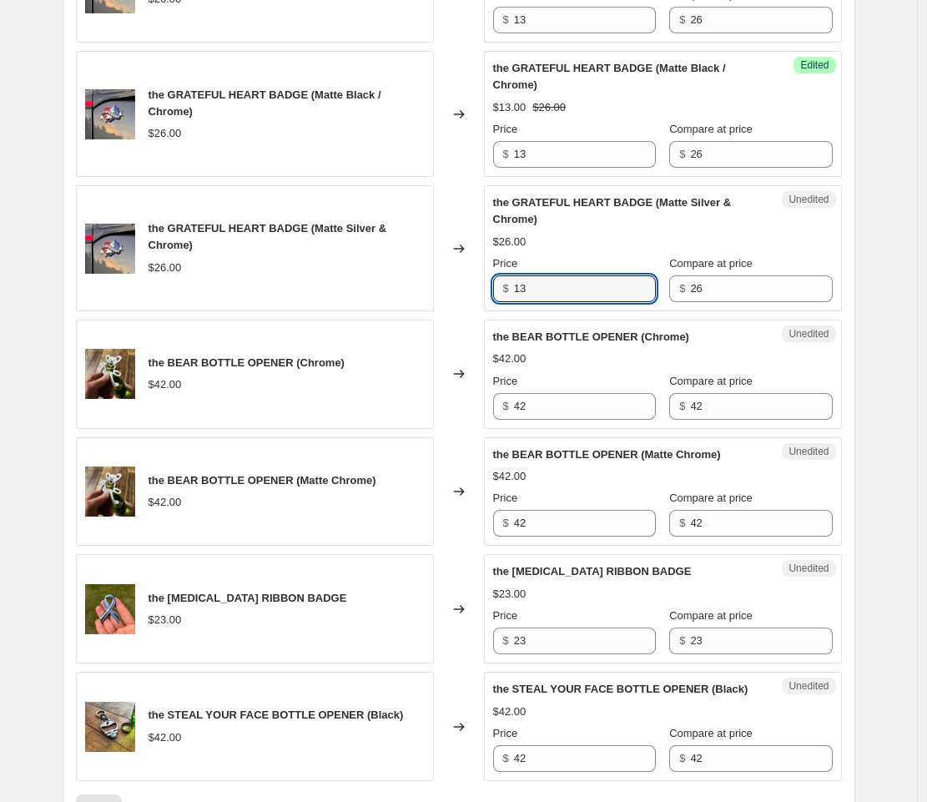
scroll to position [2486, 0]
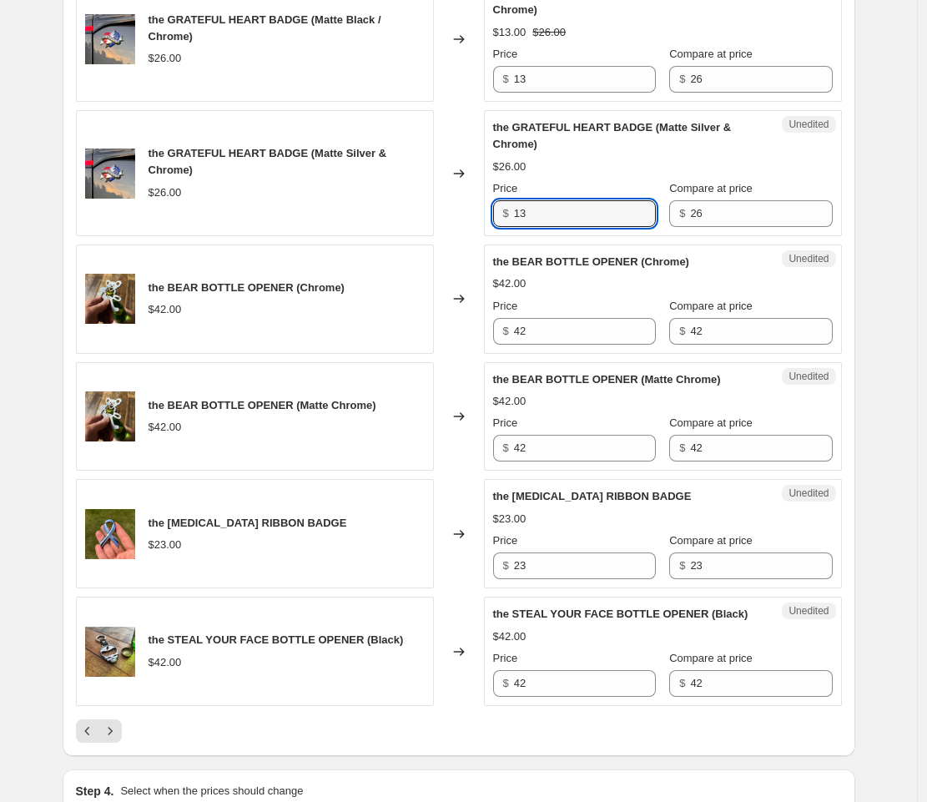
type input "13"
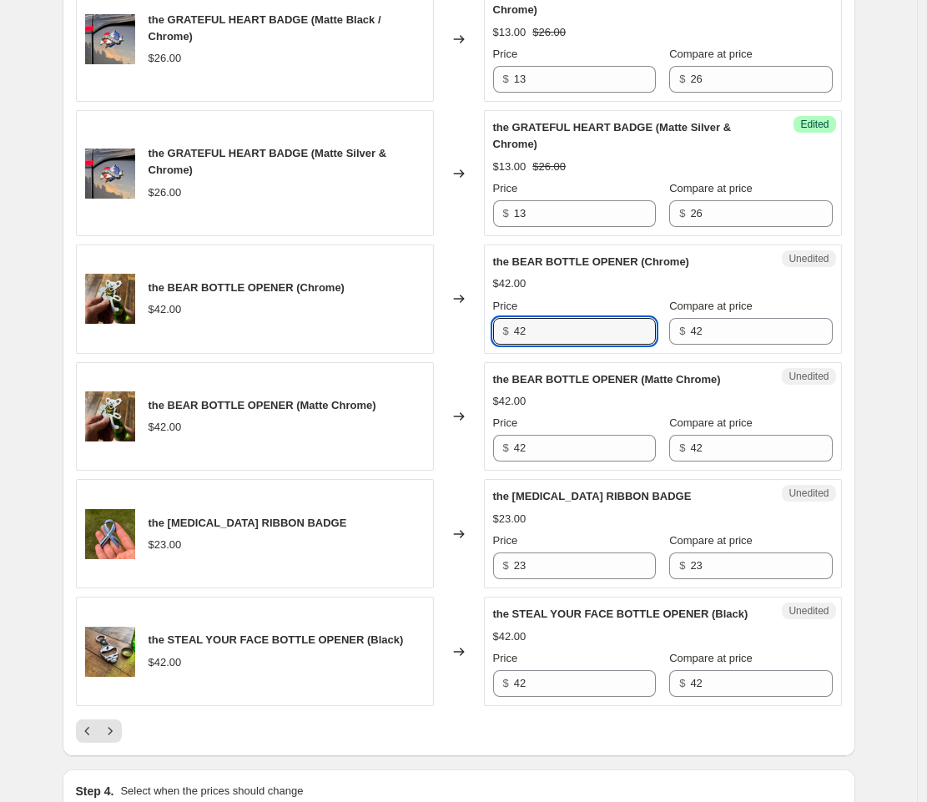
drag, startPoint x: 535, startPoint y: 361, endPoint x: 508, endPoint y: 359, distance: 26.8
click at [508, 345] on div "$ 42" at bounding box center [574, 331] width 163 height 27
paste input "25."
type input "25.2"
drag, startPoint x: 527, startPoint y: 485, endPoint x: 493, endPoint y: 479, distance: 33.9
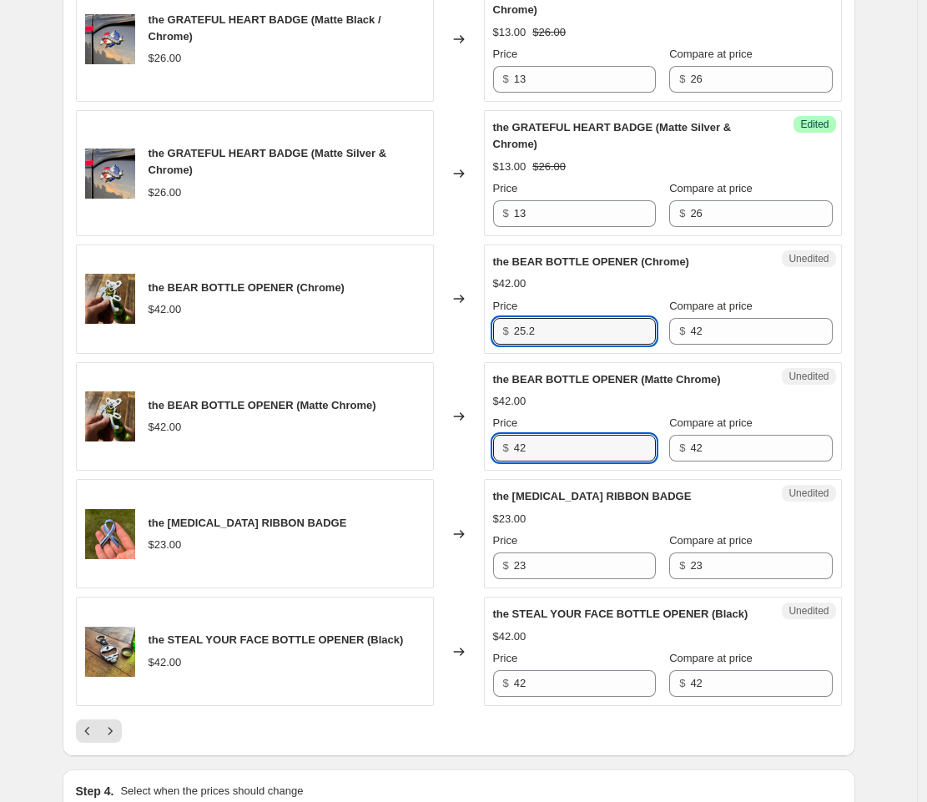
click at [493, 472] on div "Unedited the BEAR BOTTLE OPENER (Matte Chrome) $42.00 Price $ 42 Compare at pri…" at bounding box center [663, 416] width 358 height 109
paste input "25."
type input "25.2"
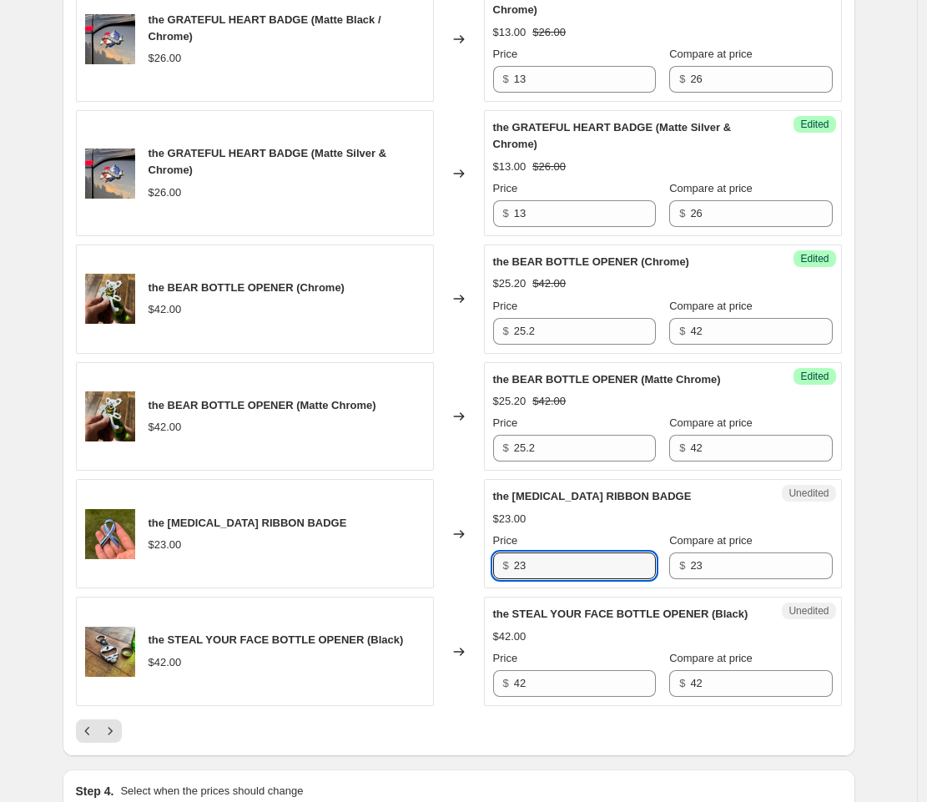
drag, startPoint x: 543, startPoint y: 598, endPoint x: 504, endPoint y: 599, distance: 38.4
click at [504, 579] on div "$ 23" at bounding box center [574, 566] width 163 height 27
type input "18"
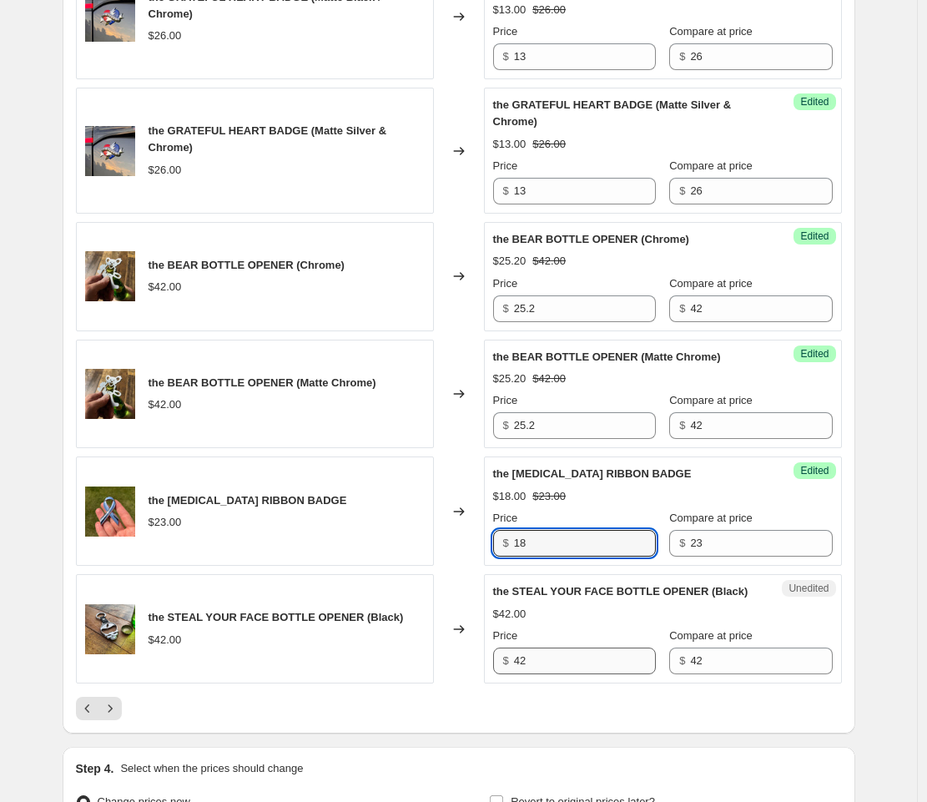
scroll to position [2523, 0]
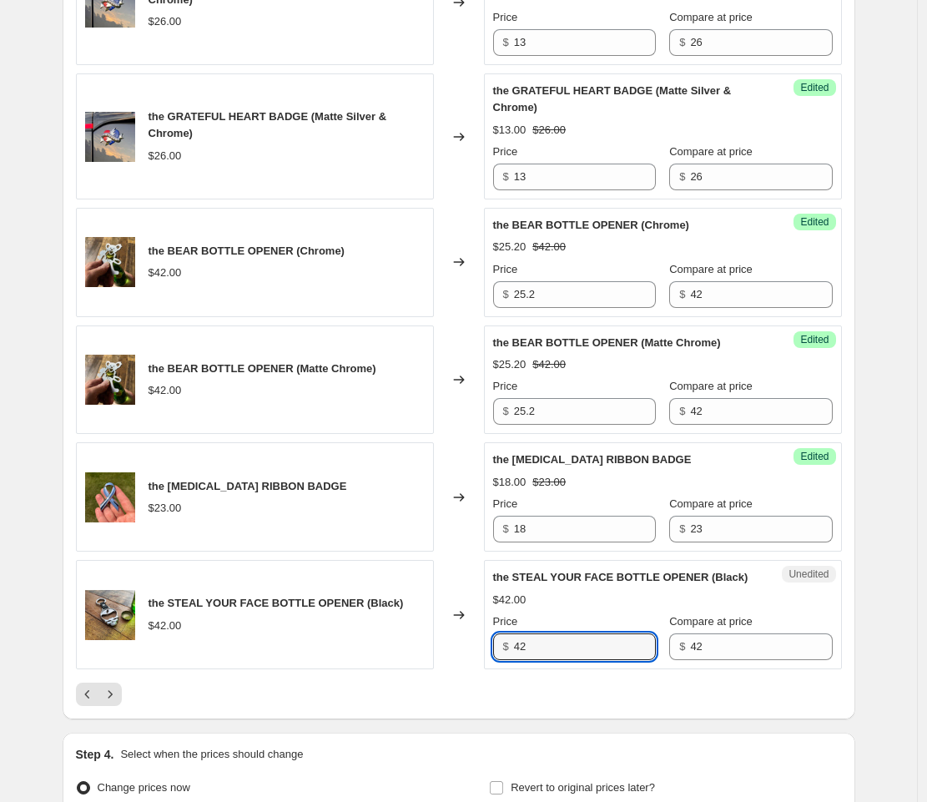
drag, startPoint x: 545, startPoint y: 699, endPoint x: 497, endPoint y: 694, distance: 47.8
click at [498, 660] on div "$ 42" at bounding box center [574, 647] width 163 height 27
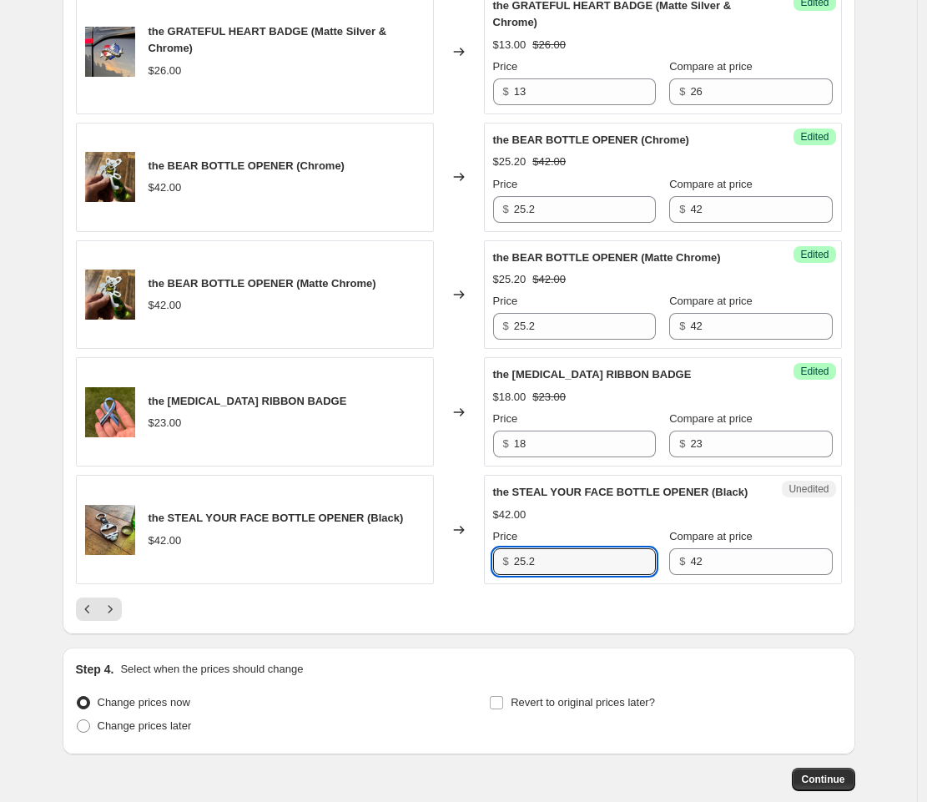
scroll to position [2624, 0]
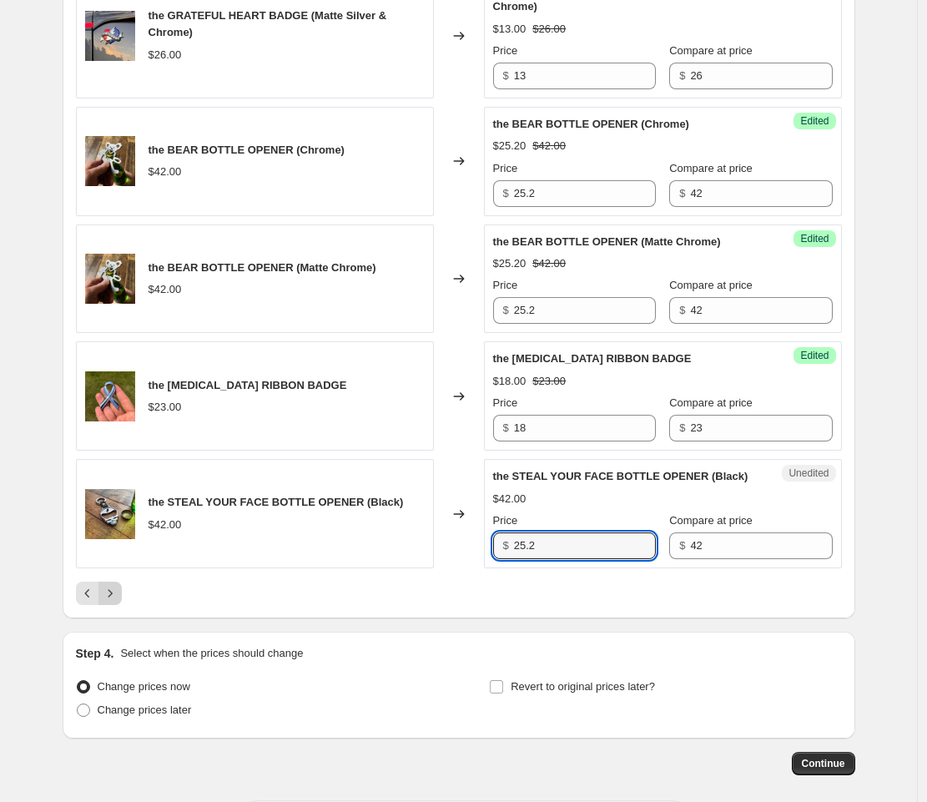
type input "25.2"
click at [113, 602] on icon "Next" at bounding box center [110, 593] width 17 height 17
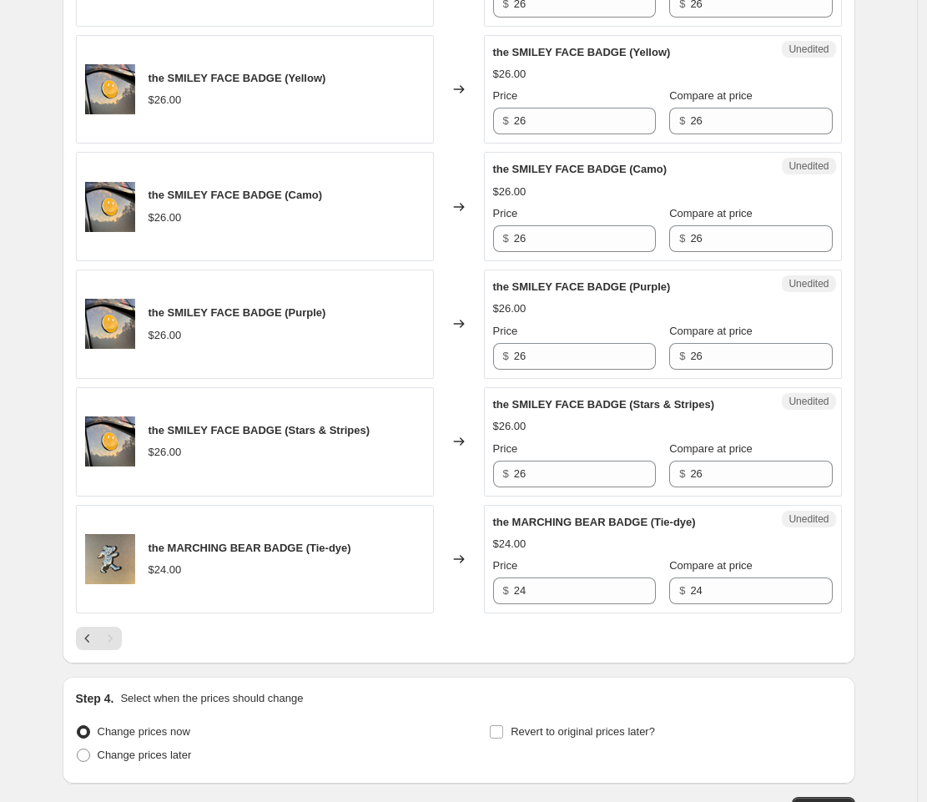
scroll to position [1199, 0]
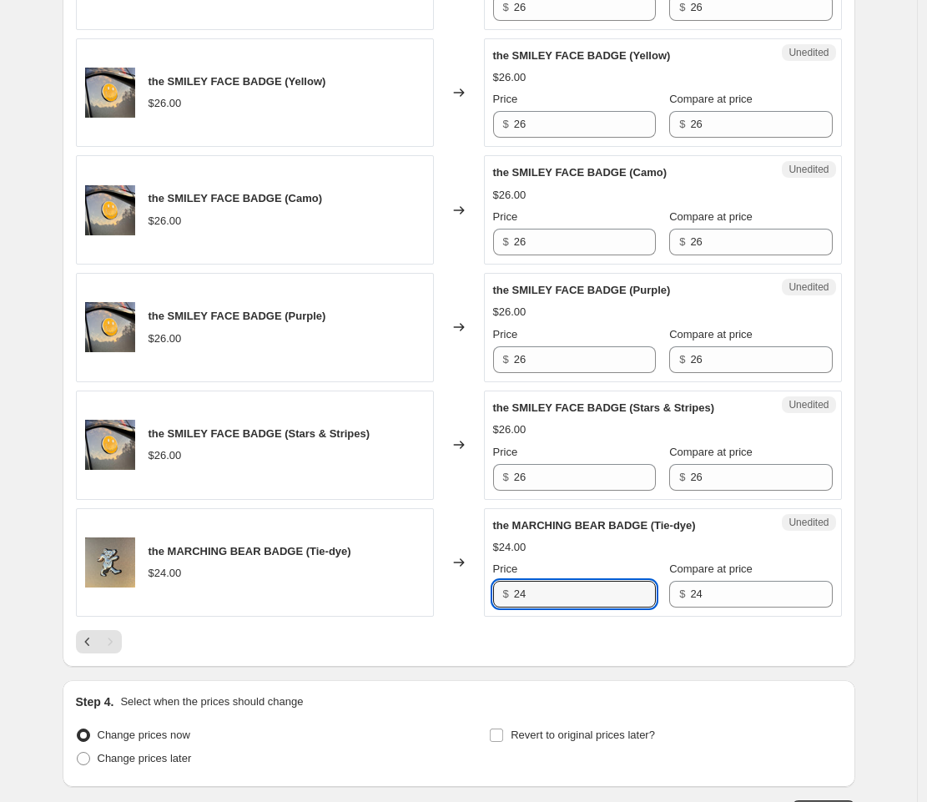
click at [480, 611] on div "the MARCHING BEAR BADGE (Tie-dye) $24.00 Changed to Unedited the MARCHING BEAR …" at bounding box center [459, 562] width 766 height 109
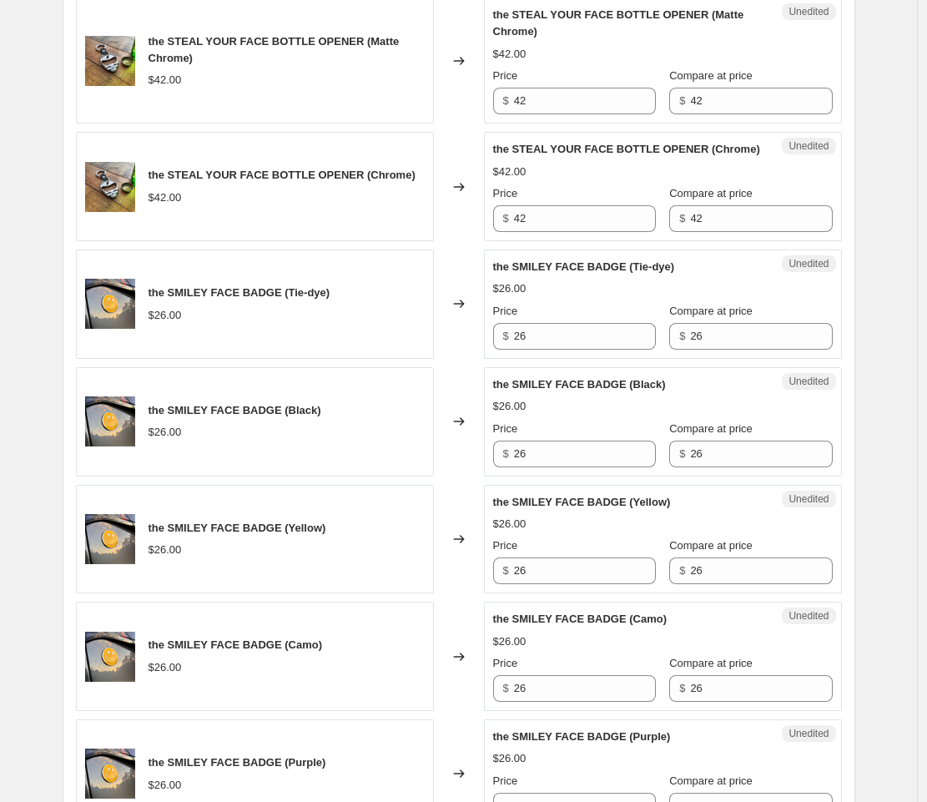
scroll to position [609, 0]
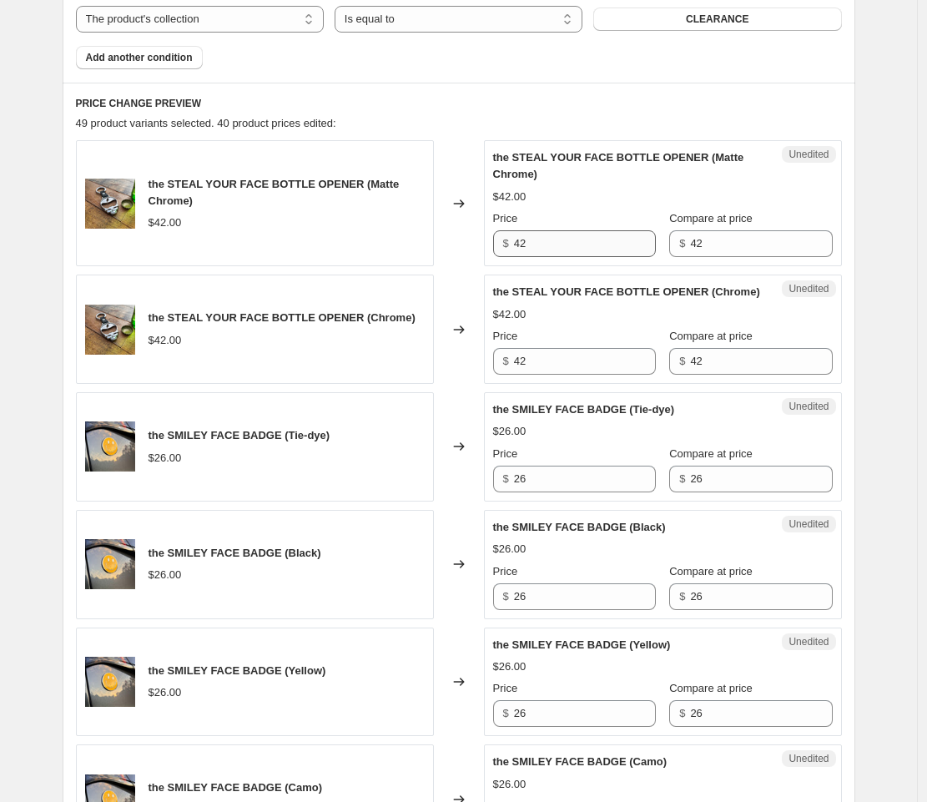
type input "12"
drag, startPoint x: 527, startPoint y: 239, endPoint x: 501, endPoint y: 235, distance: 26.1
click at [501, 235] on div "$ 42" at bounding box center [574, 243] width 163 height 27
type input "25.20"
drag, startPoint x: 554, startPoint y: 379, endPoint x: 508, endPoint y: 369, distance: 47.8
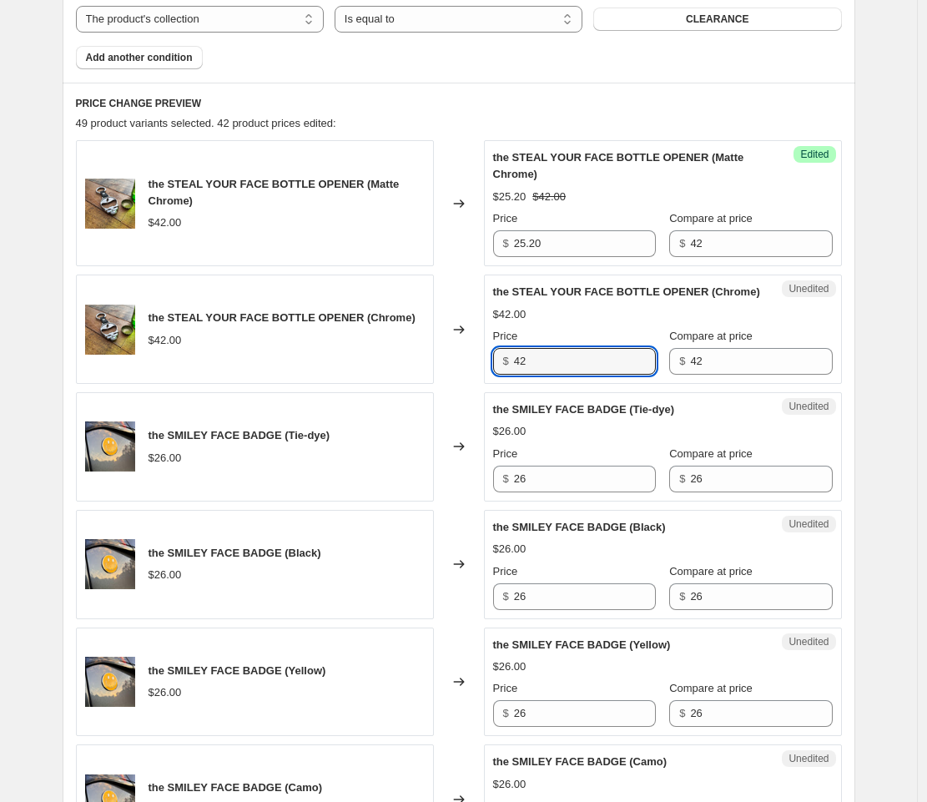
click at [508, 369] on div "$ 42" at bounding box center [574, 361] width 163 height 27
paste input "25.20"
type input "25.20"
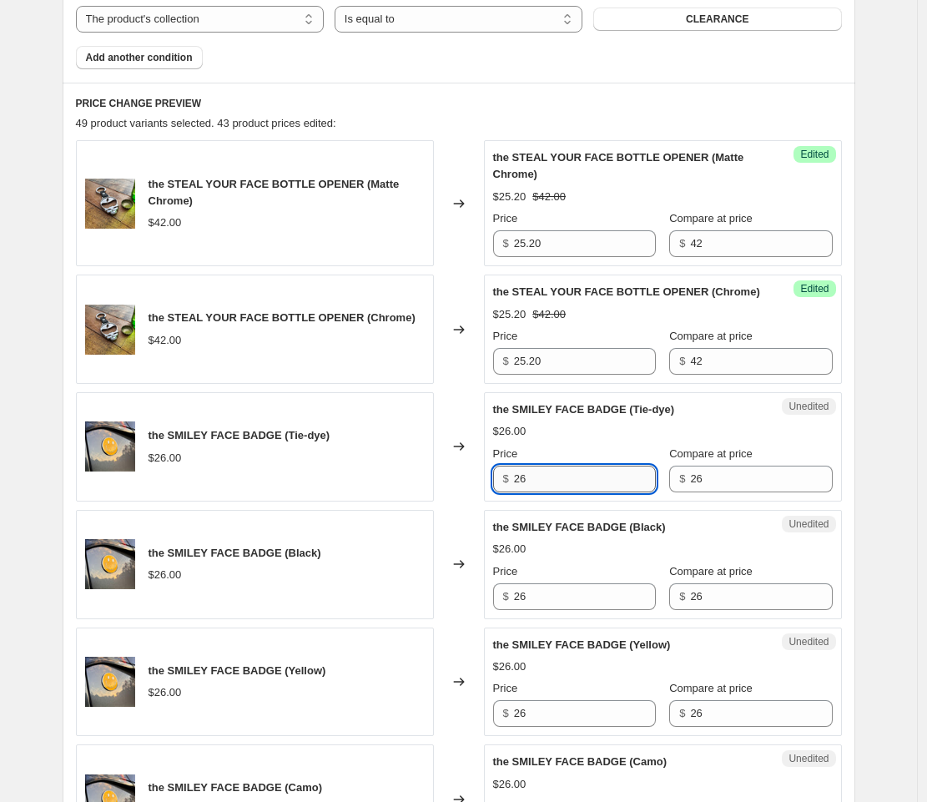
drag, startPoint x: 532, startPoint y: 498, endPoint x: 520, endPoint y: 497, distance: 11.8
click at [523, 492] on input "26" at bounding box center [585, 479] width 142 height 27
drag, startPoint x: 538, startPoint y: 492, endPoint x: 504, endPoint y: 490, distance: 33.5
click at [508, 491] on div "$ 26" at bounding box center [574, 479] width 163 height 27
type input "13"
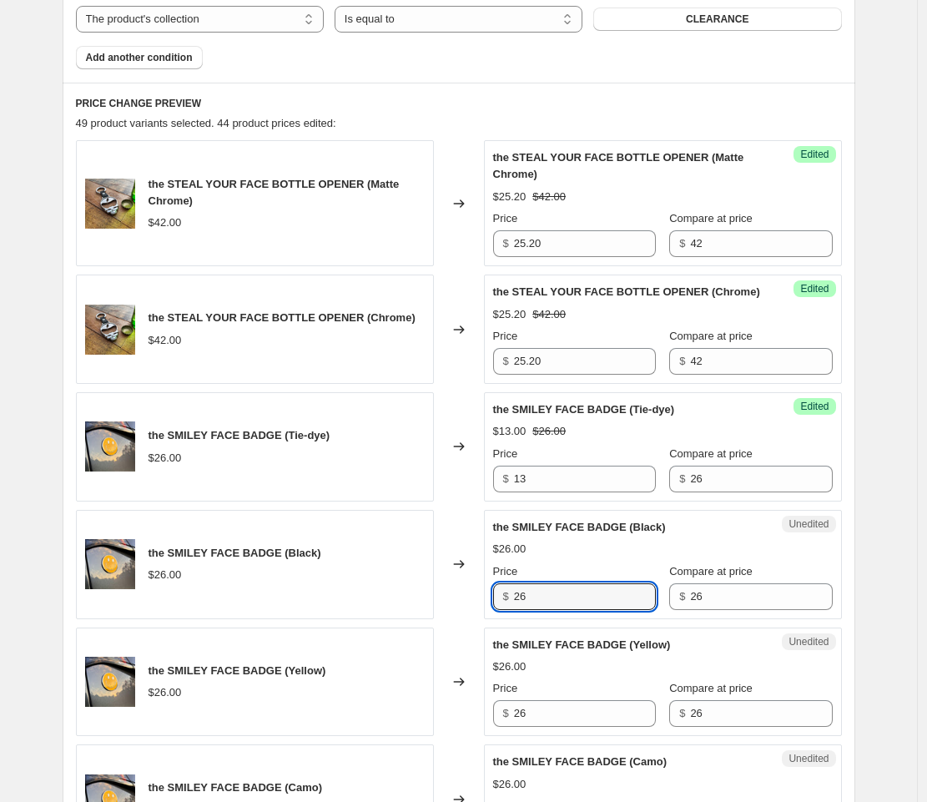
drag, startPoint x: 533, startPoint y: 613, endPoint x: 516, endPoint y: 600, distance: 20.9
click at [507, 610] on div "$ 26" at bounding box center [574, 596] width 163 height 27
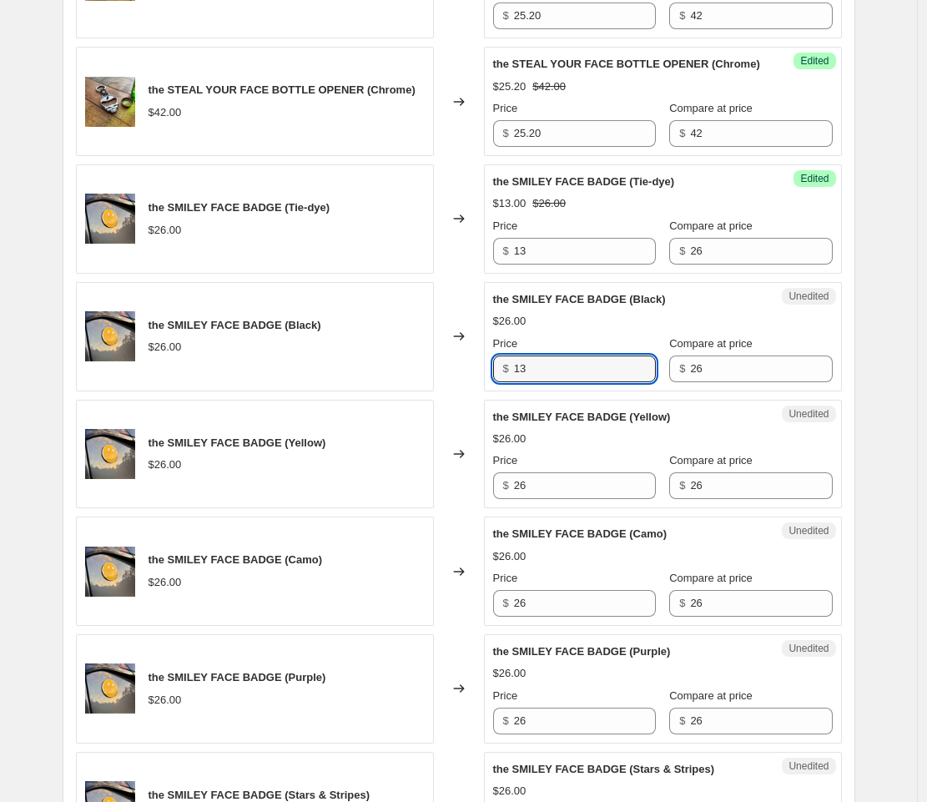
scroll to position [865, 0]
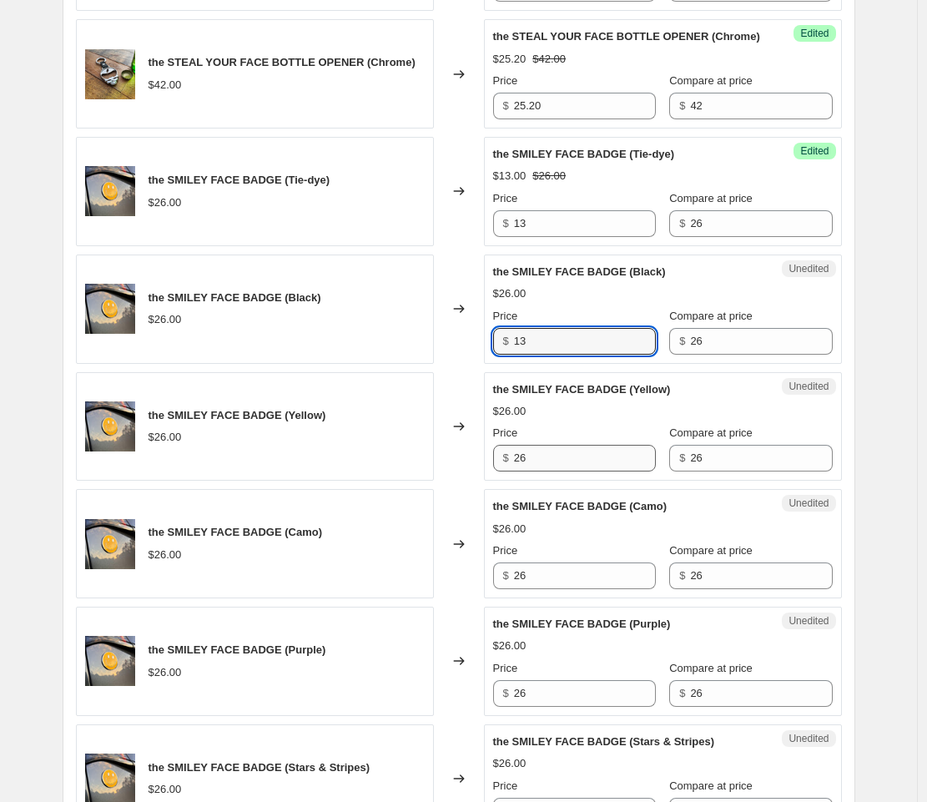
type input "13"
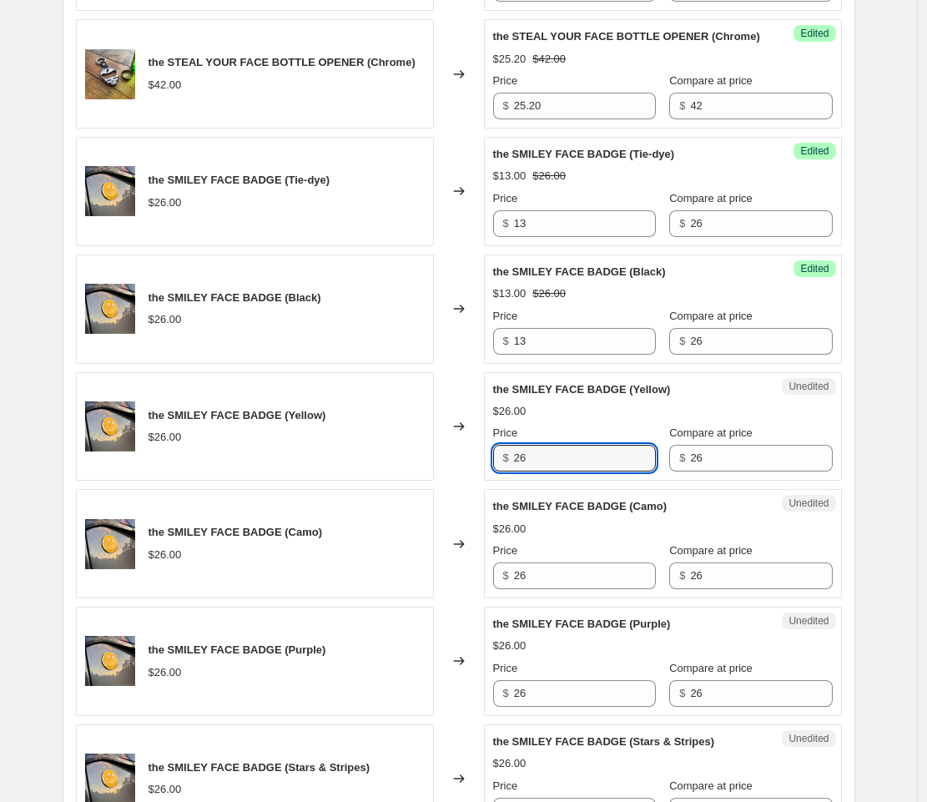
drag, startPoint x: 531, startPoint y: 472, endPoint x: 503, endPoint y: 470, distance: 27.7
click at [505, 471] on div "$ 26" at bounding box center [574, 458] width 163 height 27
type input "13"
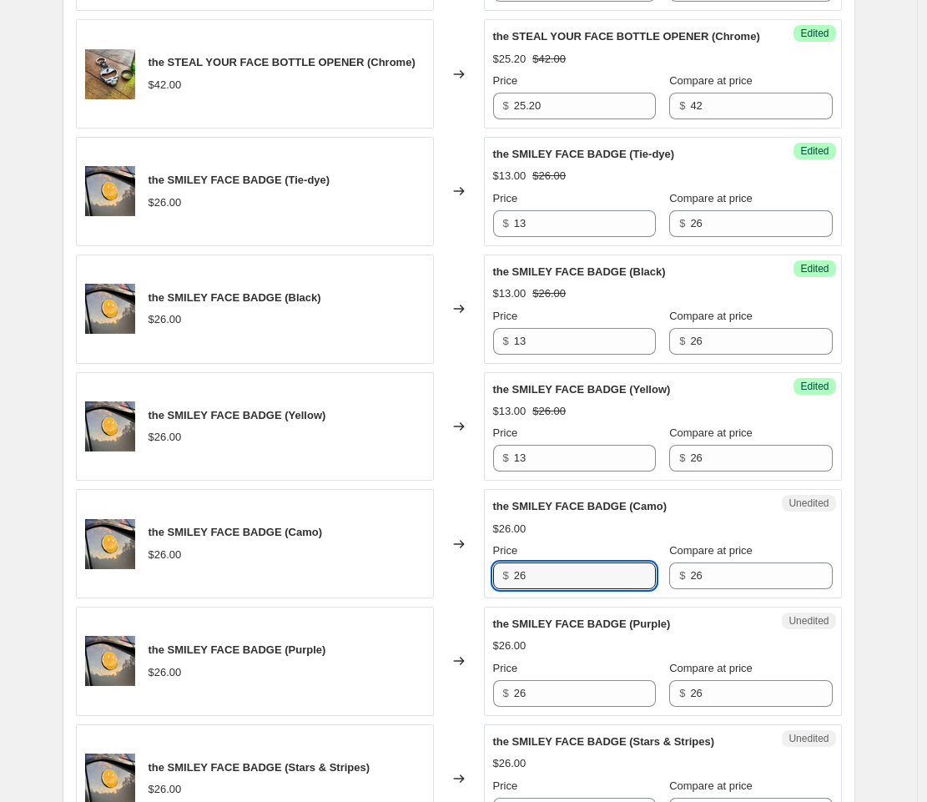
drag, startPoint x: 533, startPoint y: 593, endPoint x: 504, endPoint y: 591, distance: 29.3
click at [505, 589] on div "$ 26" at bounding box center [574, 576] width 163 height 27
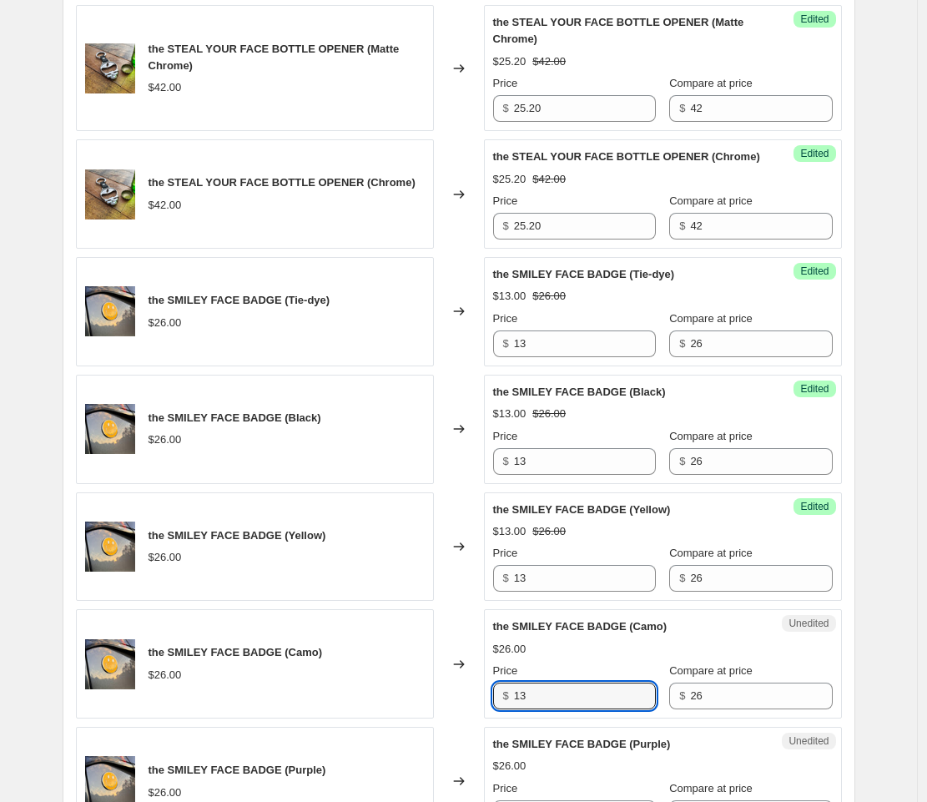
scroll to position [705, 0]
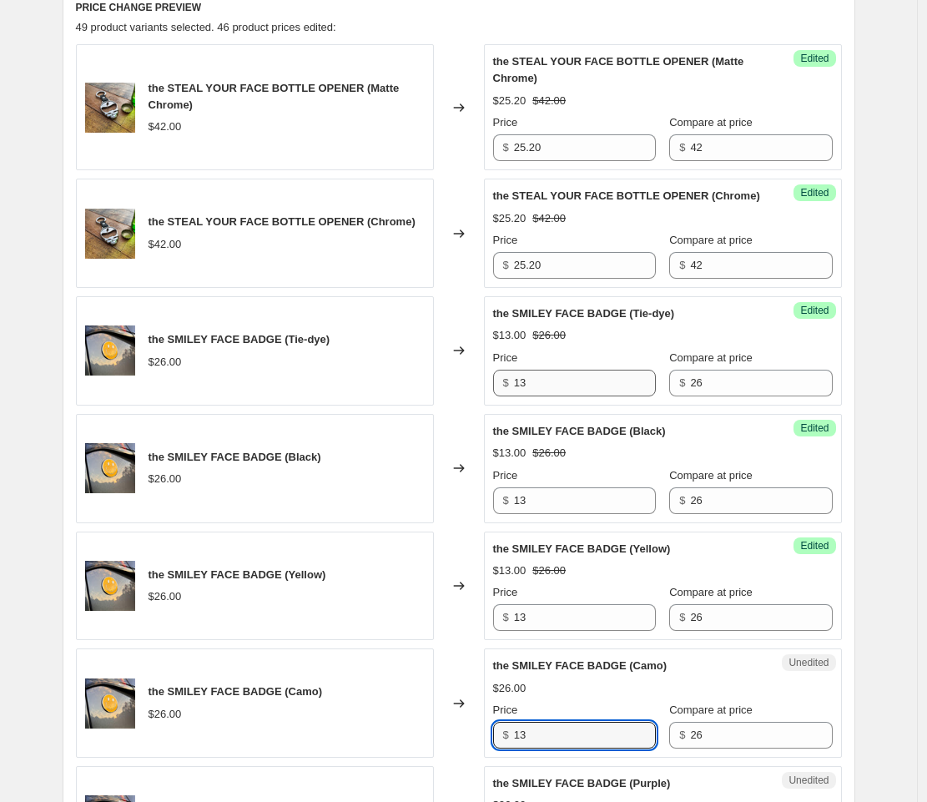
type input "13"
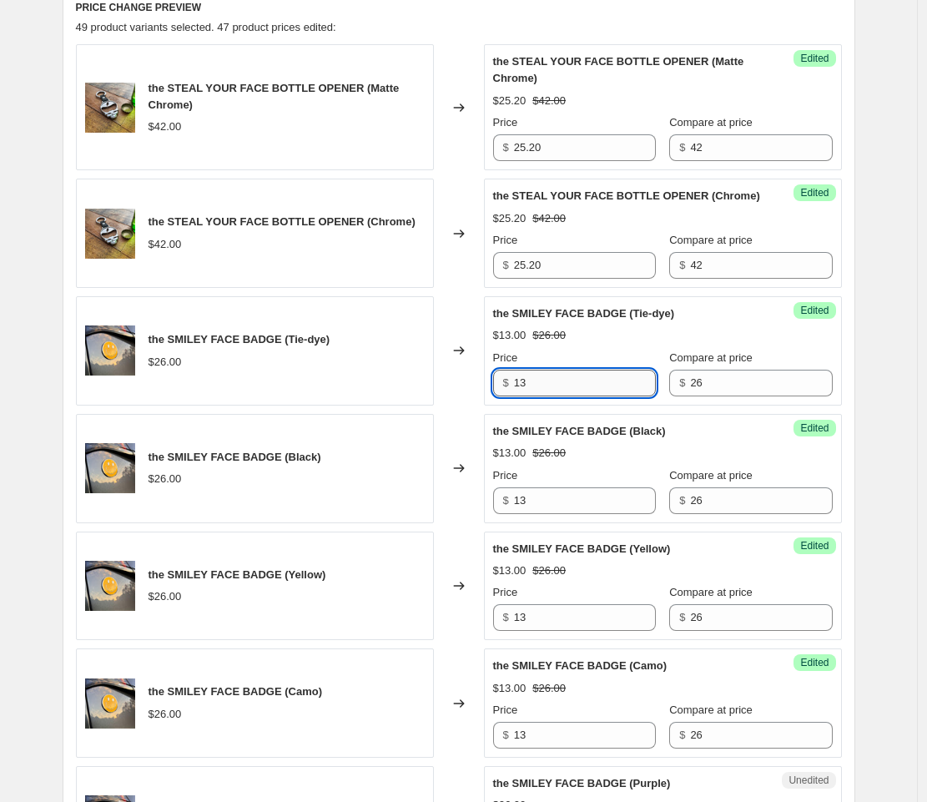
drag, startPoint x: 539, startPoint y: 399, endPoint x: 526, endPoint y: 401, distance: 13.5
click at [526, 396] on input "13" at bounding box center [585, 383] width 142 height 27
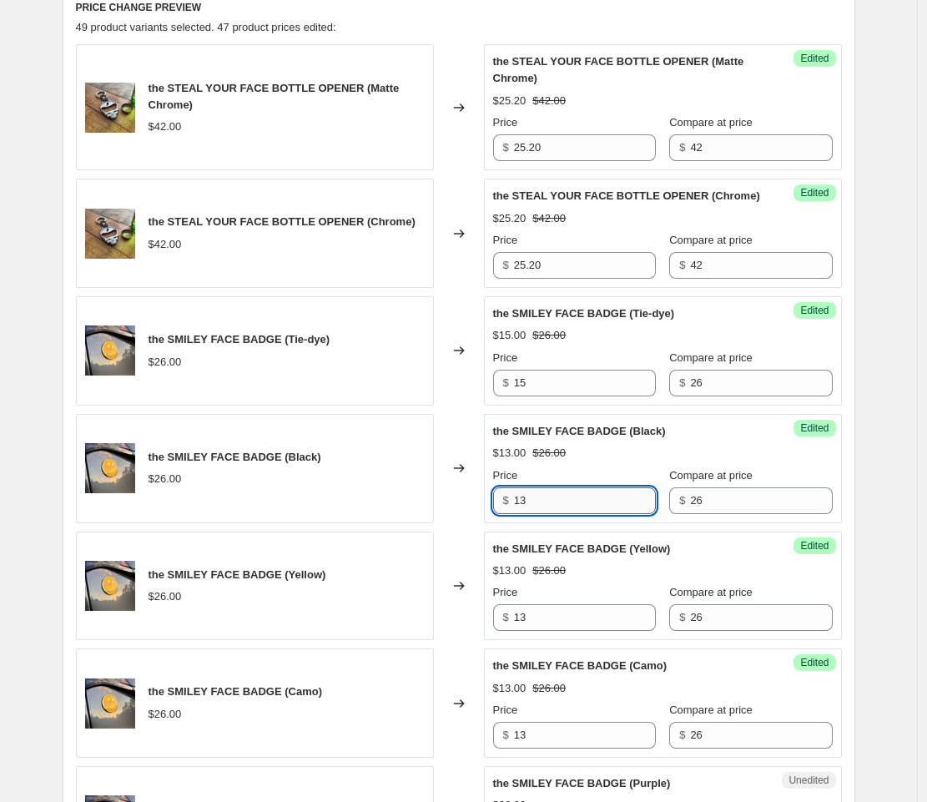
drag, startPoint x: 548, startPoint y: 513, endPoint x: 529, endPoint y: 517, distance: 19.5
click at [529, 514] on input "13" at bounding box center [585, 500] width 142 height 27
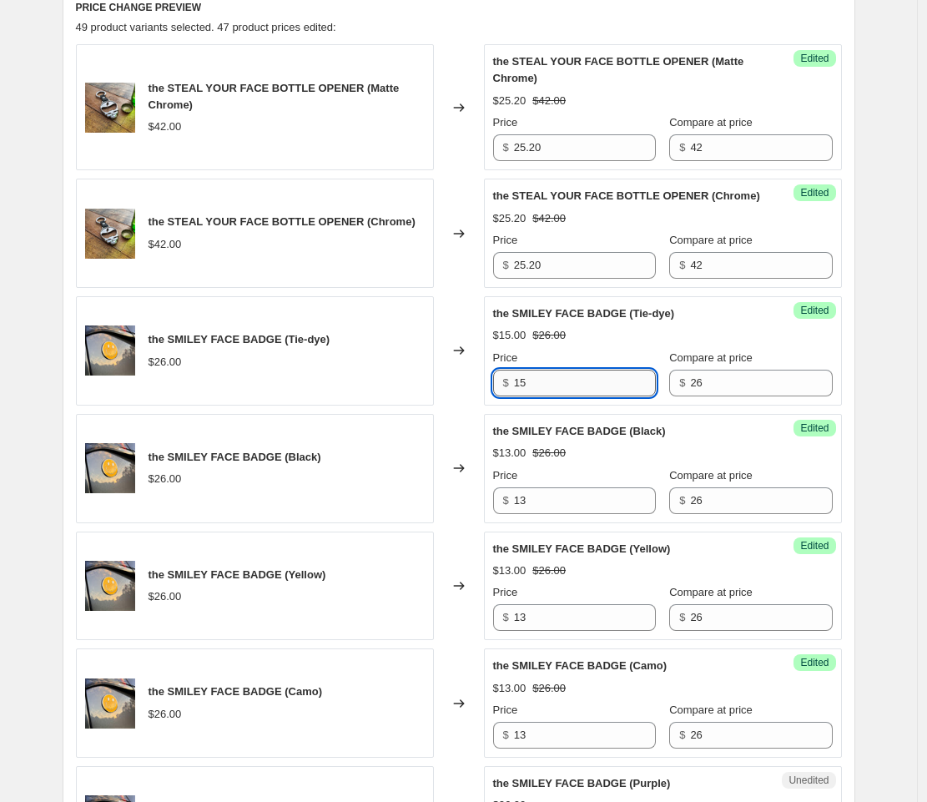
click at [526, 396] on input "15" at bounding box center [585, 383] width 142 height 27
drag, startPoint x: 540, startPoint y: 396, endPoint x: 524, endPoint y: 401, distance: 16.4
click at [524, 396] on input "16" at bounding box center [585, 383] width 142 height 27
drag, startPoint x: 535, startPoint y: 401, endPoint x: 508, endPoint y: 398, distance: 26.8
click at [508, 396] on div "$ 18" at bounding box center [574, 383] width 163 height 27
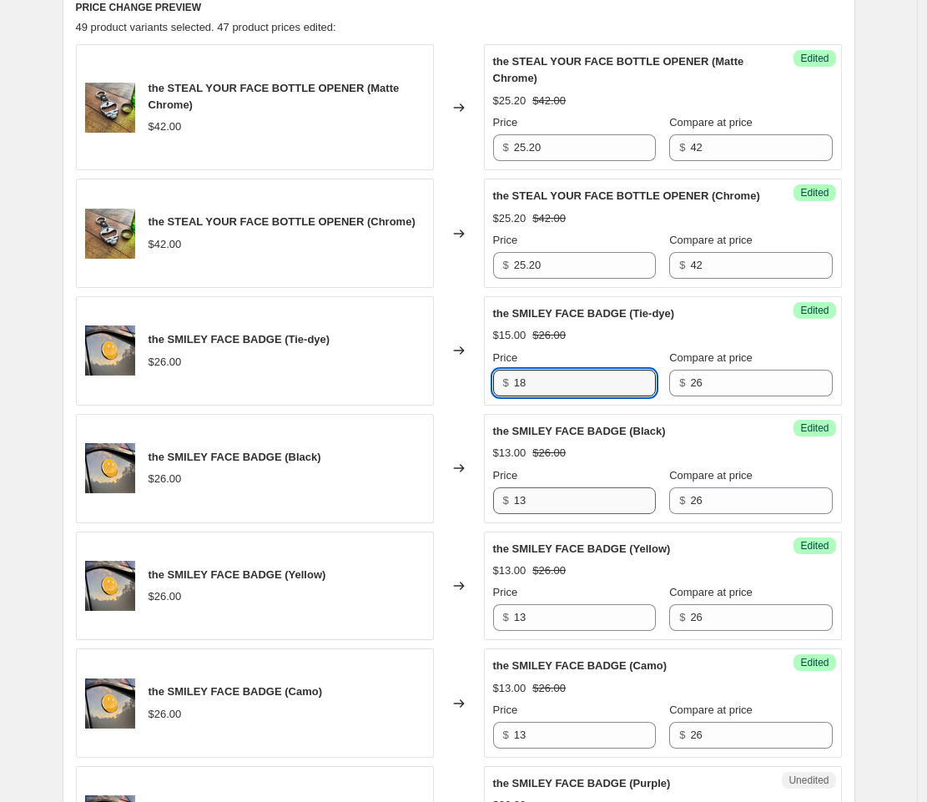
type input "18"
drag, startPoint x: 541, startPoint y: 520, endPoint x: 501, endPoint y: 513, distance: 40.8
click at [502, 513] on div "$ 13" at bounding box center [574, 500] width 163 height 27
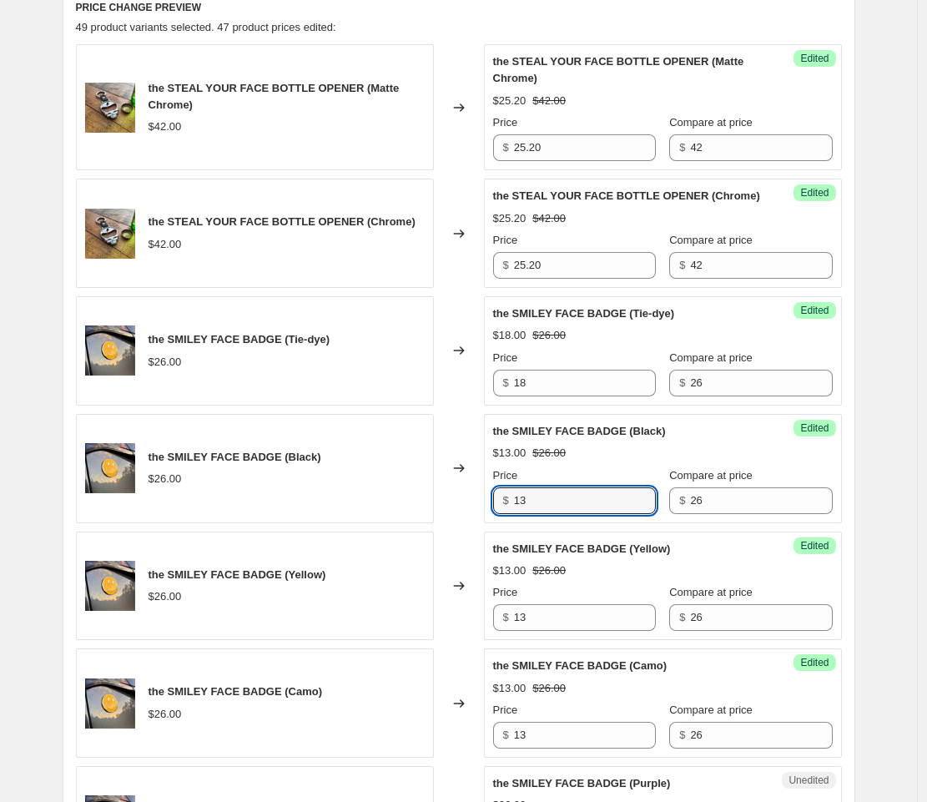
paste input "8"
type input "18"
click at [533, 628] on input "13" at bounding box center [585, 617] width 142 height 27
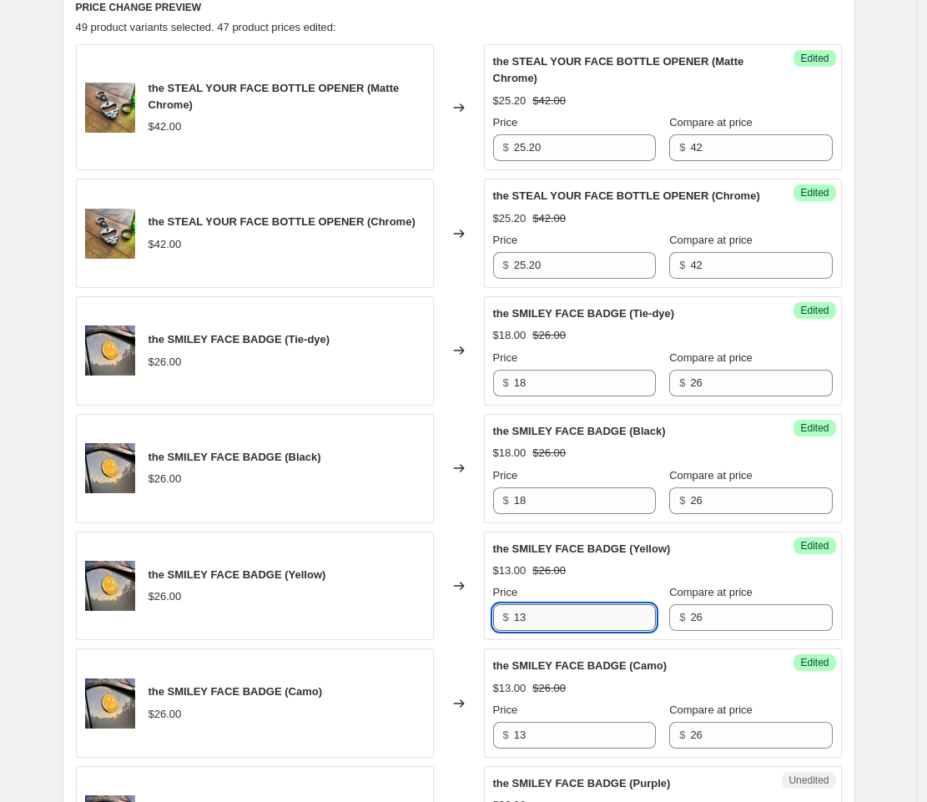
paste input "8"
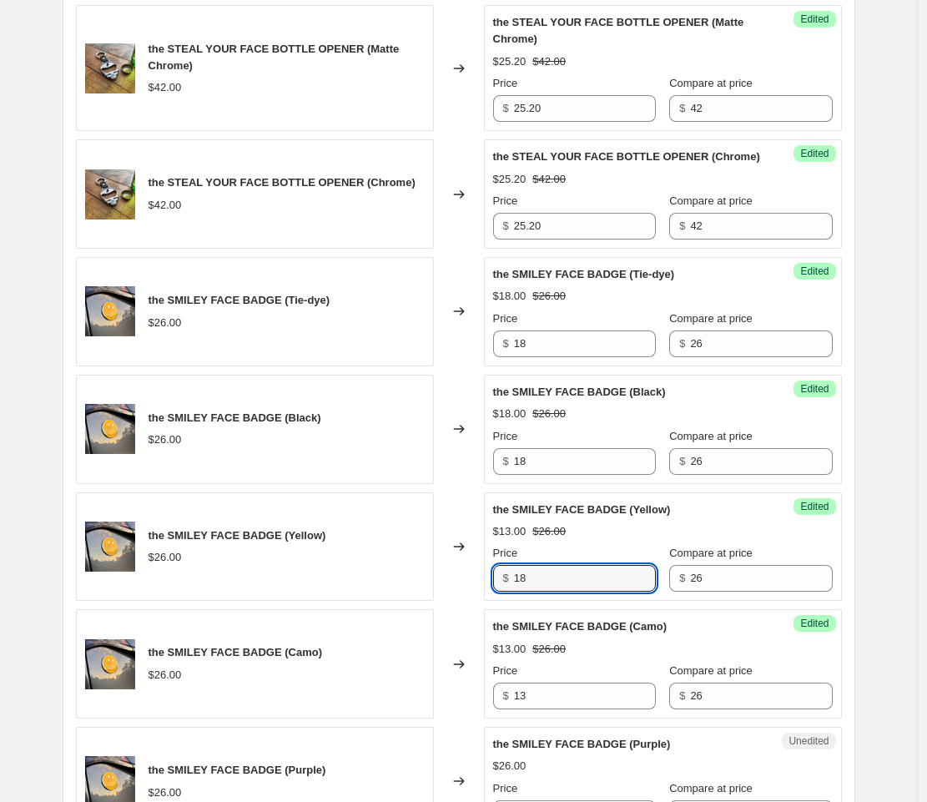
scroll to position [864, 0]
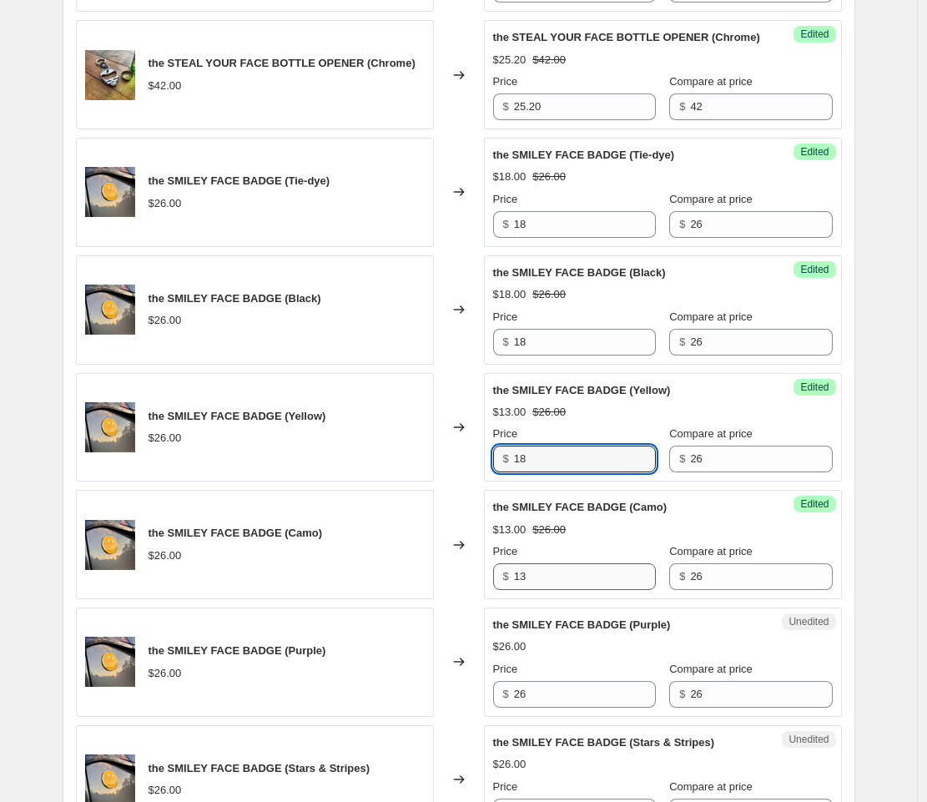
type input "18"
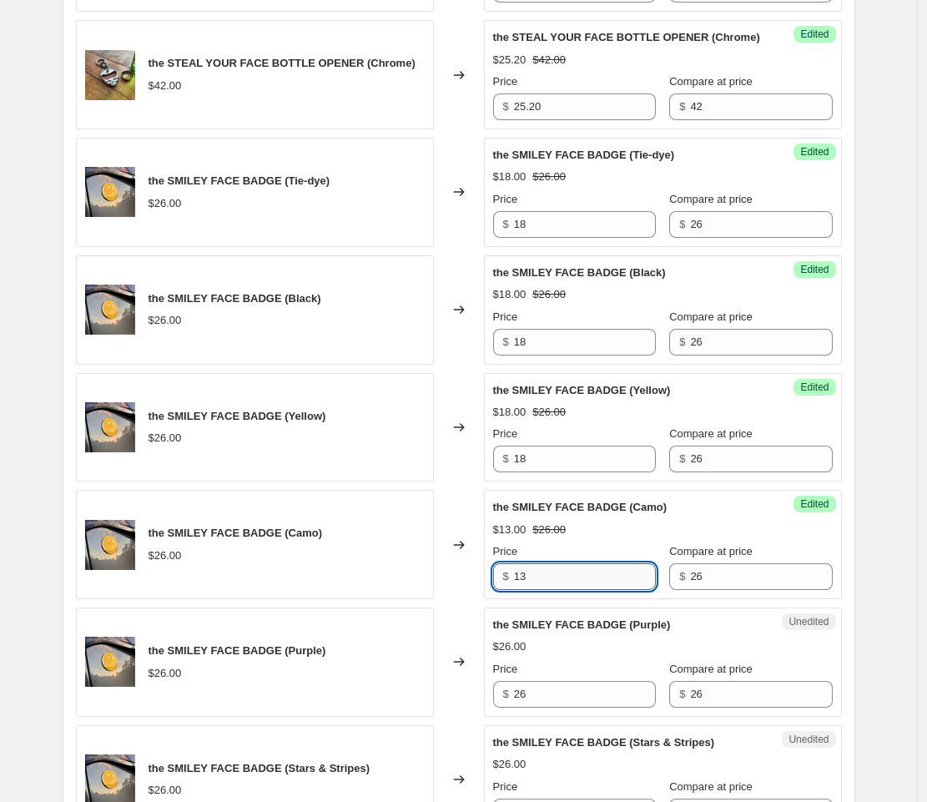
click at [542, 590] on input "13" at bounding box center [585, 576] width 142 height 27
click at [532, 590] on input "130.4" at bounding box center [585, 576] width 142 height 27
click at [559, 590] on input "10.4" at bounding box center [585, 576] width 142 height 27
type input "10.40"
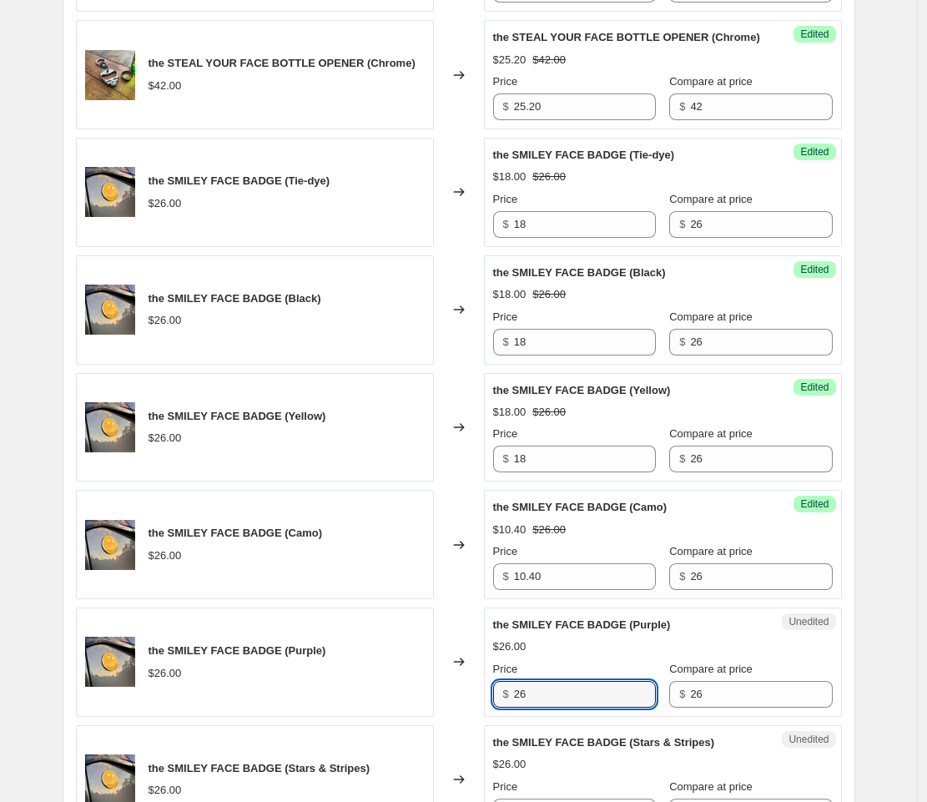
drag, startPoint x: 531, startPoint y: 705, endPoint x: 482, endPoint y: 694, distance: 50.4
click at [481, 694] on div "the SMILEY FACE BADGE (Purple) $26.00 Changed to Unedited the SMILEY FACE BADGE…" at bounding box center [459, 662] width 766 height 109
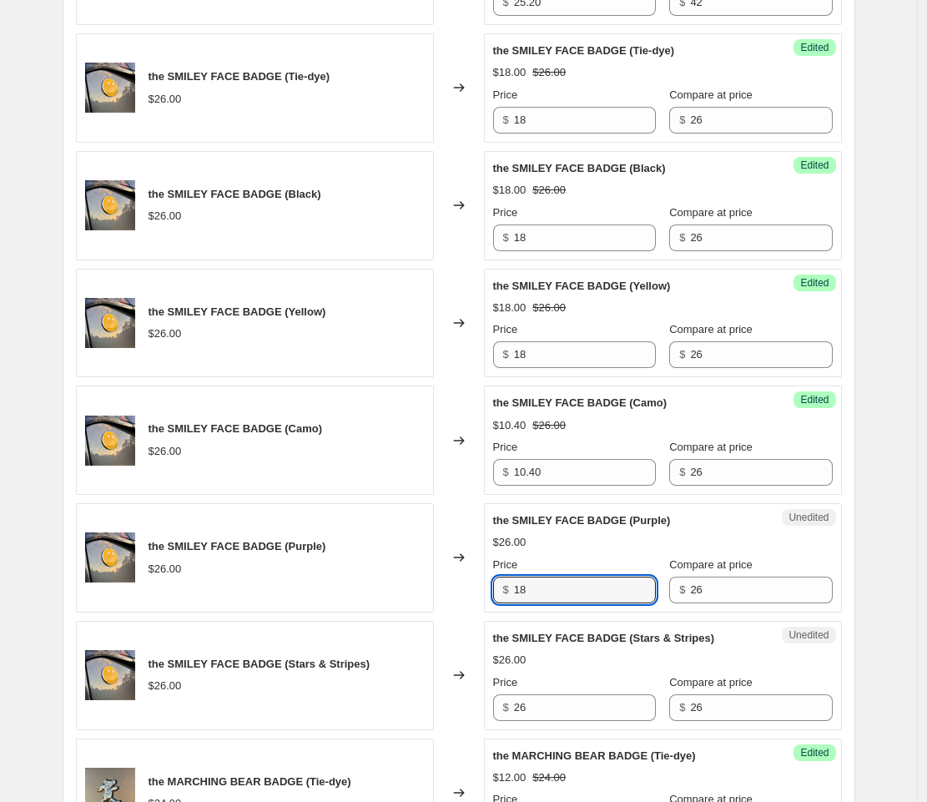
scroll to position [972, 0]
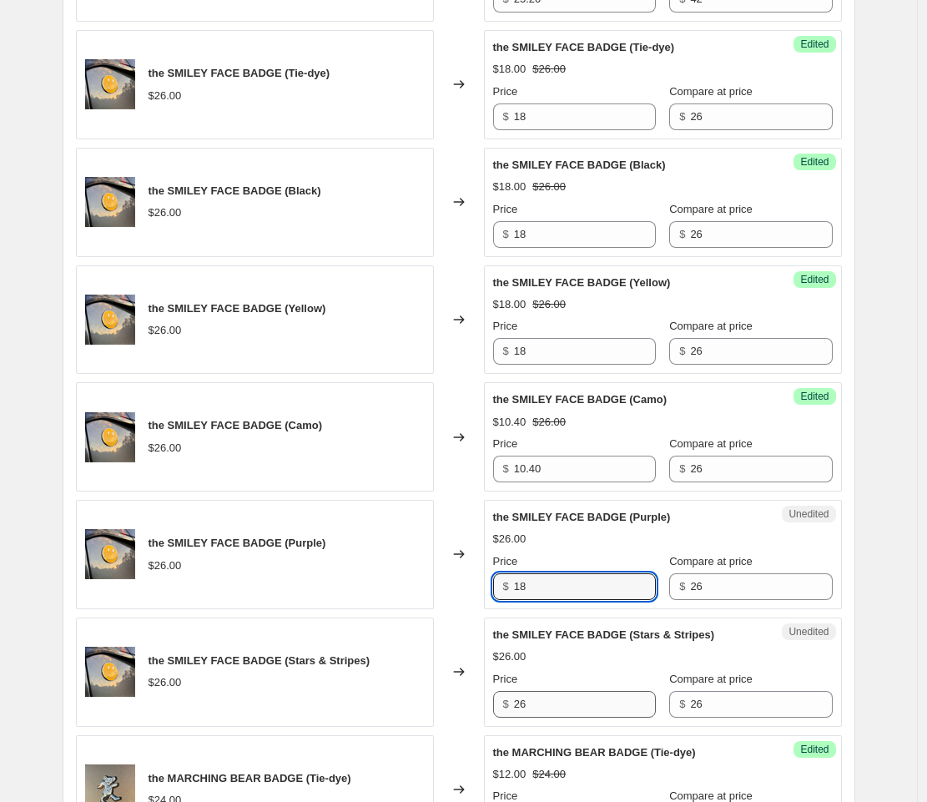
type input "18"
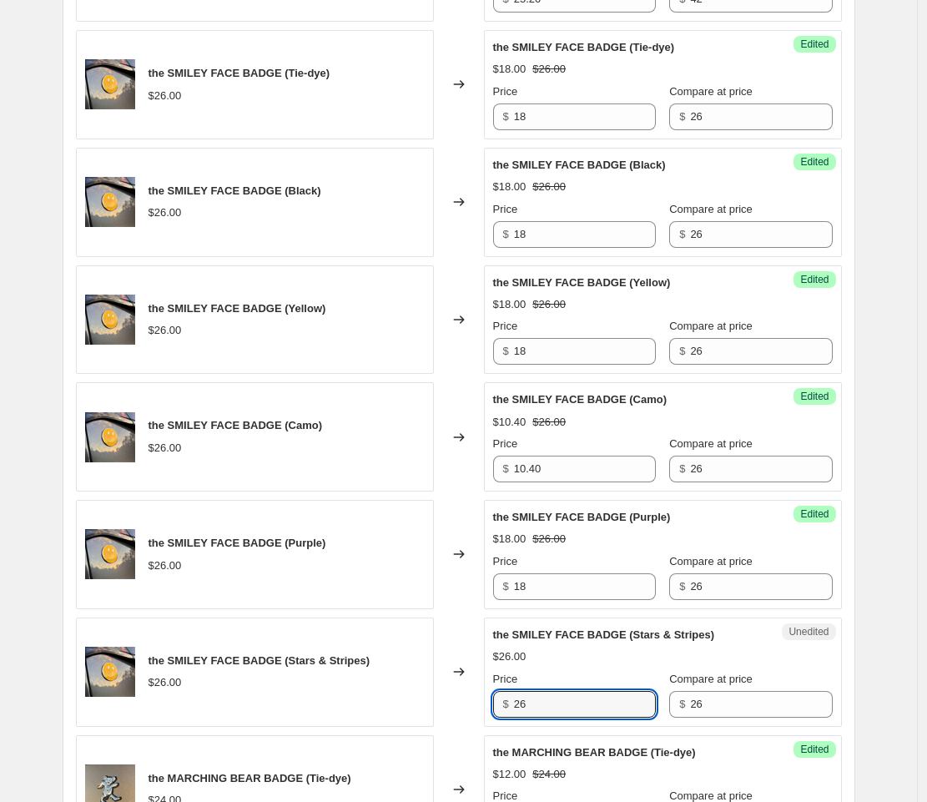
drag, startPoint x: 536, startPoint y: 721, endPoint x: 484, endPoint y: 716, distance: 52.0
click at [484, 716] on div "the SMILEY FACE BADGE (Stars & Stripes) $26.00 Changed to Unedited the SMILEY F…" at bounding box center [459, 672] width 766 height 109
type input "18"
click at [590, 687] on div "Price" at bounding box center [574, 679] width 163 height 17
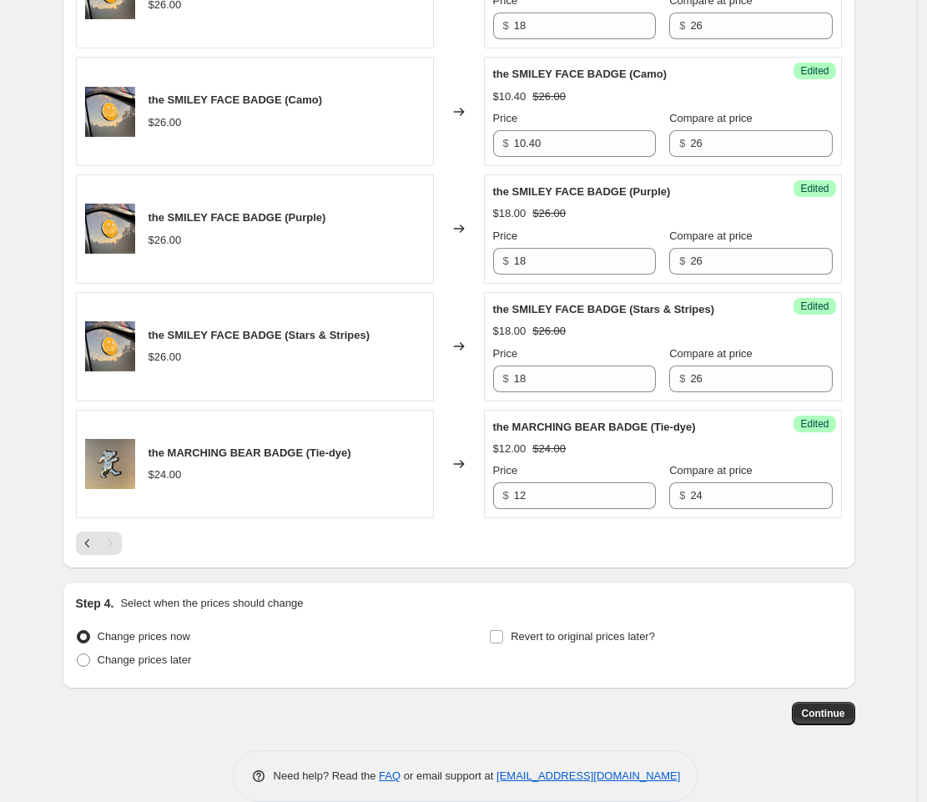
scroll to position [1300, 0]
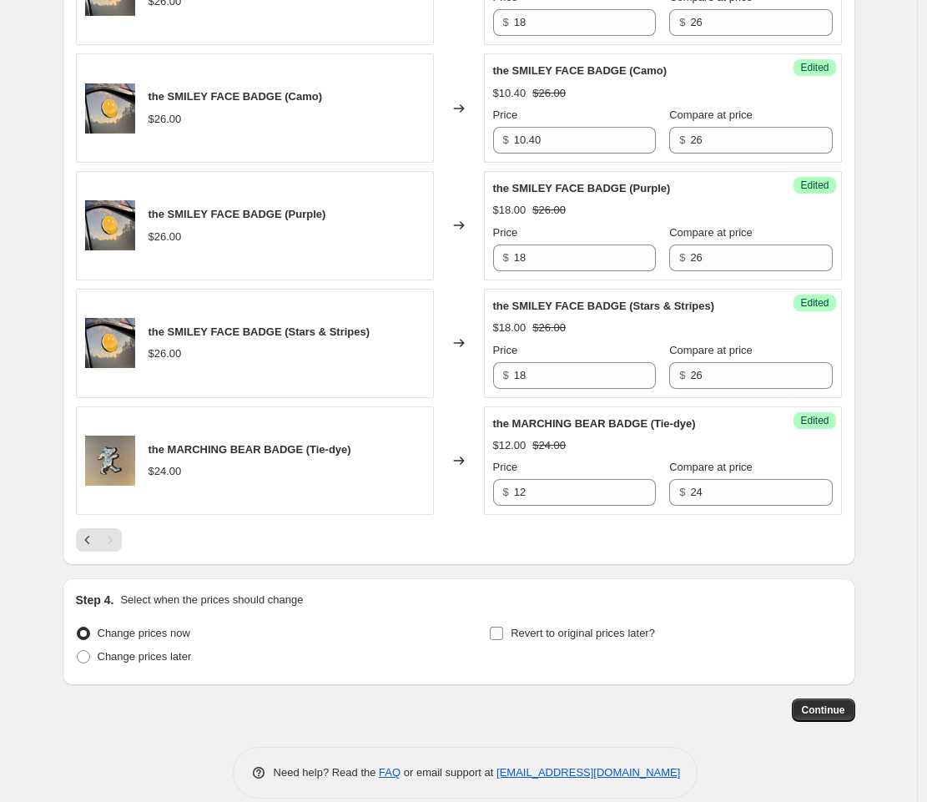
click at [503, 640] on input "Revert to original prices later?" at bounding box center [496, 633] width 13 height 13
checkbox input "true"
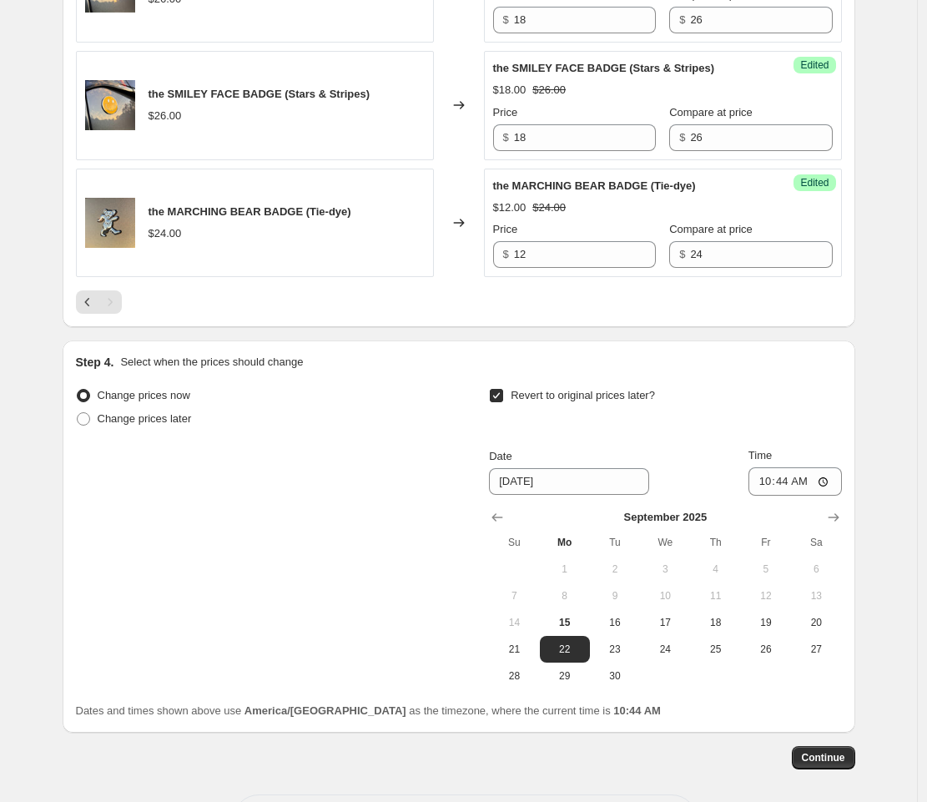
scroll to position [1541, 0]
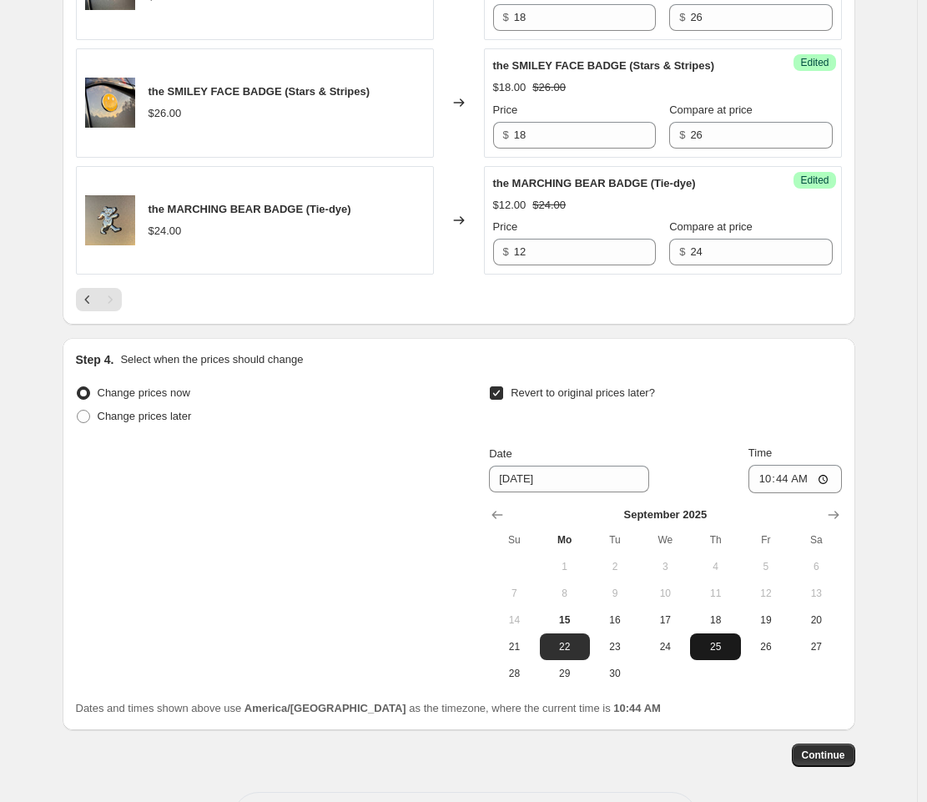
click at [714, 654] on span "25" at bounding box center [715, 646] width 37 height 13
type input "[DATE]"
click at [769, 493] on input "10:44" at bounding box center [795, 479] width 93 height 28
type input "03:44"
click at [836, 762] on span "Continue" at bounding box center [823, 755] width 43 height 13
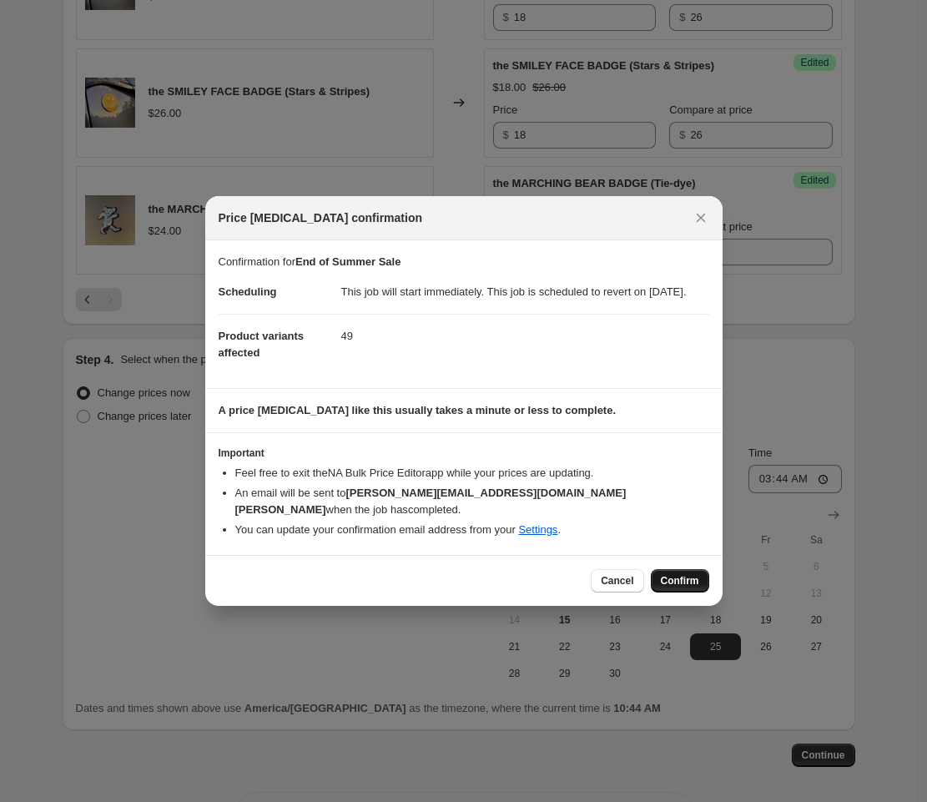
click at [674, 580] on span "Confirm" at bounding box center [680, 580] width 38 height 13
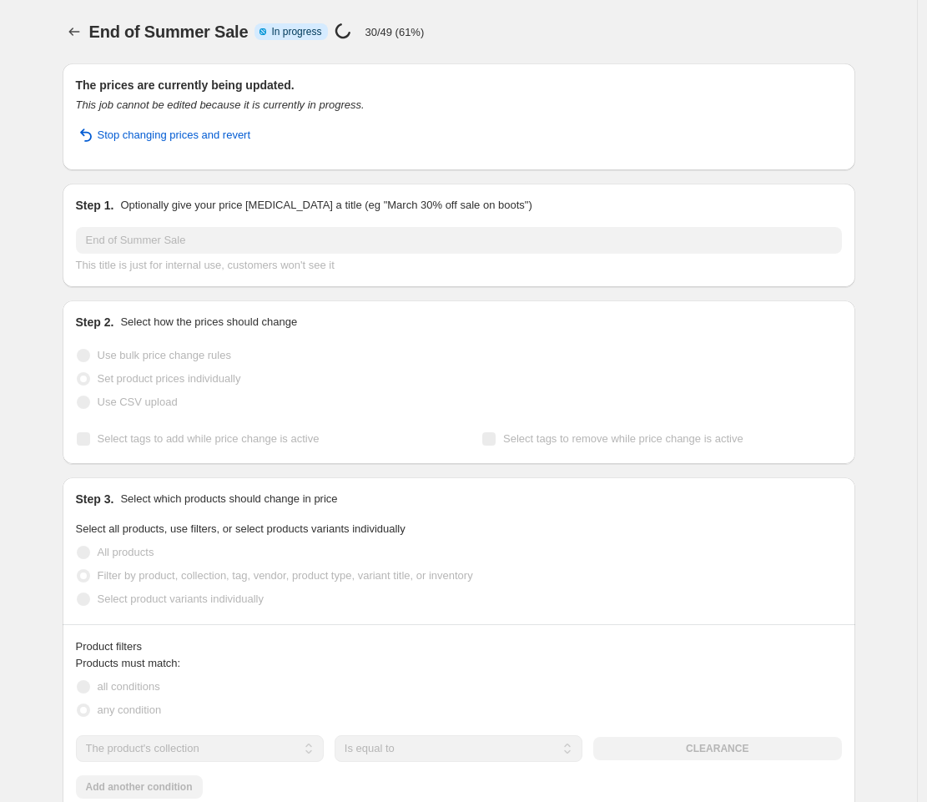
select select "collection"
